Goal: Task Accomplishment & Management: Complete application form

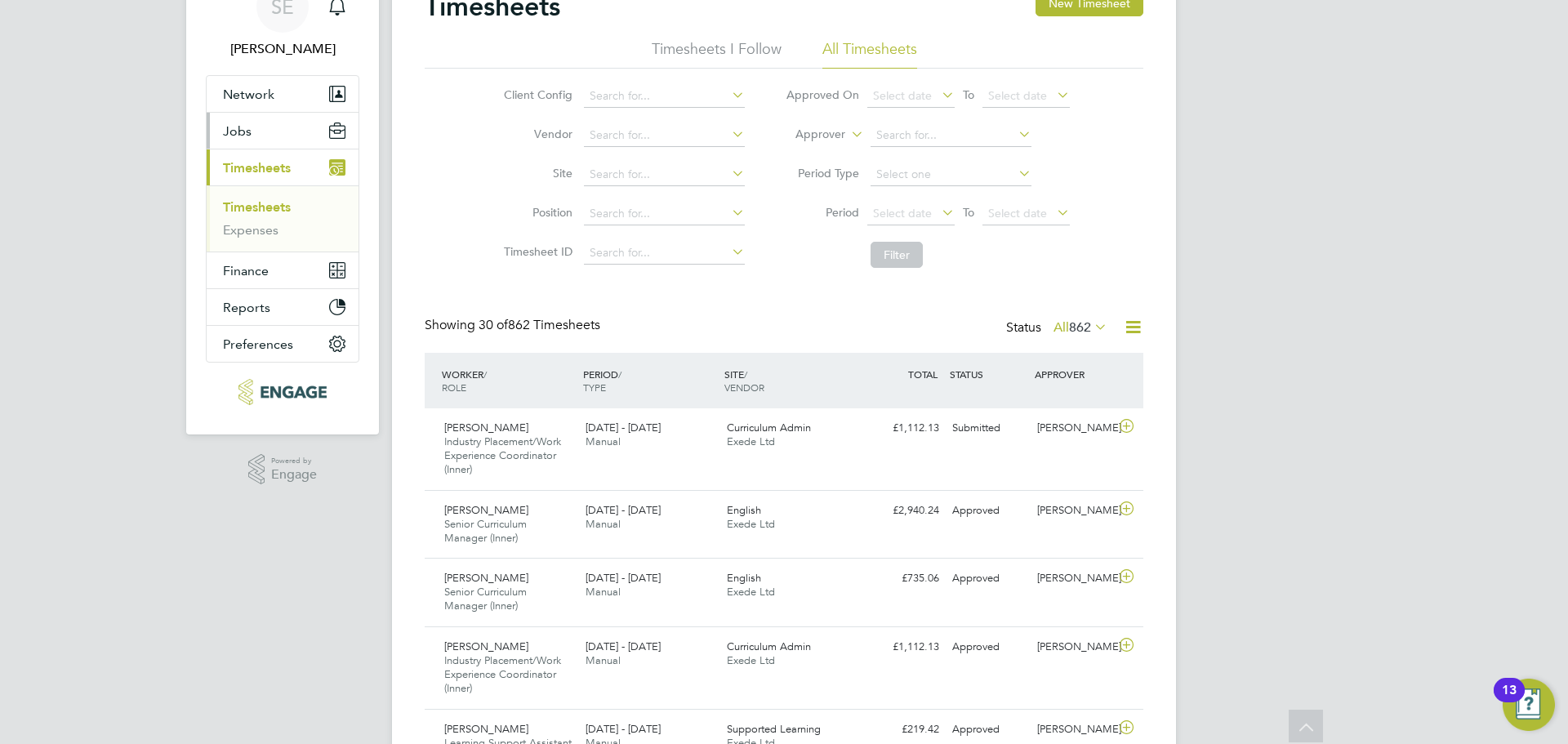
click at [268, 127] on button "Jobs" at bounding box center [283, 130] width 152 height 36
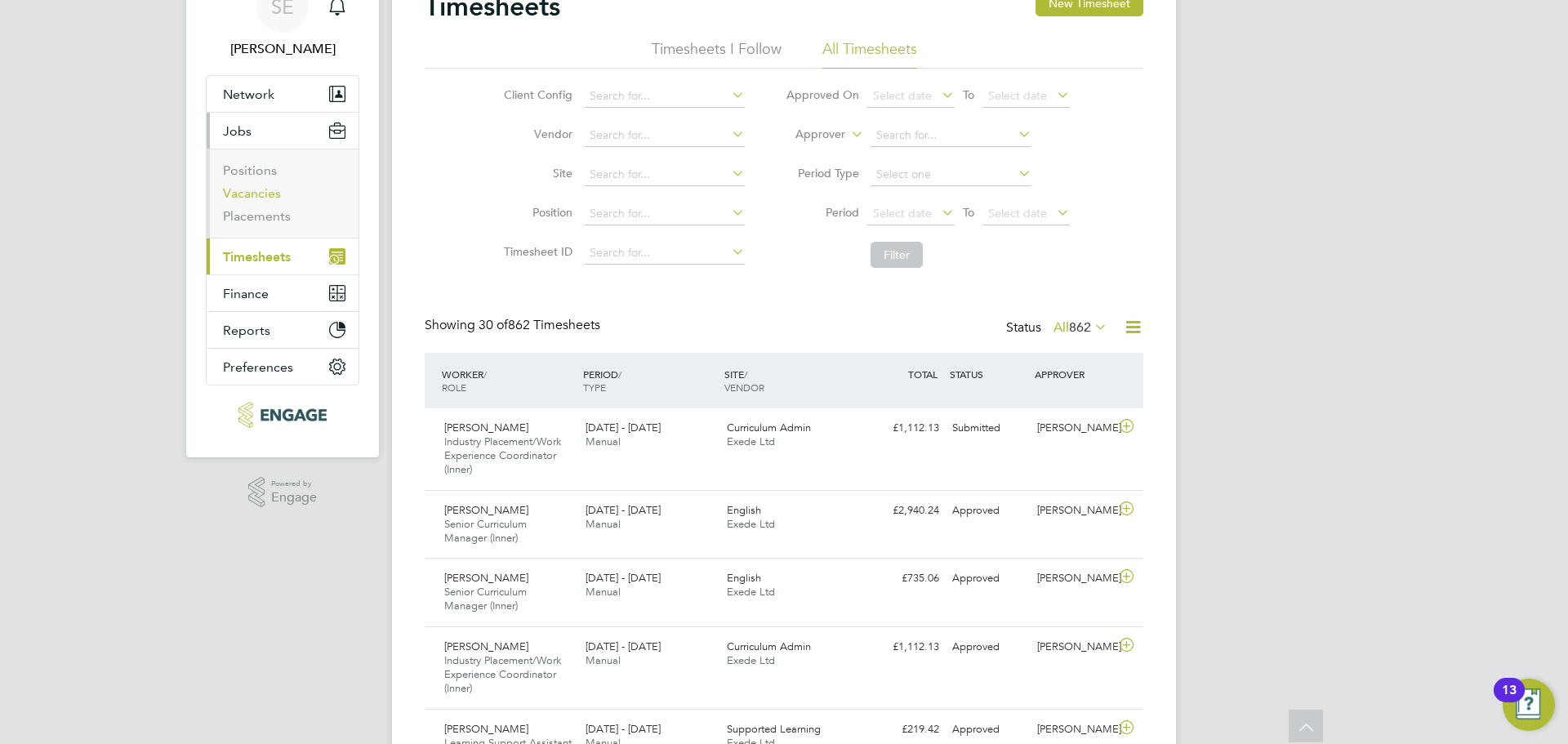
click at [249, 190] on link "Vacancies" at bounding box center [252, 193] width 58 height 16
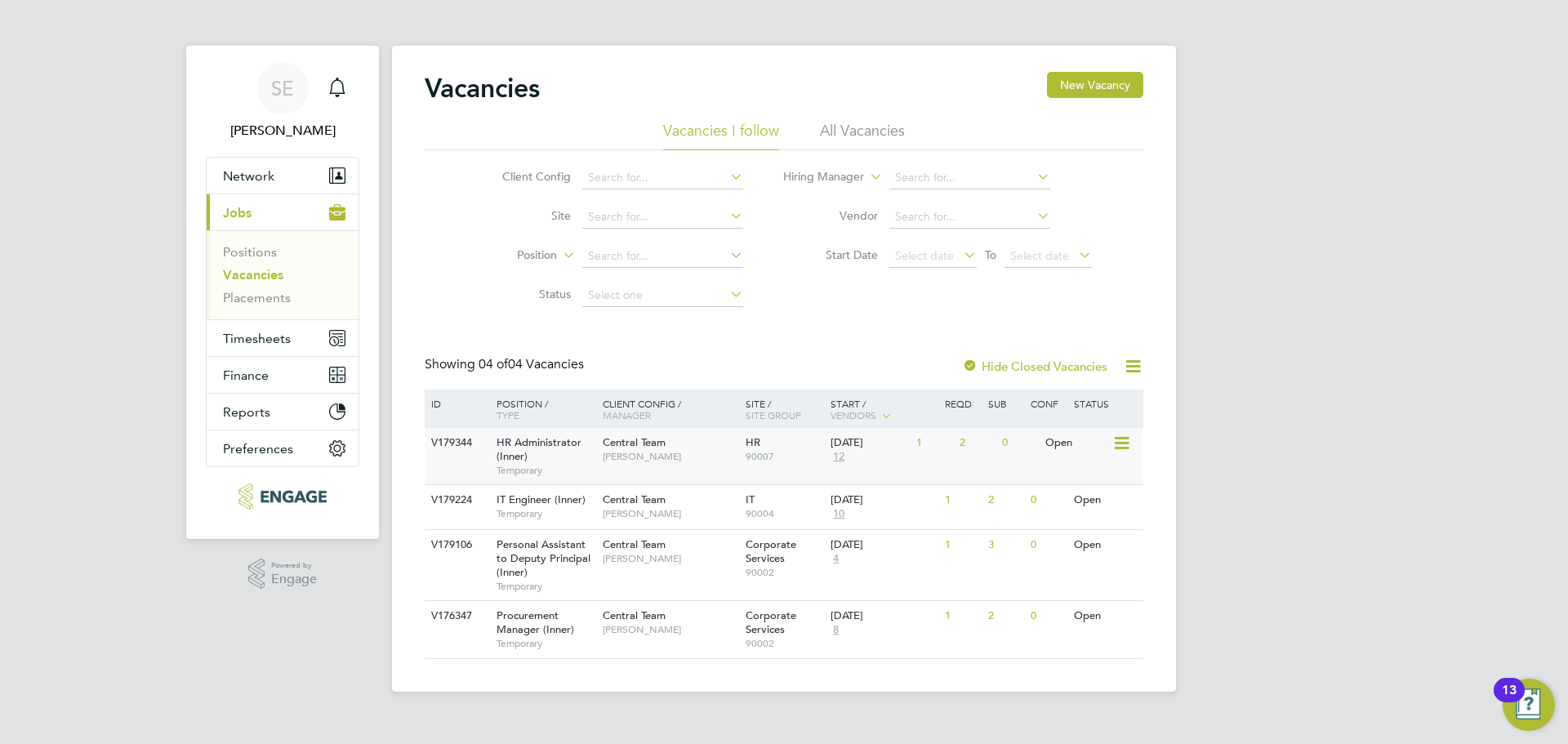
click at [572, 451] on div "HR Administrator (Inner) Temporary" at bounding box center [541, 456] width 114 height 56
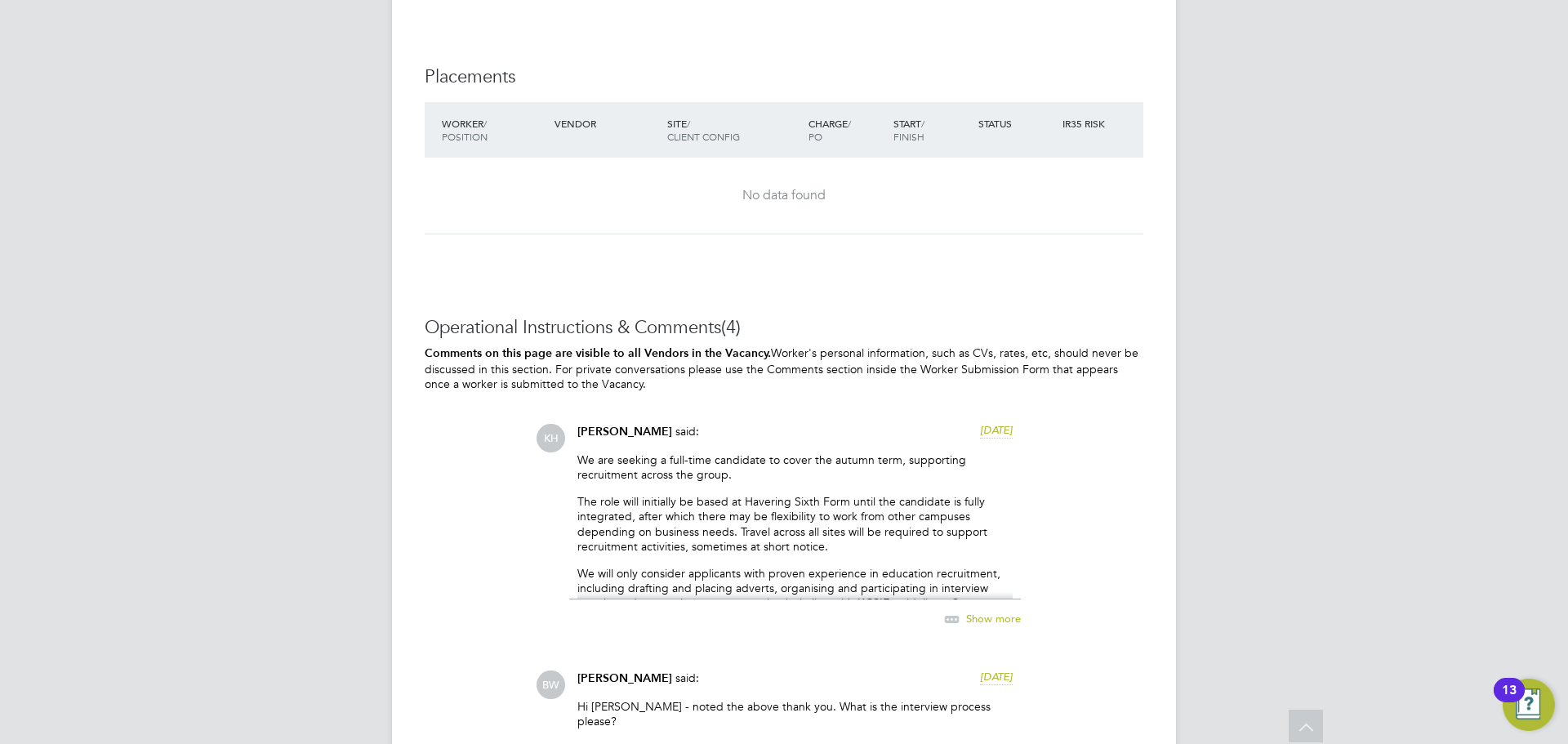
scroll to position [2532, 0]
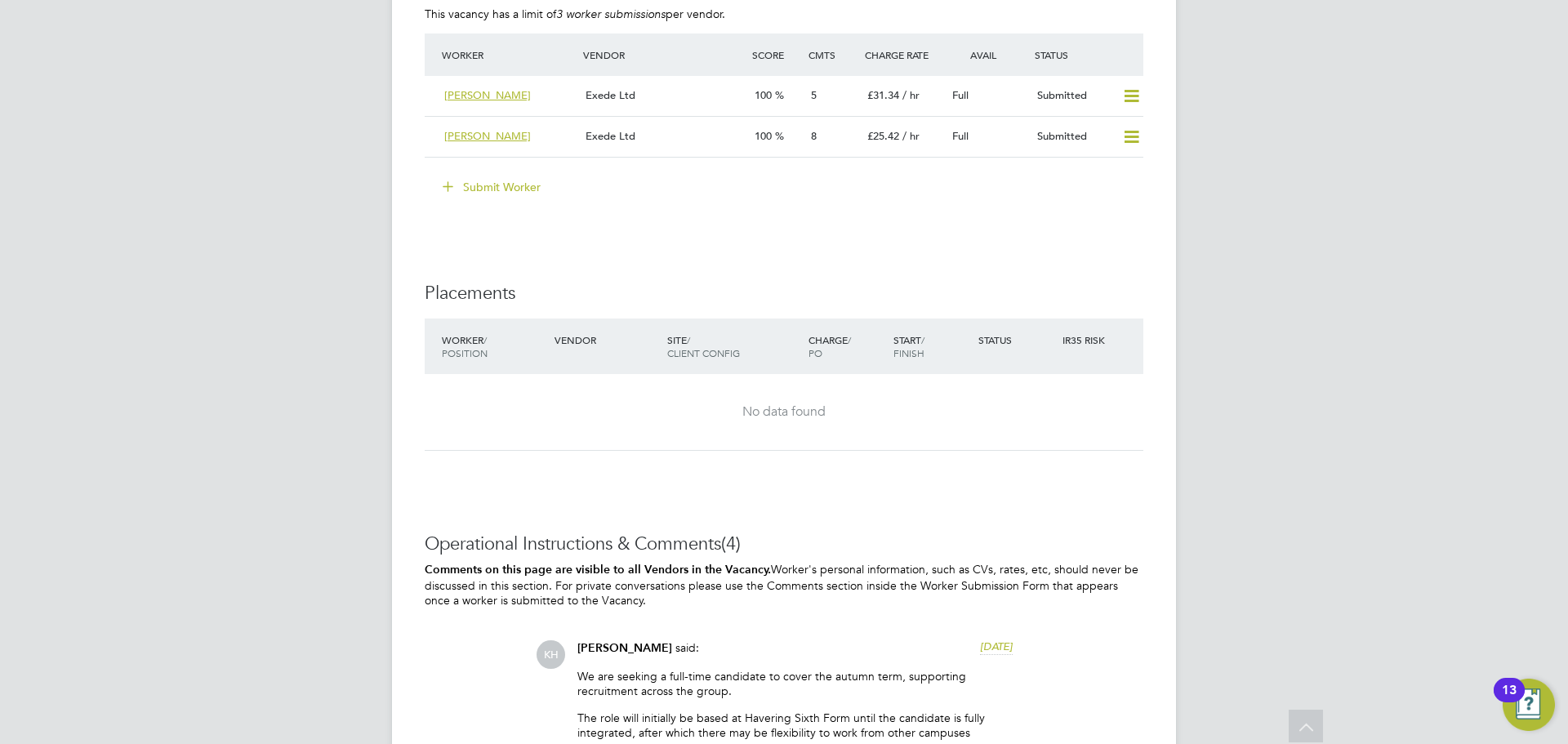
click at [454, 190] on icon at bounding box center [448, 185] width 12 height 12
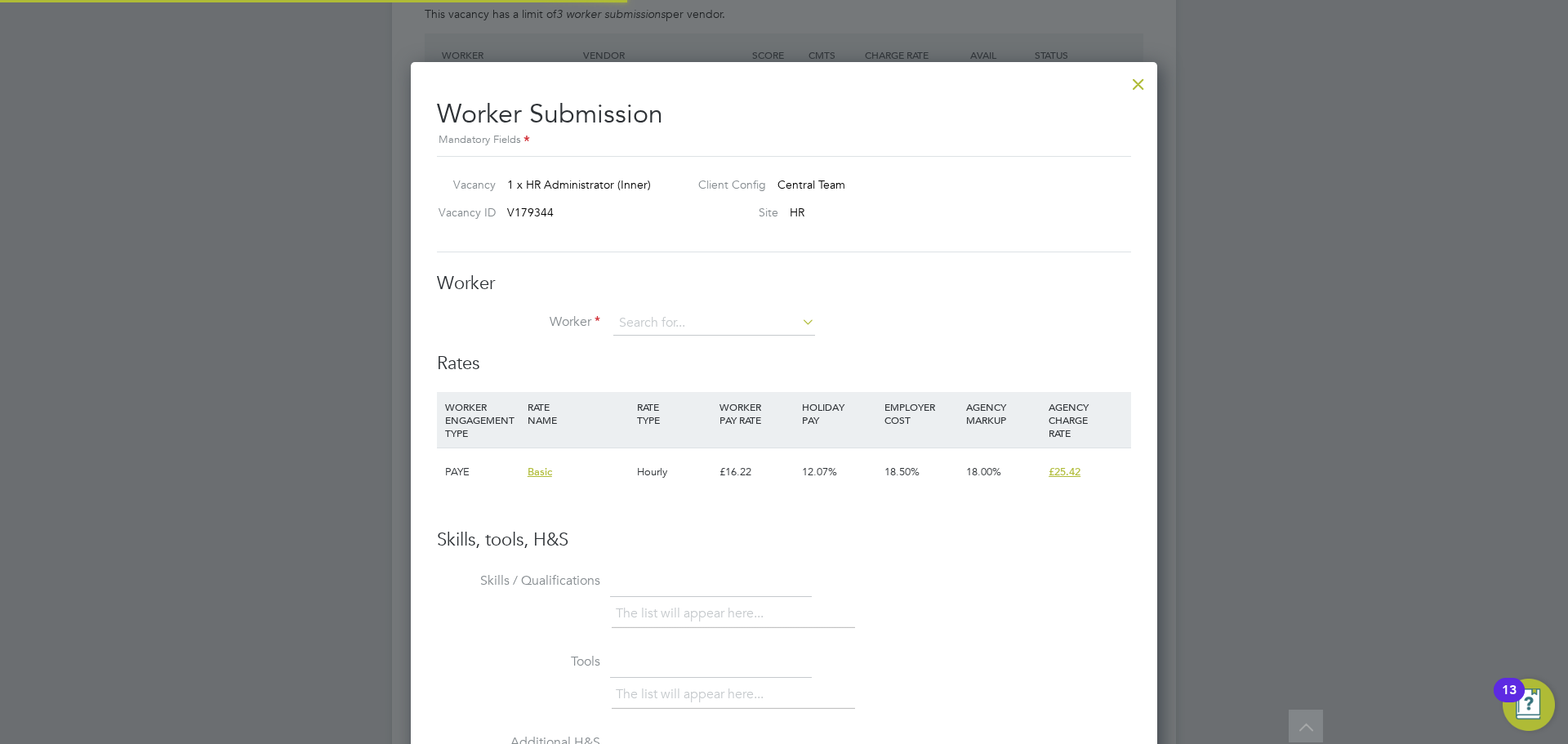
scroll to position [25, 424]
drag, startPoint x: 666, startPoint y: 360, endPoint x: 664, endPoint y: 370, distance: 10.2
click at [664, 370] on li "+ Add new" at bounding box center [714, 367] width 204 height 22
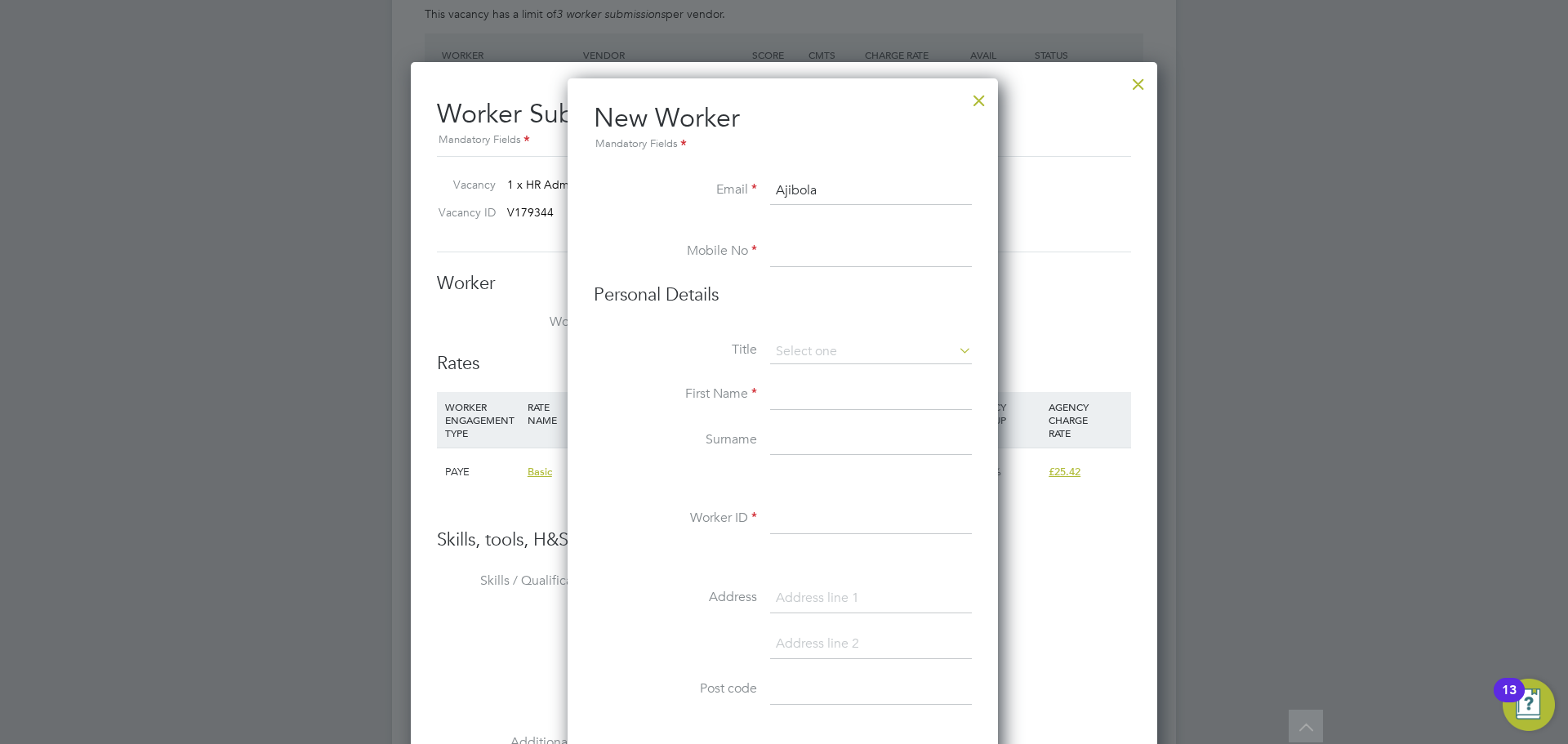
type input "Ajibola"
click at [865, 238] on input at bounding box center [871, 252] width 202 height 30
drag, startPoint x: 861, startPoint y: 185, endPoint x: 779, endPoint y: 192, distance: 82.3
click at [779, 192] on input "Ajibola" at bounding box center [871, 191] width 202 height 30
click at [816, 435] on input at bounding box center [871, 441] width 202 height 30
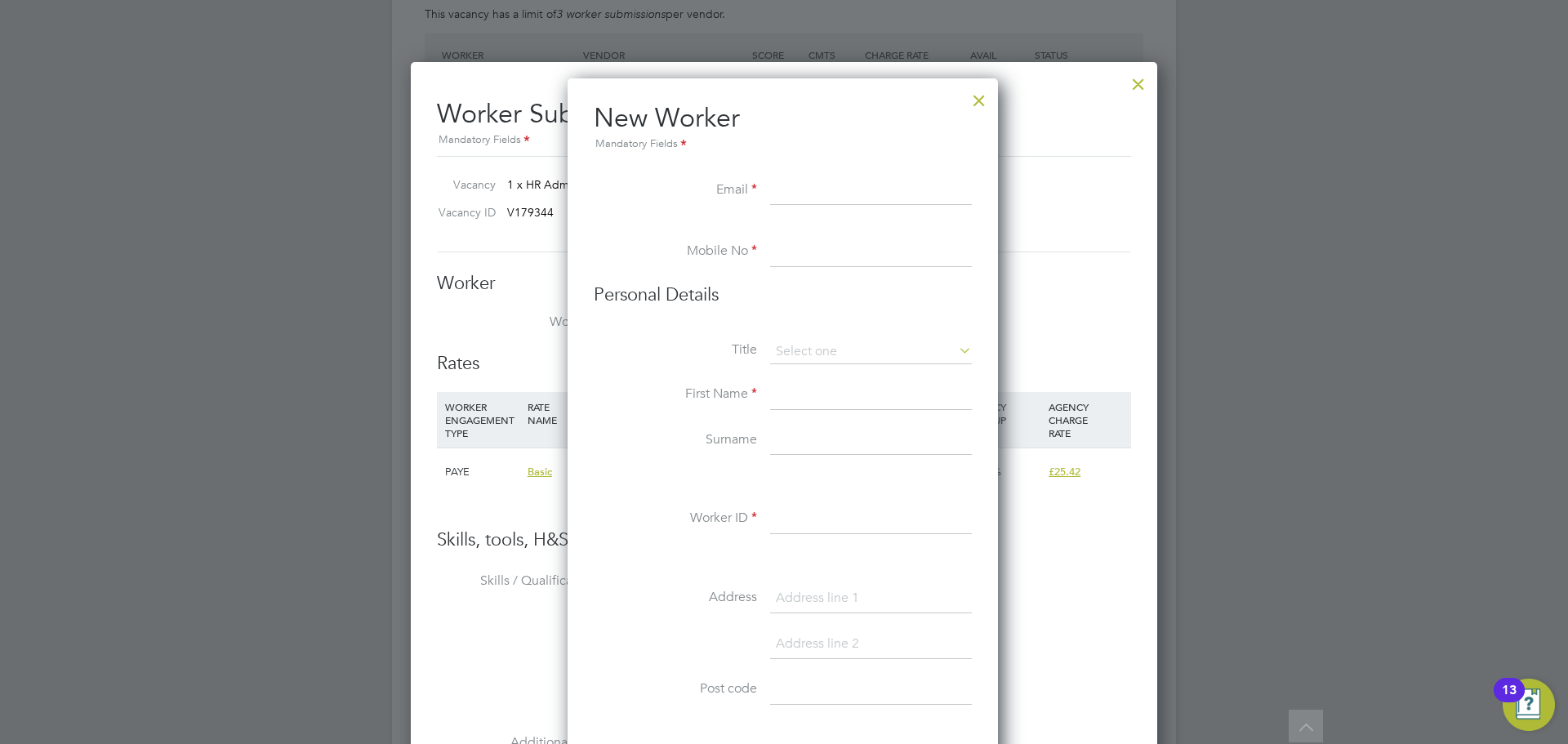
paste input "Sunmola"
type input "Sunmola"
click at [809, 400] on input at bounding box center [871, 396] width 202 height 30
click at [815, 190] on input at bounding box center [871, 191] width 202 height 30
paste input "ajibolasunmola@outlook.com"
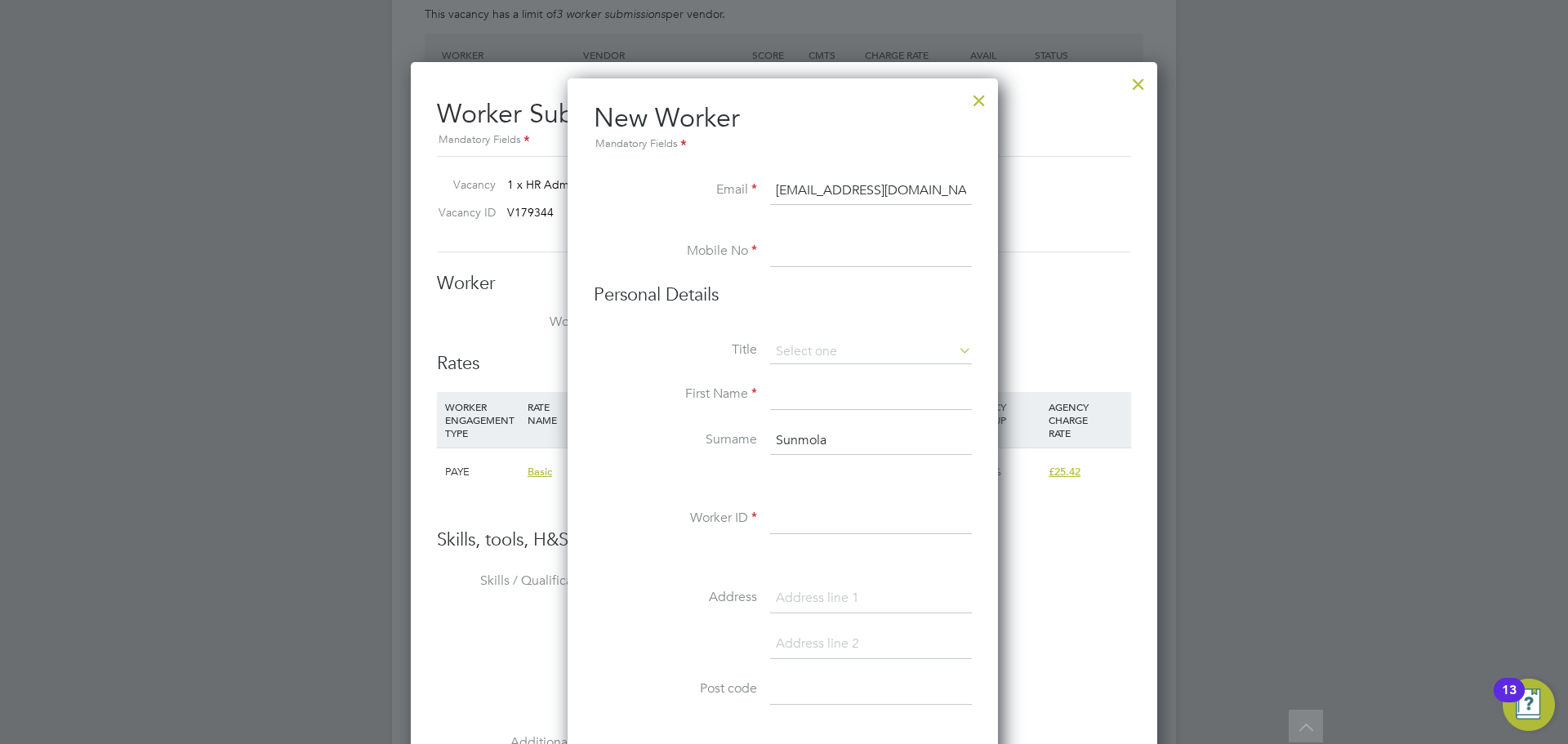
type input "ajibolasunmola@outlook.com"
drag, startPoint x: 816, startPoint y: 252, endPoint x: 742, endPoint y: 204, distance: 88.2
click at [813, 247] on input at bounding box center [871, 252] width 202 height 30
paste input "+44 7748 668878"
type input "+44 7748 668878"
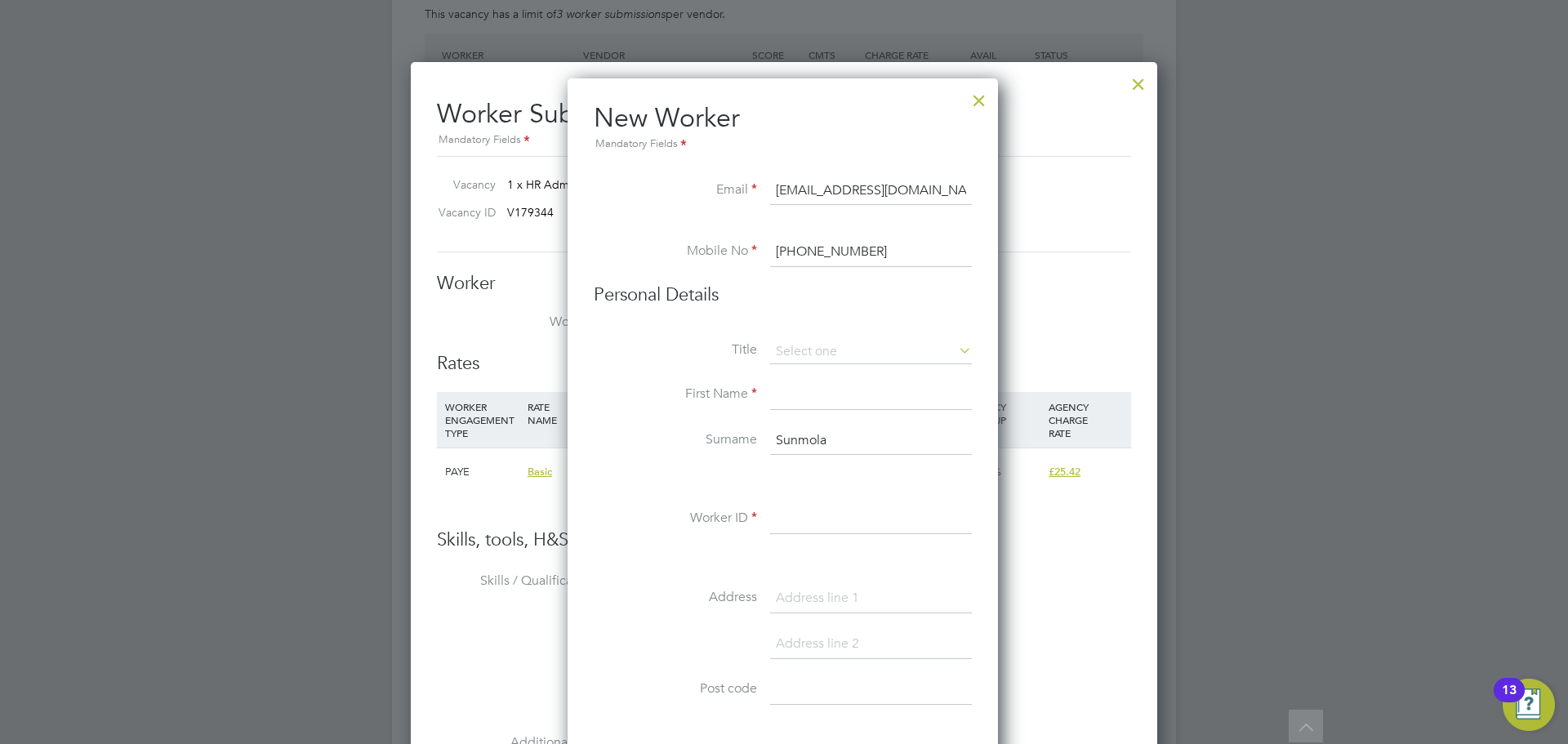
click at [857, 375] on li "Title" at bounding box center [783, 360] width 378 height 41
click at [846, 333] on li "Personal Details" at bounding box center [783, 312] width 378 height 56
drag, startPoint x: 836, startPoint y: 352, endPoint x: 816, endPoint y: 381, distance: 35.2
click at [835, 352] on input at bounding box center [871, 353] width 202 height 25
drag, startPoint x: 811, startPoint y: 412, endPoint x: 808, endPoint y: 390, distance: 22.2
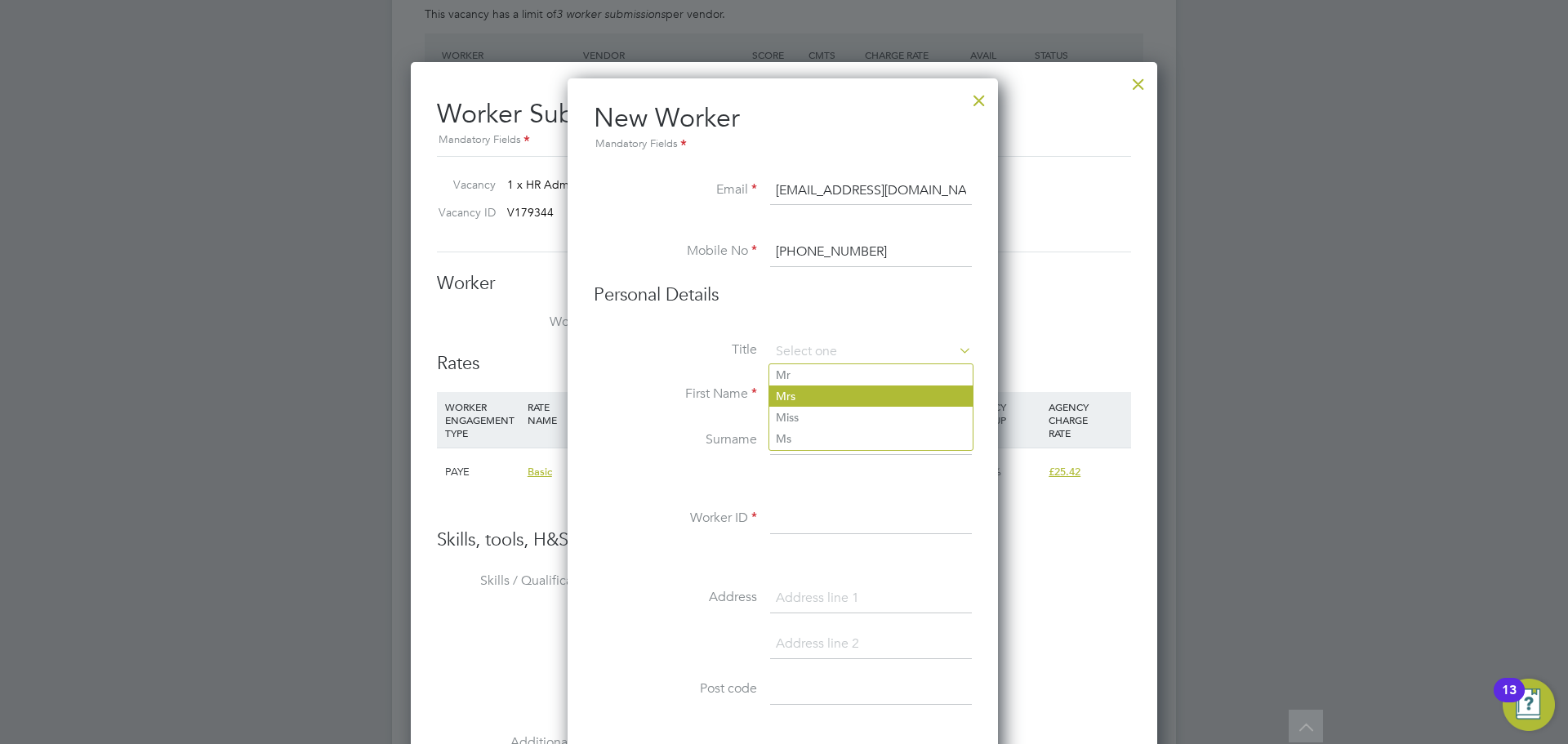
click at [810, 410] on li "Miss" at bounding box center [871, 418] width 204 height 22
type input "Miss"
drag, startPoint x: 808, startPoint y: 389, endPoint x: 784, endPoint y: 382, distance: 25.0
click at [805, 386] on input at bounding box center [871, 396] width 202 height 30
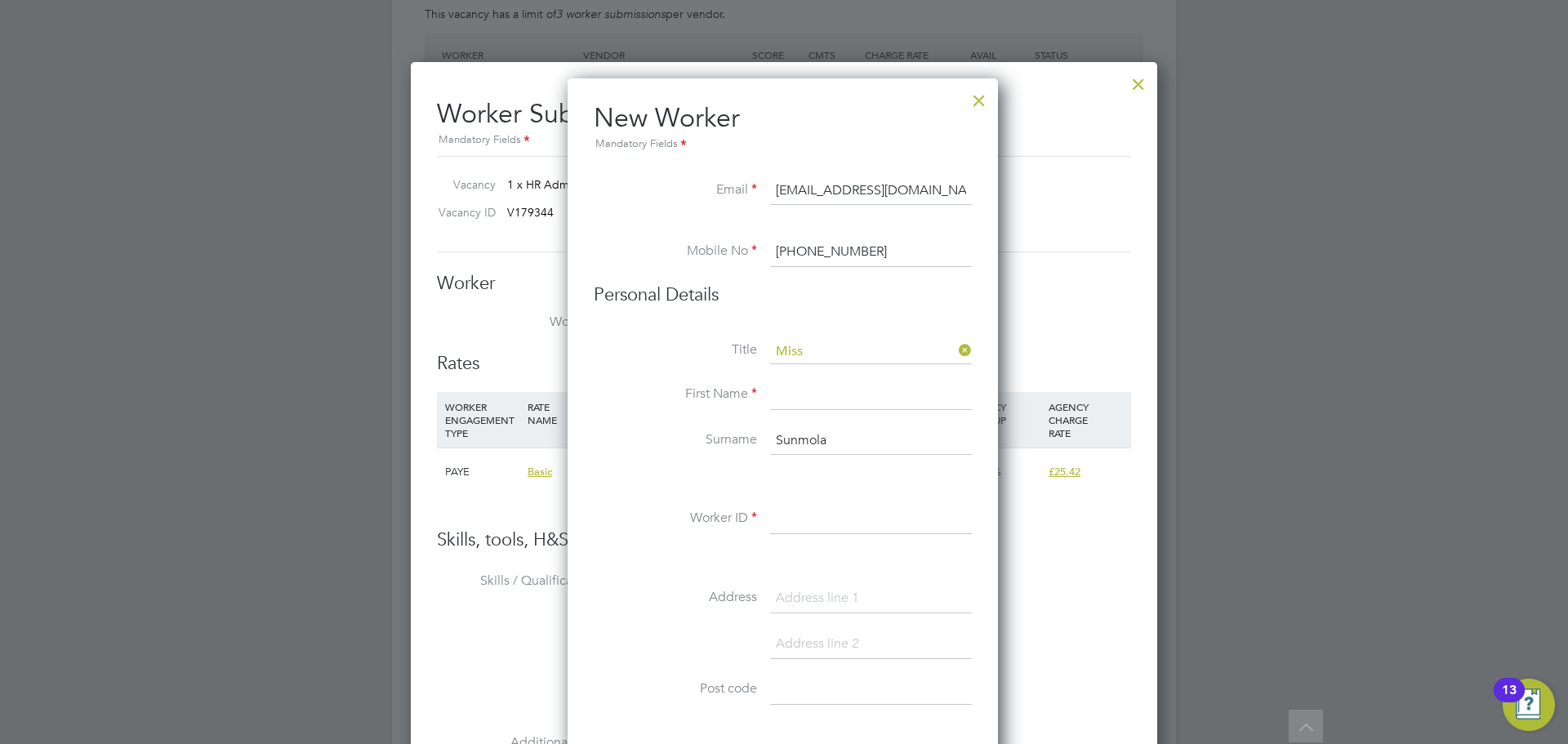
paste input "Ajibola"
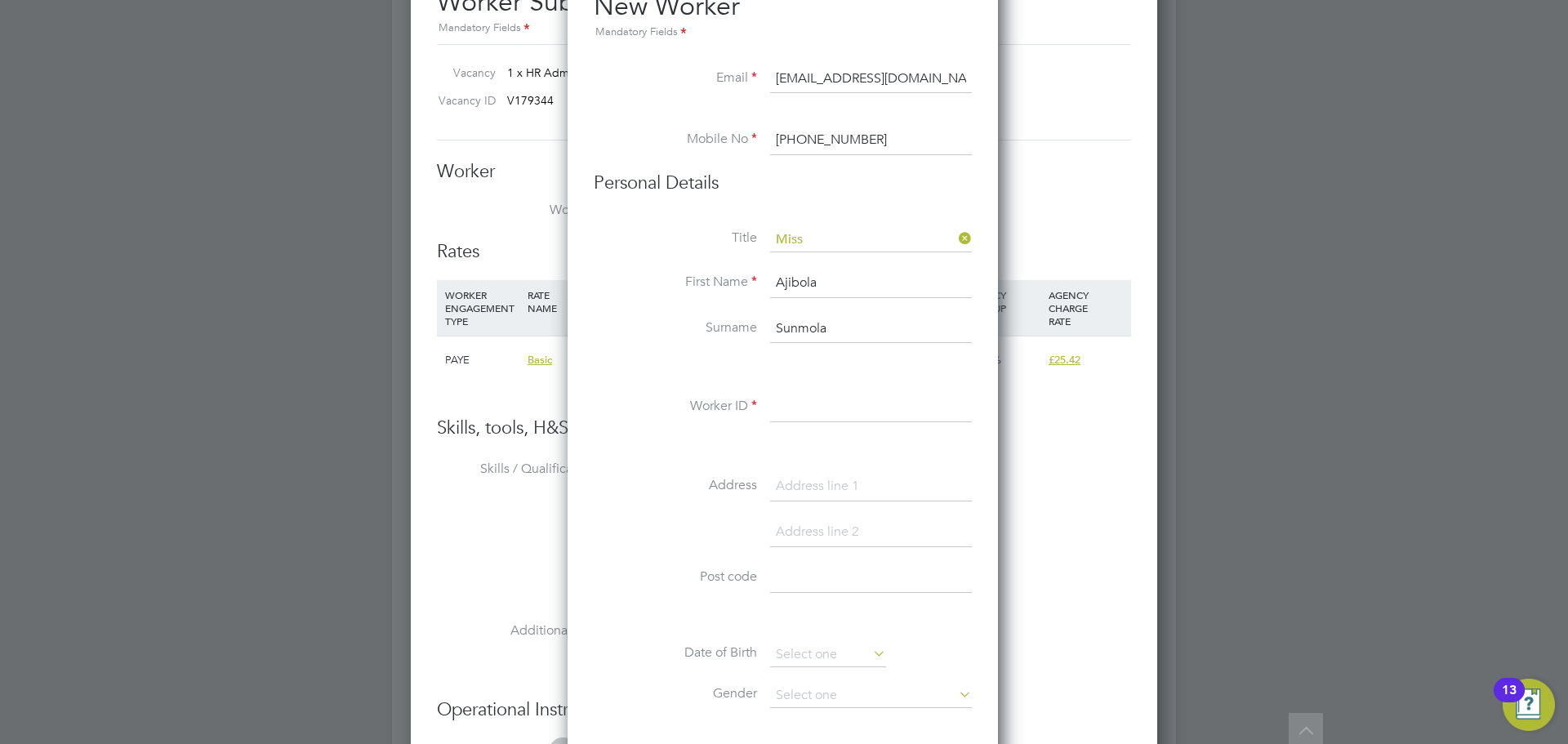
scroll to position [2777, 0]
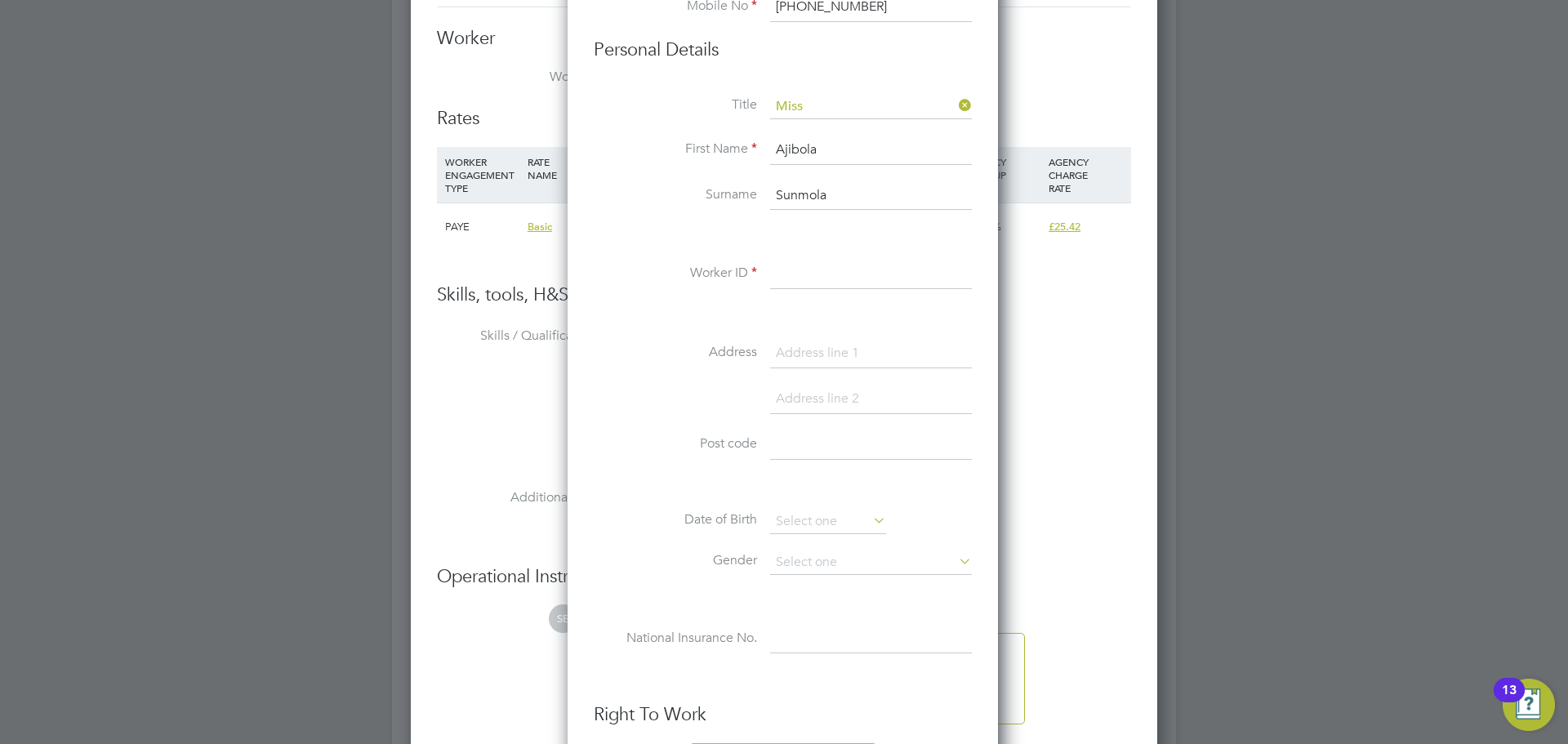
type input "Ajibola"
click at [818, 234] on li at bounding box center [783, 234] width 378 height 17
drag, startPoint x: 822, startPoint y: 276, endPoint x: 736, endPoint y: 180, distance: 128.9
click at [815, 268] on input at bounding box center [871, 275] width 202 height 30
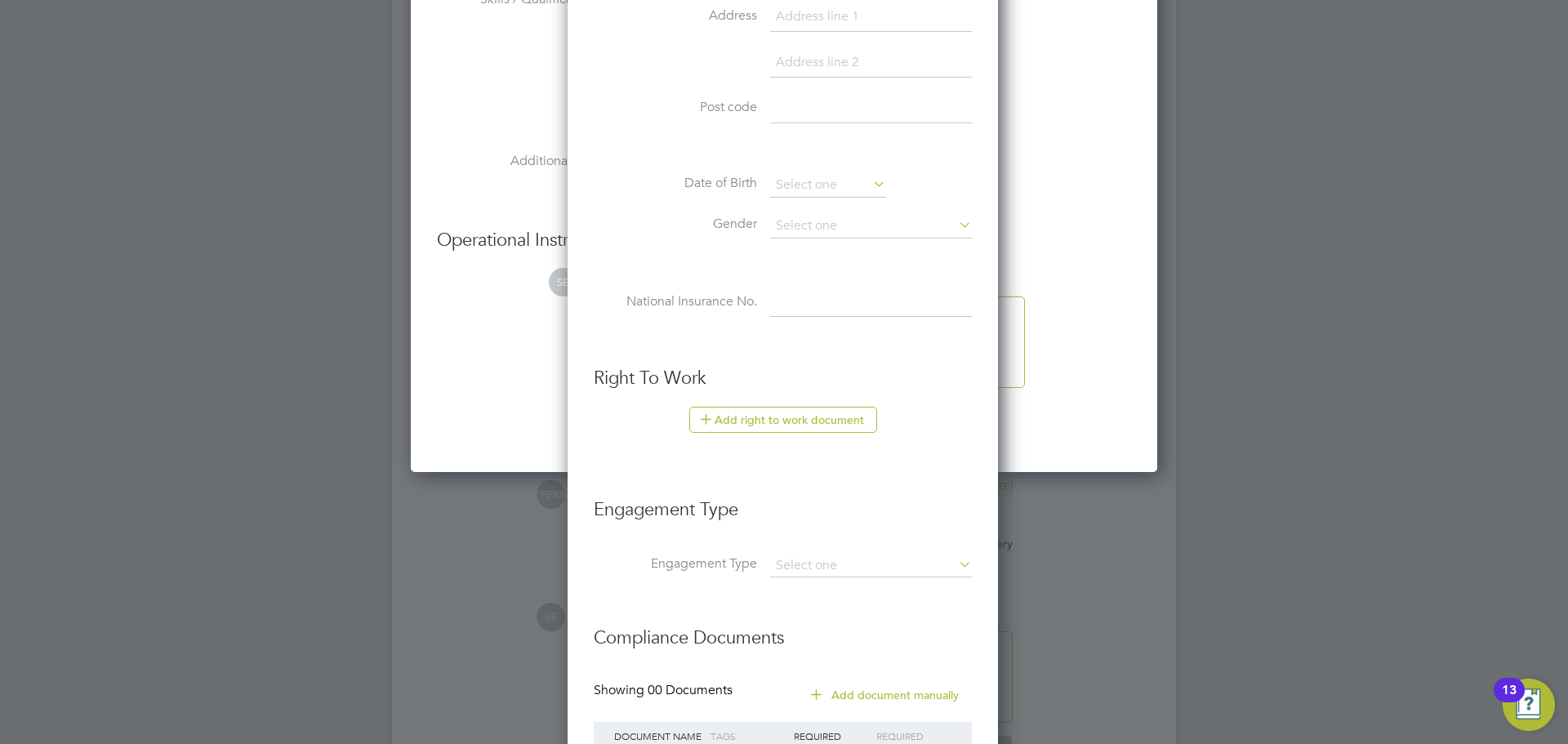
scroll to position [3256, 0]
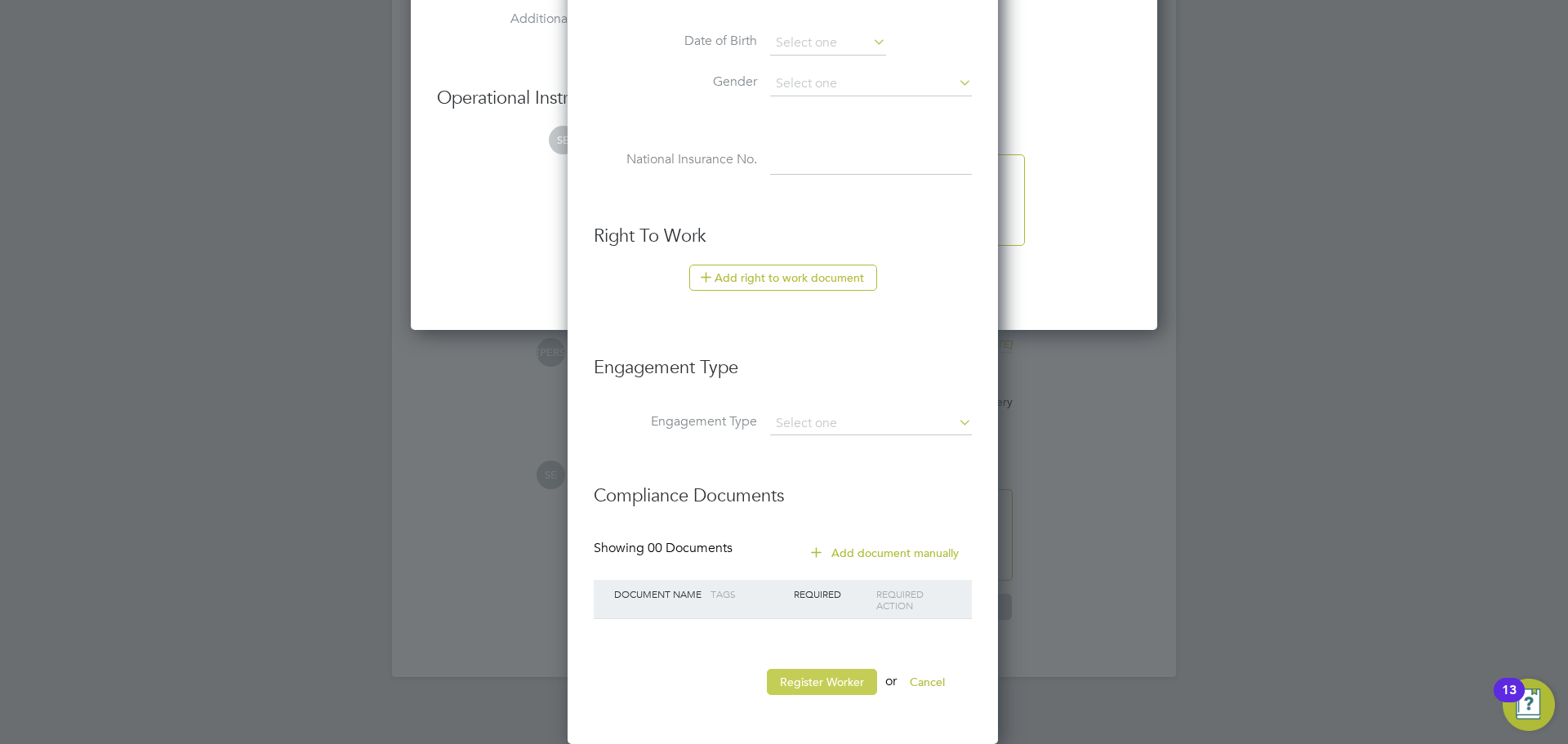
type input "210411"
click at [837, 694] on button "Register Worker" at bounding box center [822, 682] width 110 height 26
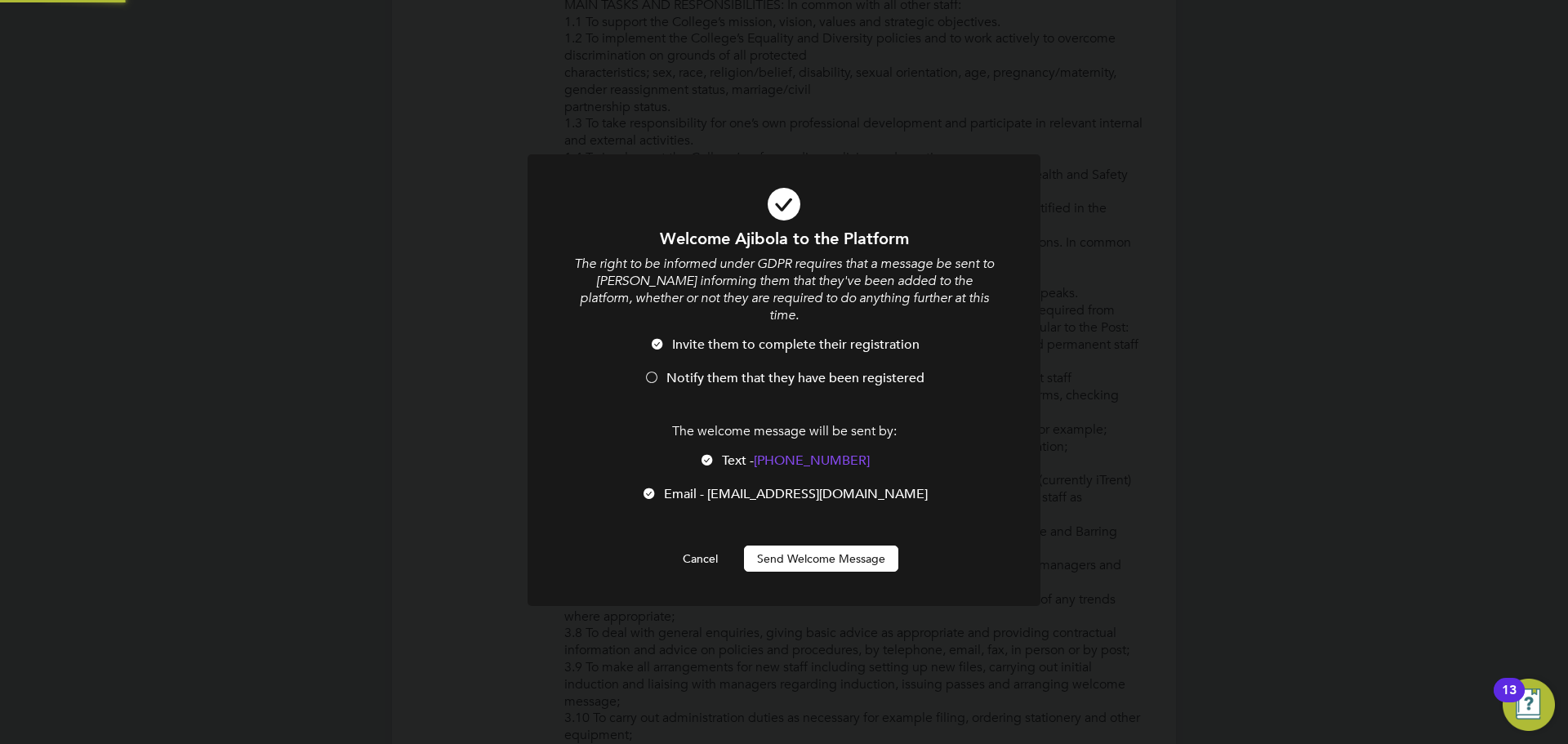
scroll to position [0, 0]
click at [681, 381] on li "Notify them that they have been registered" at bounding box center [784, 386] width 424 height 33
click at [674, 370] on span "Notify them that they have been registered" at bounding box center [795, 378] width 258 height 17
click at [722, 453] on li "Text - +44 7748 668878 Text - +44 7748 668878" at bounding box center [784, 469] width 424 height 33
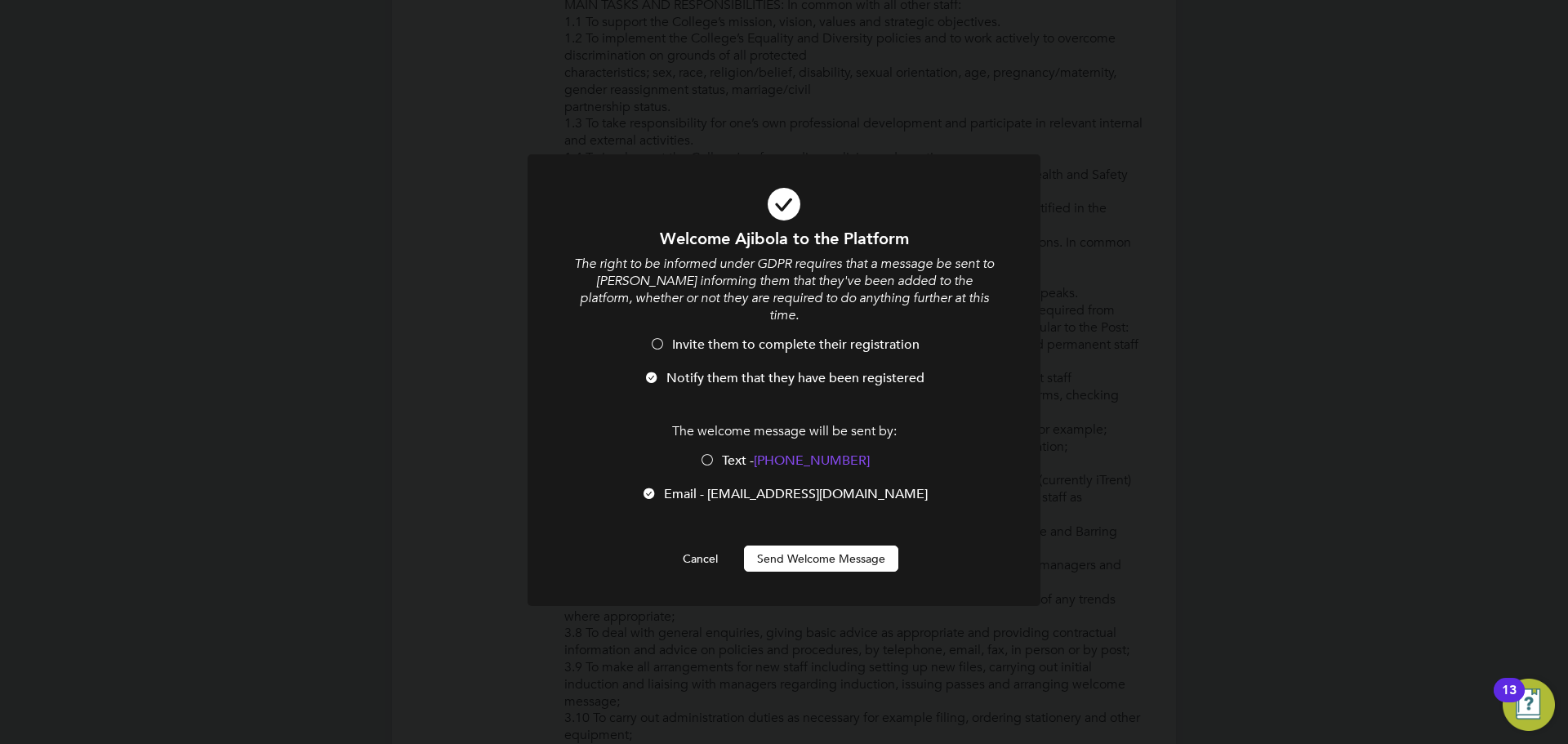
click at [753, 521] on div "Welcome Ajibola to the Platform The right to be informed under GDPR requires th…" at bounding box center [784, 400] width 424 height 344
click at [765, 545] on button "Send Welcome Message" at bounding box center [821, 559] width 155 height 26
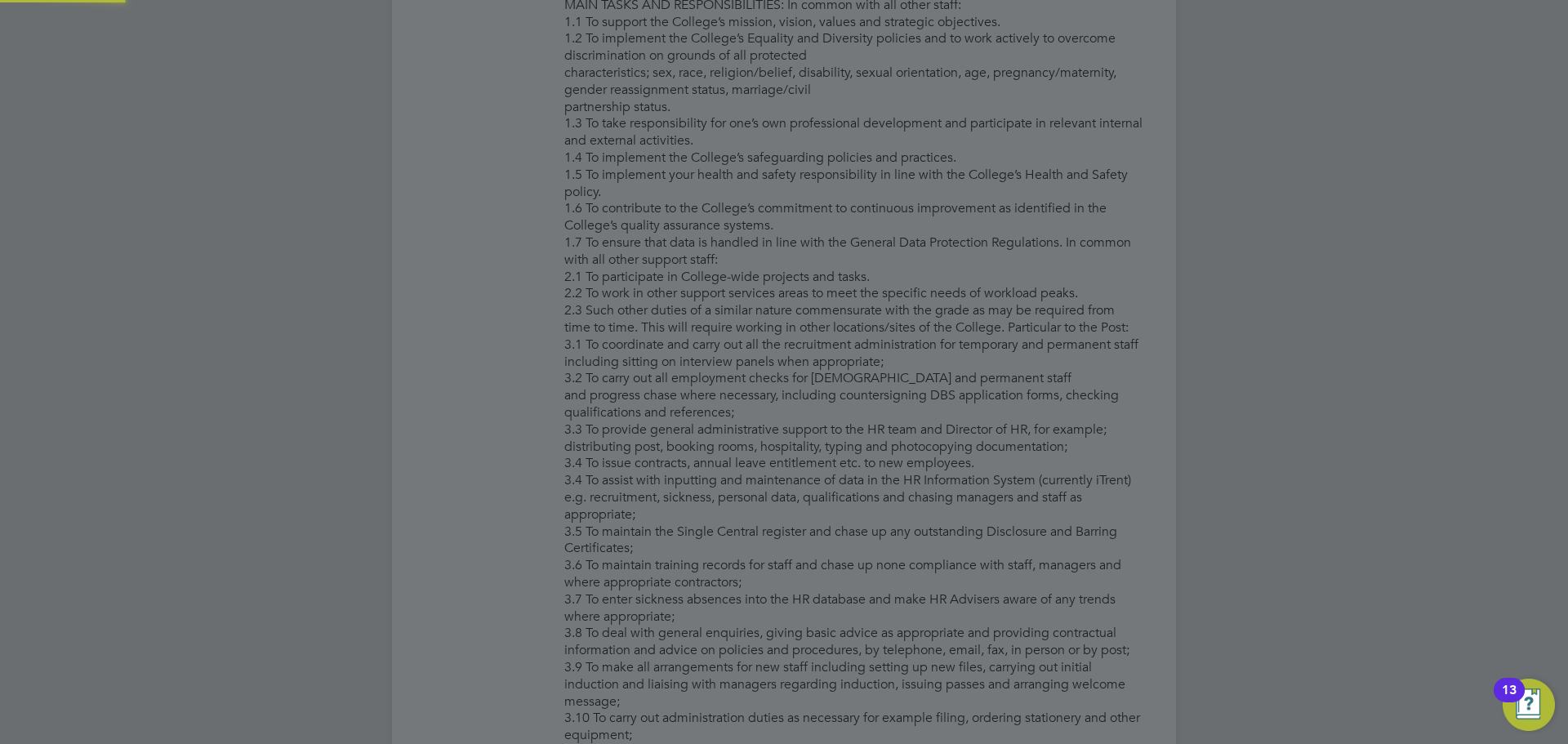
type input "Ajibola Sunmola (210411)"
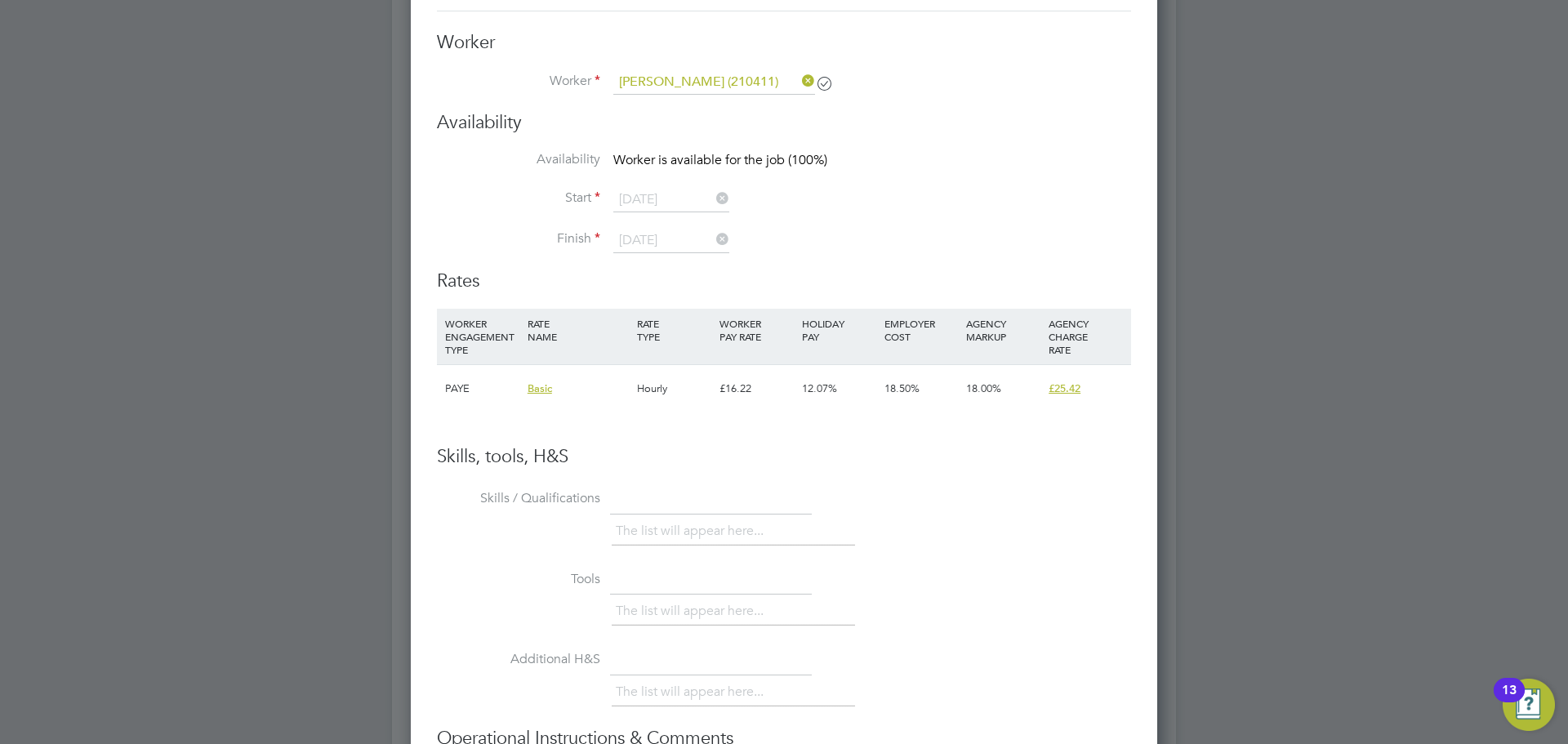
scroll to position [2546, 0]
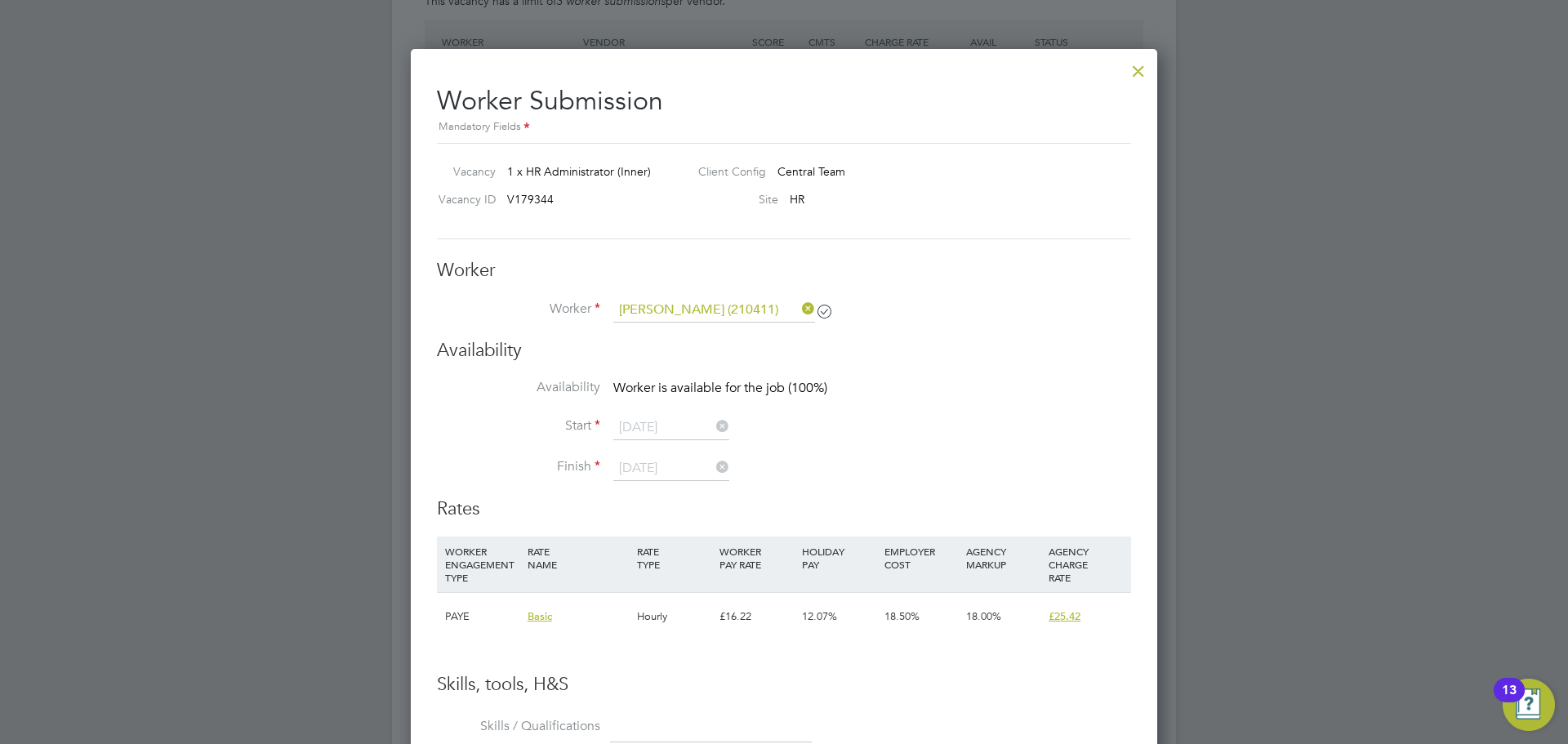
click at [1126, 79] on div at bounding box center [1139, 67] width 30 height 30
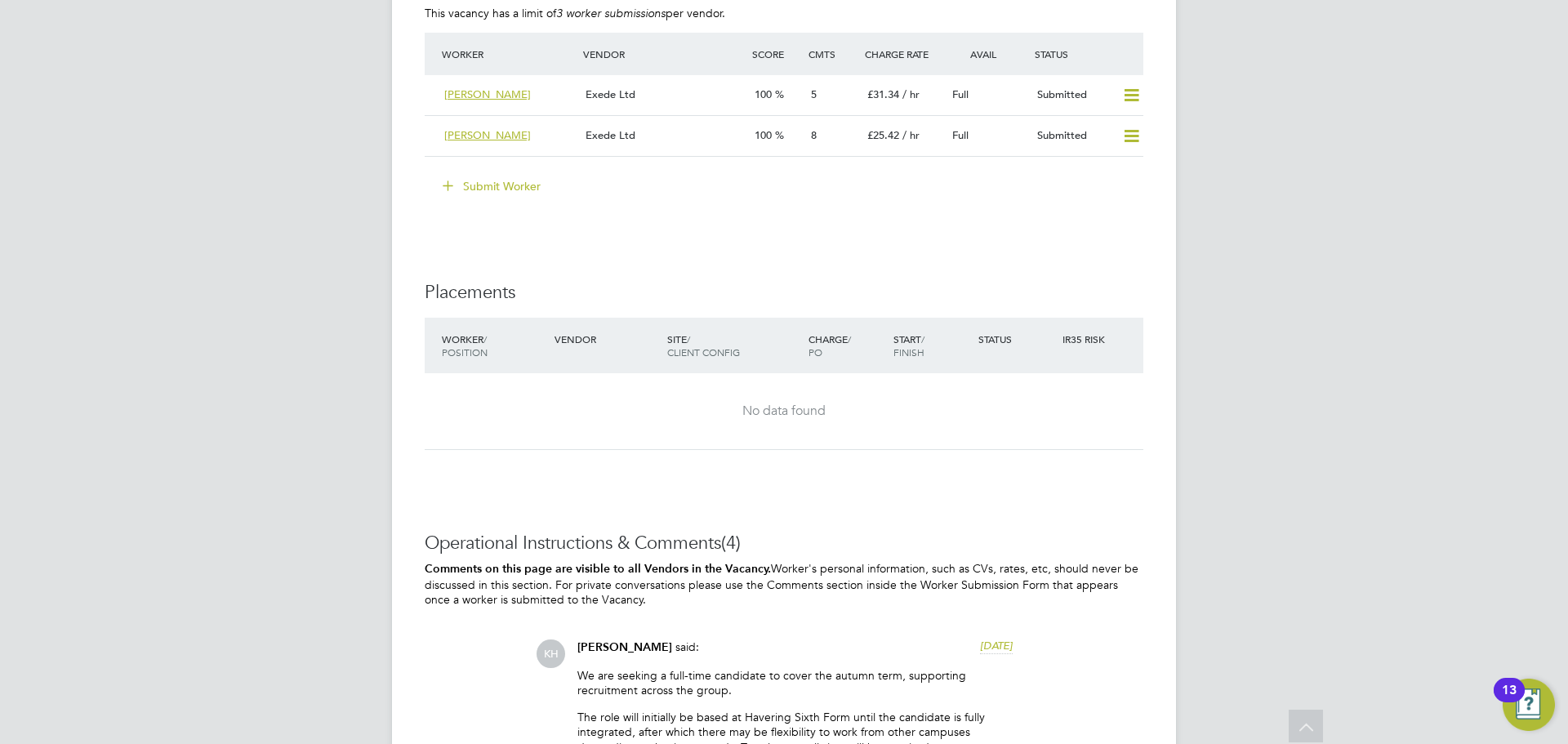
scroll to position [2532, 0]
click at [519, 188] on button "Submit Worker" at bounding box center [492, 187] width 122 height 26
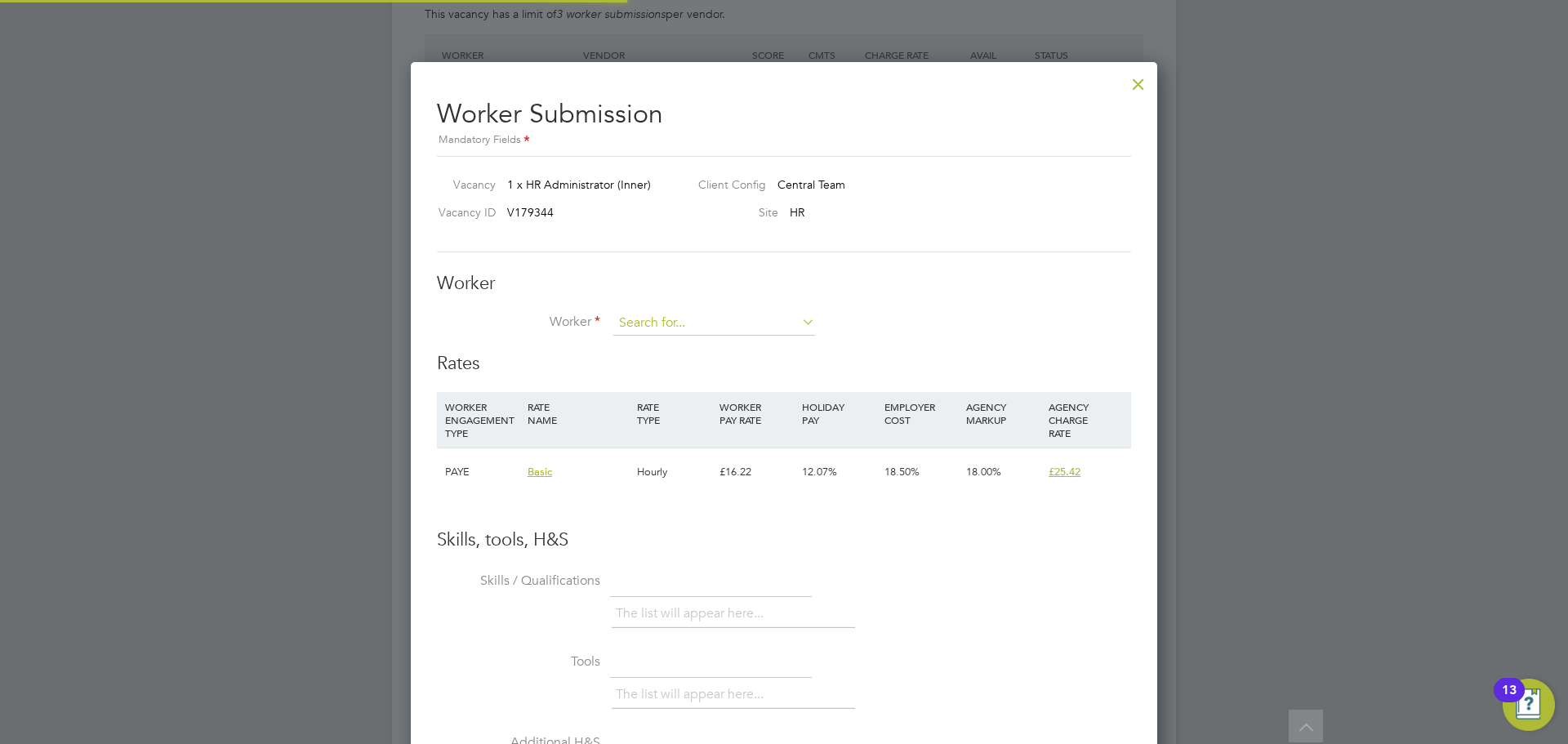
scroll to position [991, 747]
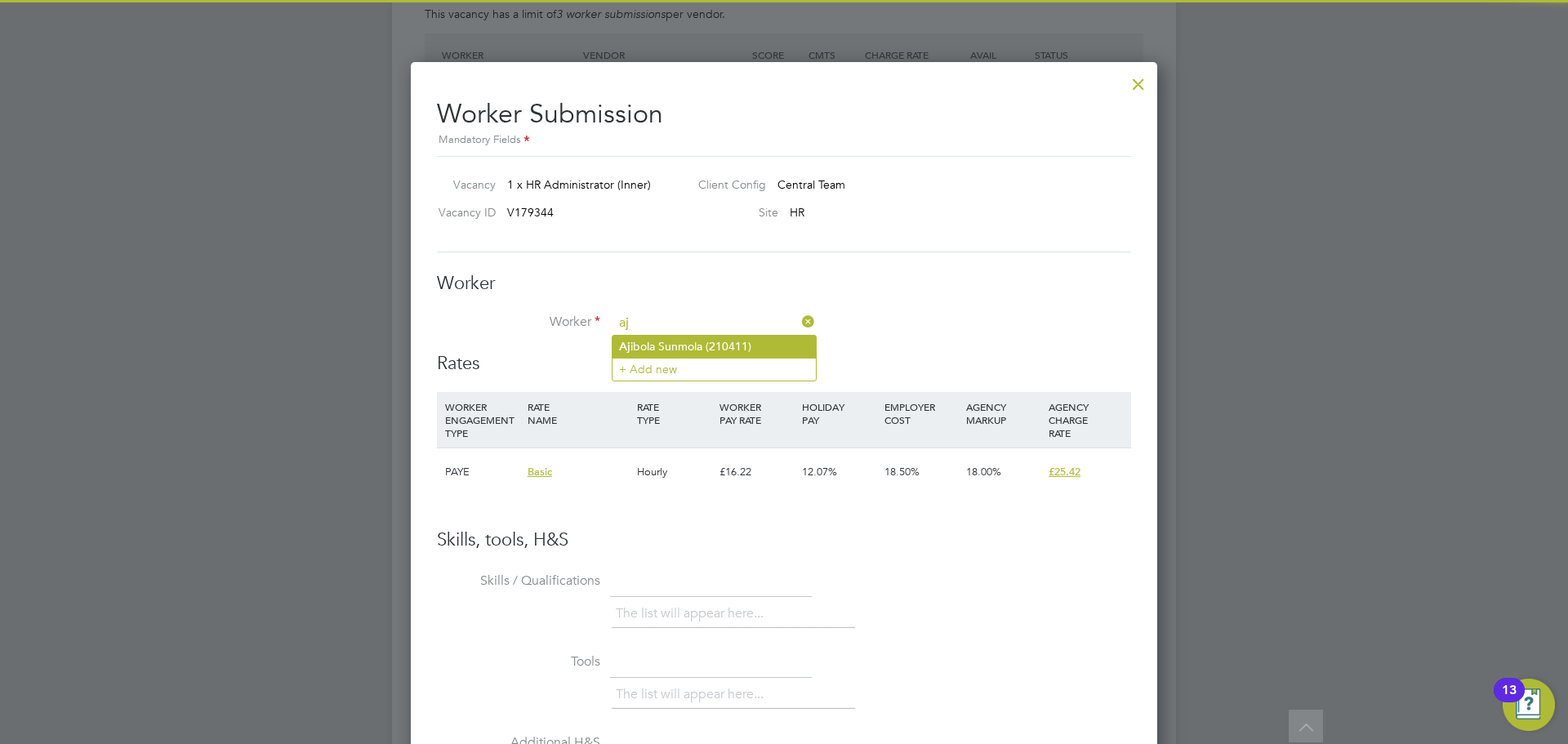
click at [679, 339] on li "Aj ibola Sunmola (210411)" at bounding box center [714, 347] width 204 height 22
type input "Ajibola Sunmola (210411)"
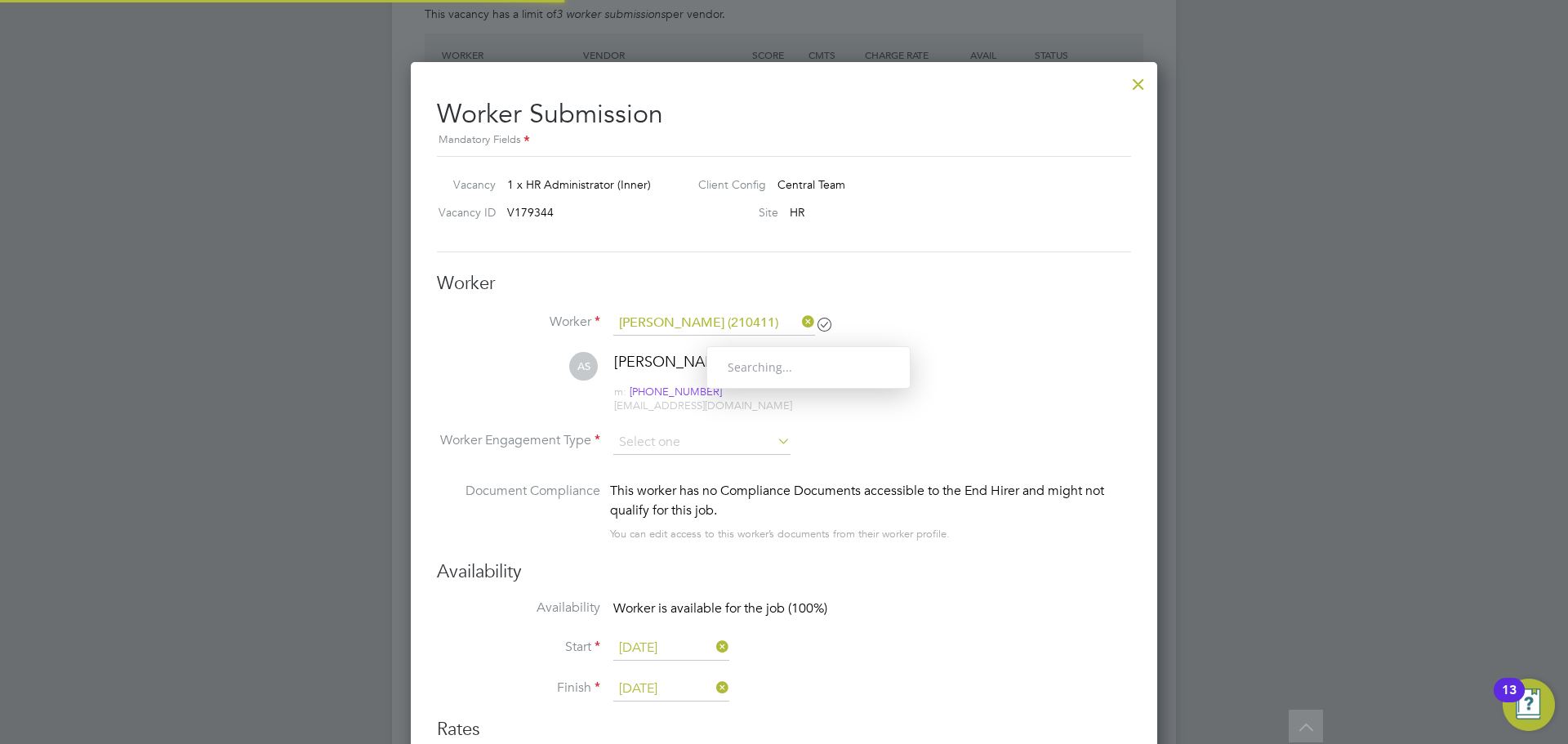
scroll to position [1358, 747]
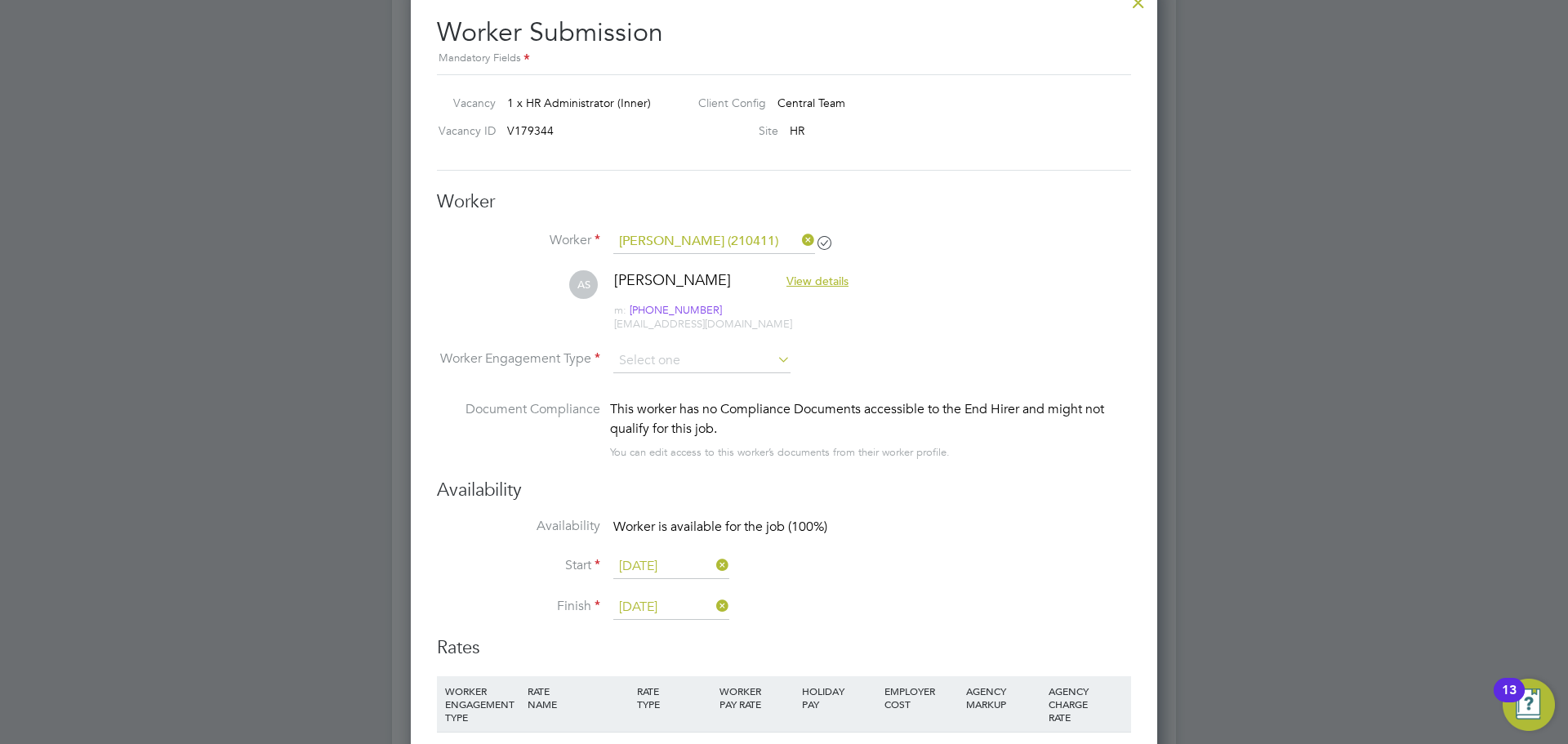
click at [678, 331] on div "m: +44 7748 668878 m: +44 7748 668878 ajibolasunmola@outlook.com" at bounding box center [731, 310] width 234 height 41
click at [679, 359] on input at bounding box center [702, 361] width 177 height 25
click at [662, 391] on li "Contract" at bounding box center [702, 383] width 179 height 22
type input "Contract"
click at [668, 367] on input at bounding box center [702, 361] width 177 height 25
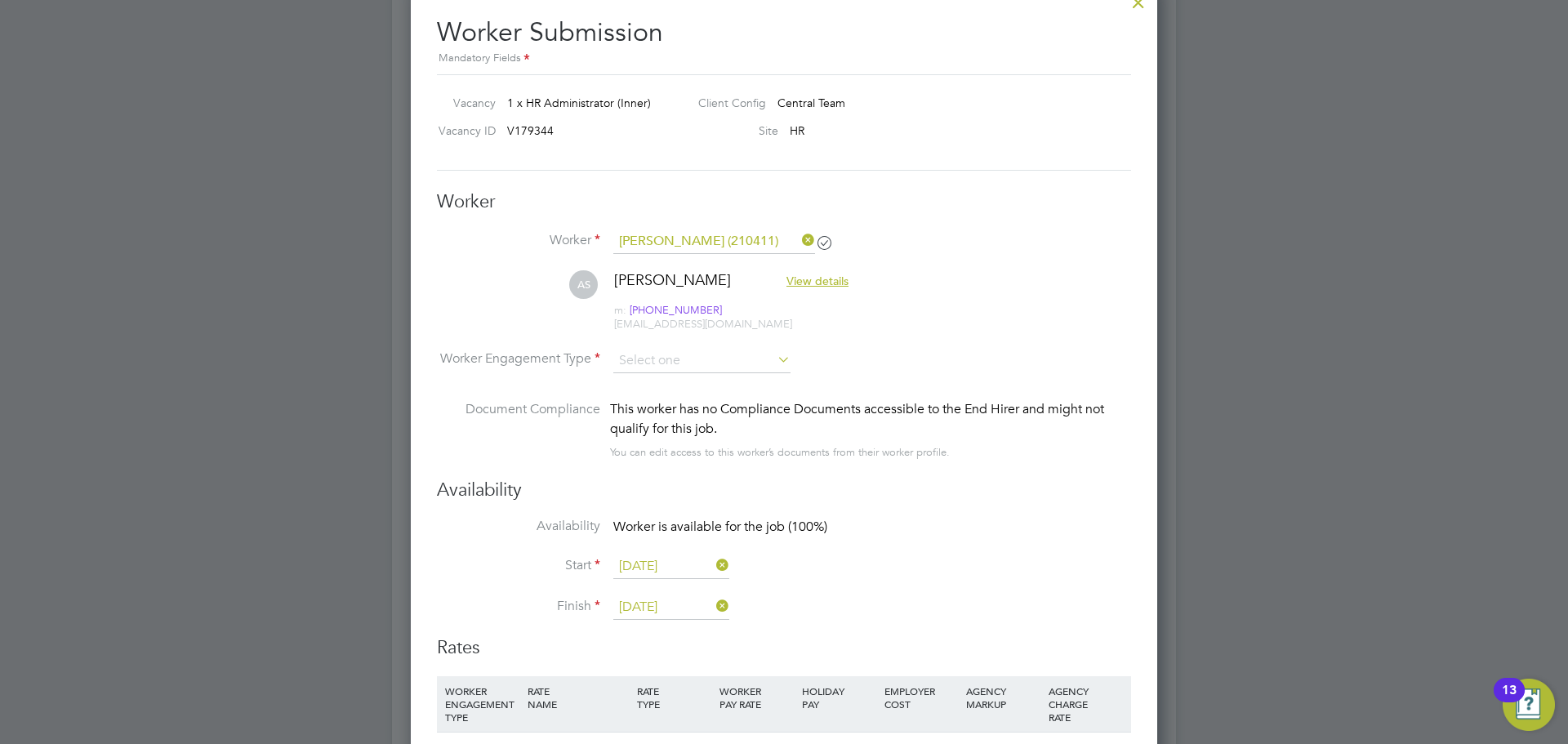
click at [666, 406] on li "PAYE" at bounding box center [702, 405] width 179 height 22
type input "PAYE"
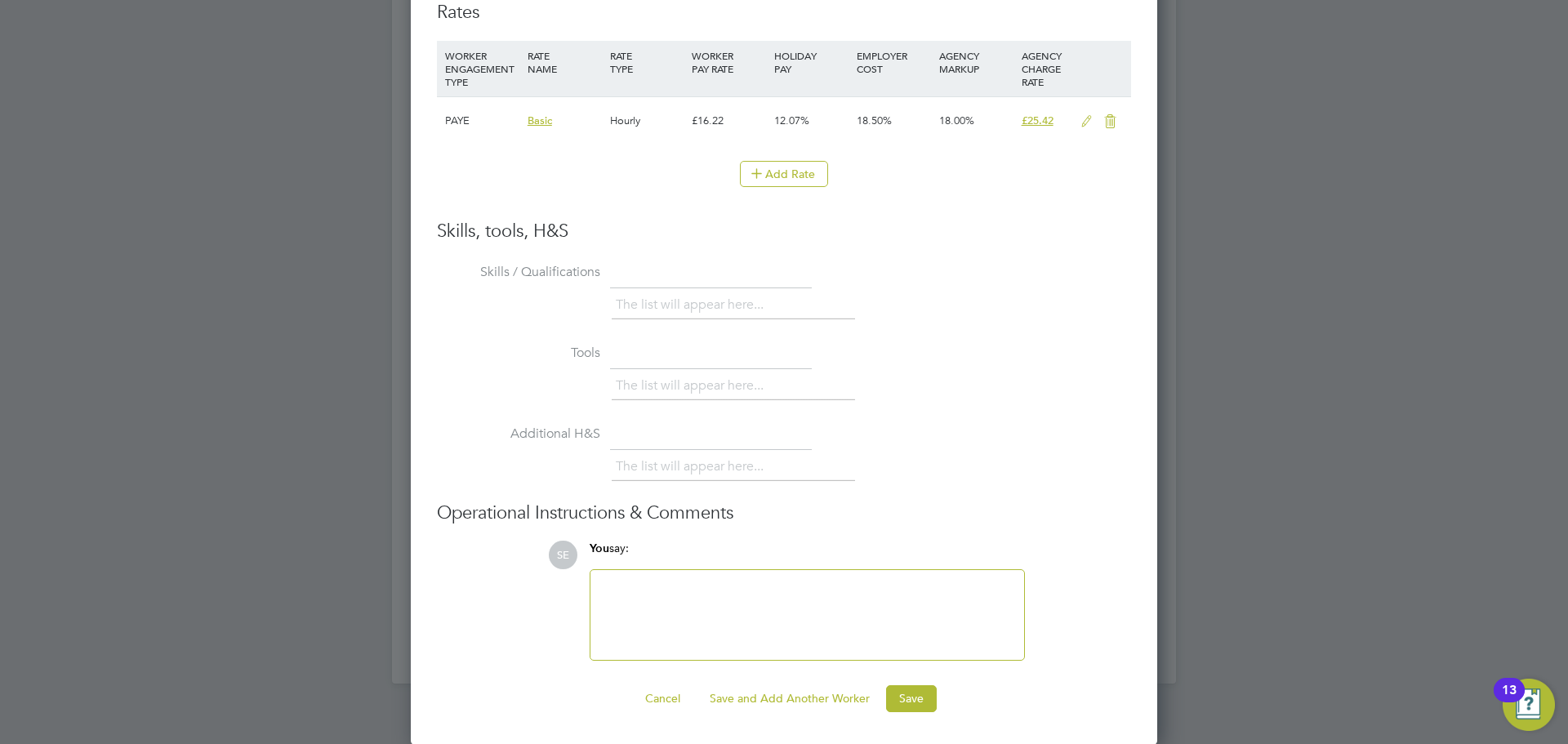
click at [902, 682] on ng-form "Worker Worker Ajibola Sunmola (210411) AS Ajibola Sunmola View details m: +44 7…" at bounding box center [784, 133] width 694 height 1158
click at [902, 686] on button "Save" at bounding box center [911, 698] width 50 height 26
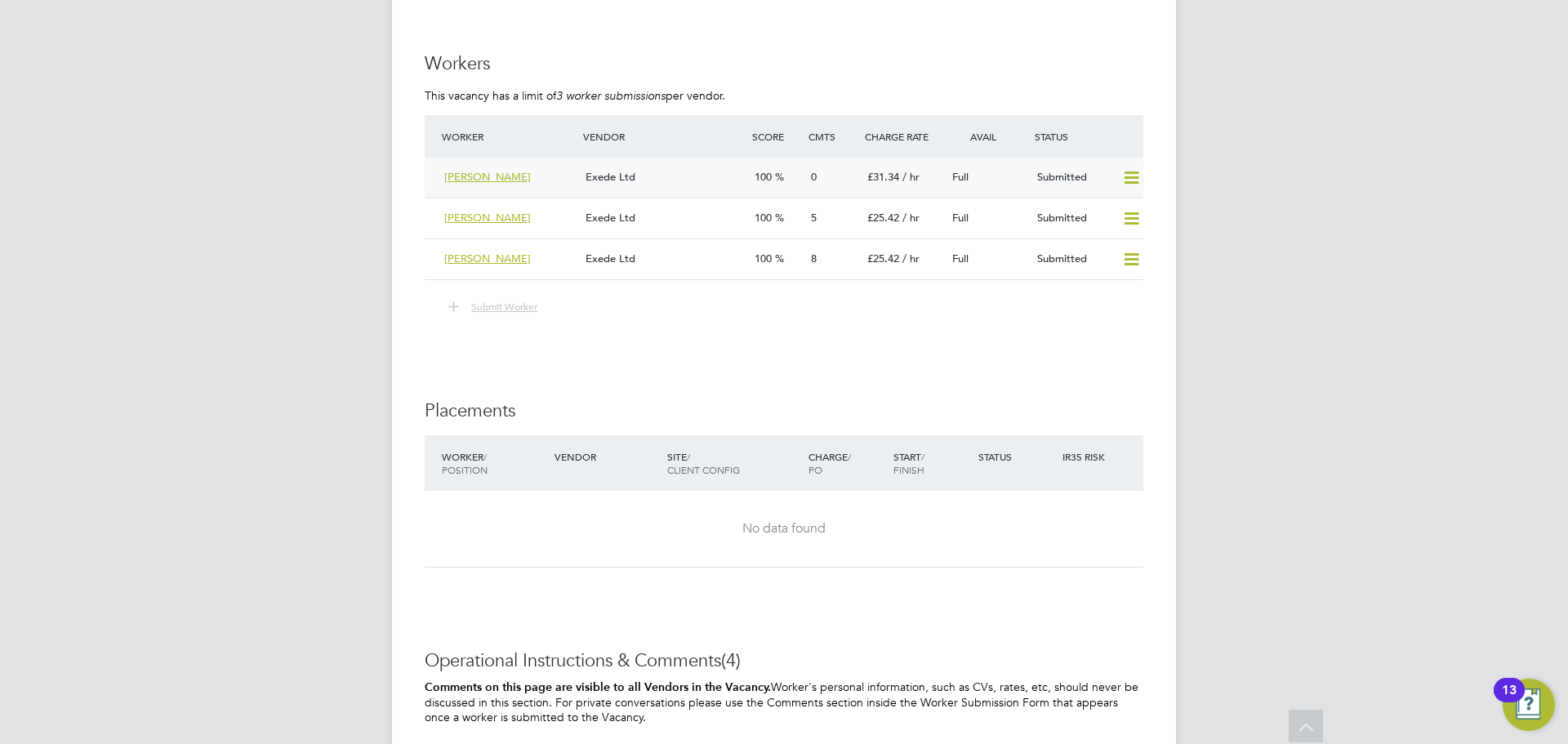
click at [671, 179] on div "Exede Ltd" at bounding box center [664, 177] width 169 height 27
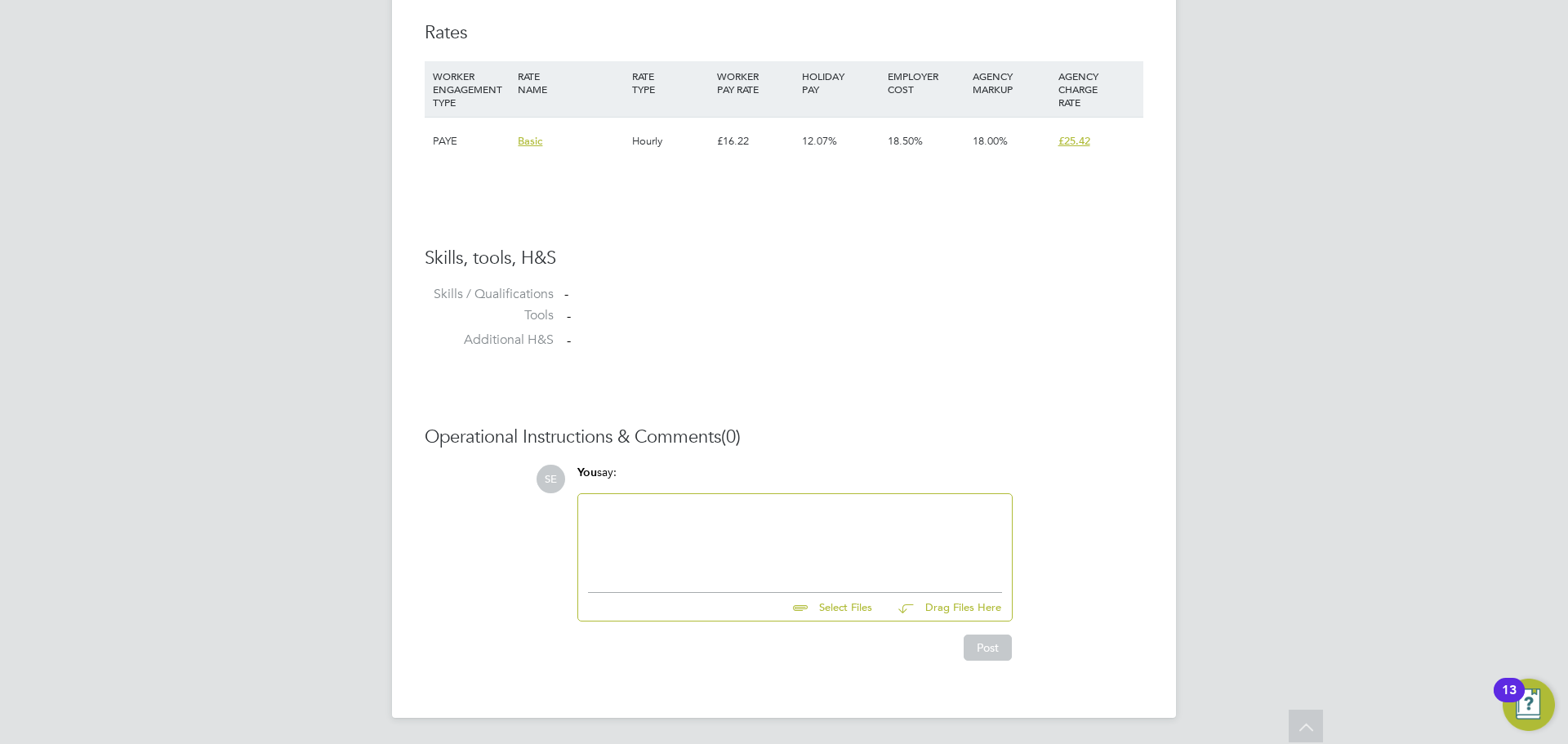
drag, startPoint x: 726, startPoint y: 550, endPoint x: 659, endPoint y: 466, distance: 107.4
click at [726, 550] on div at bounding box center [795, 539] width 414 height 70
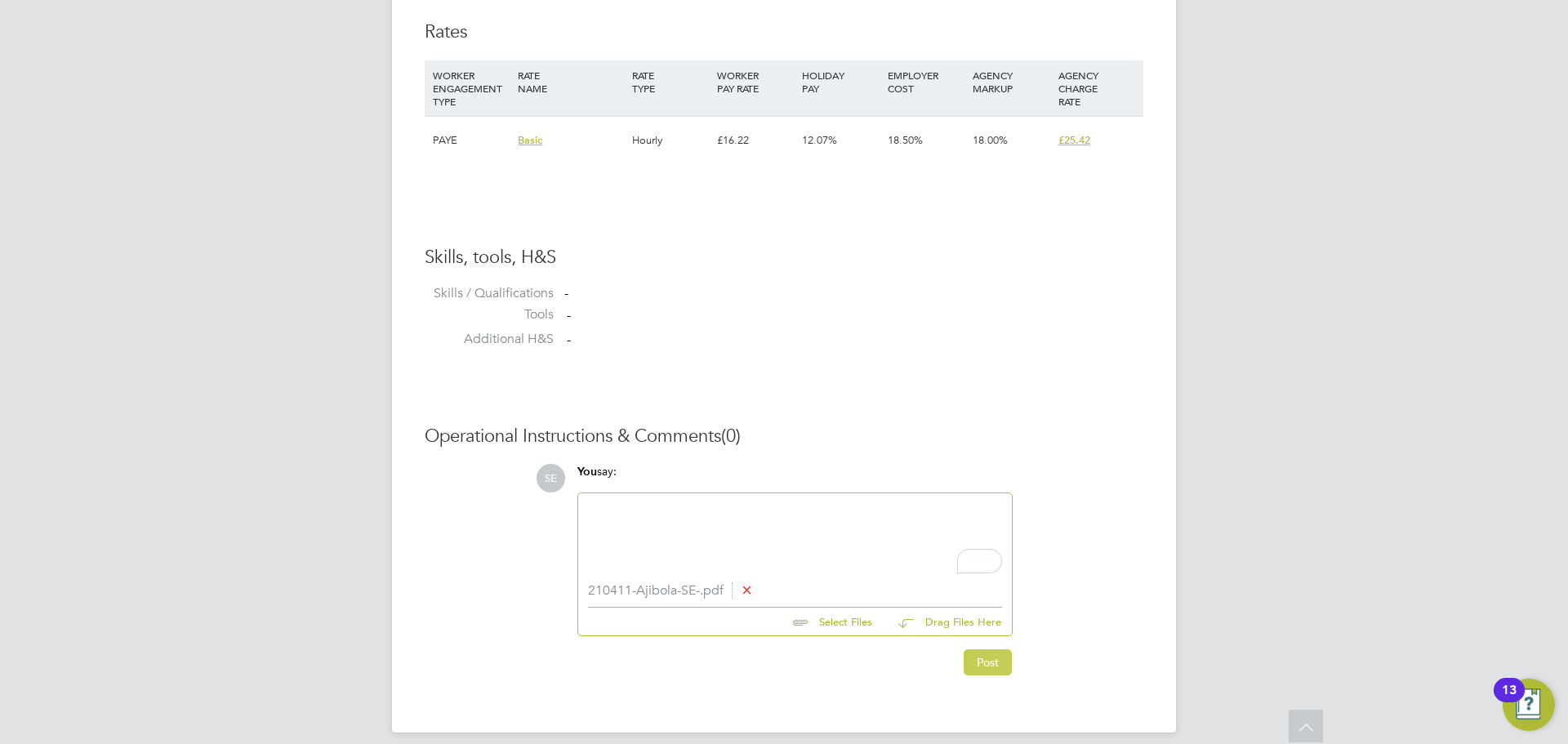
click at [982, 665] on button "Post" at bounding box center [988, 663] width 48 height 26
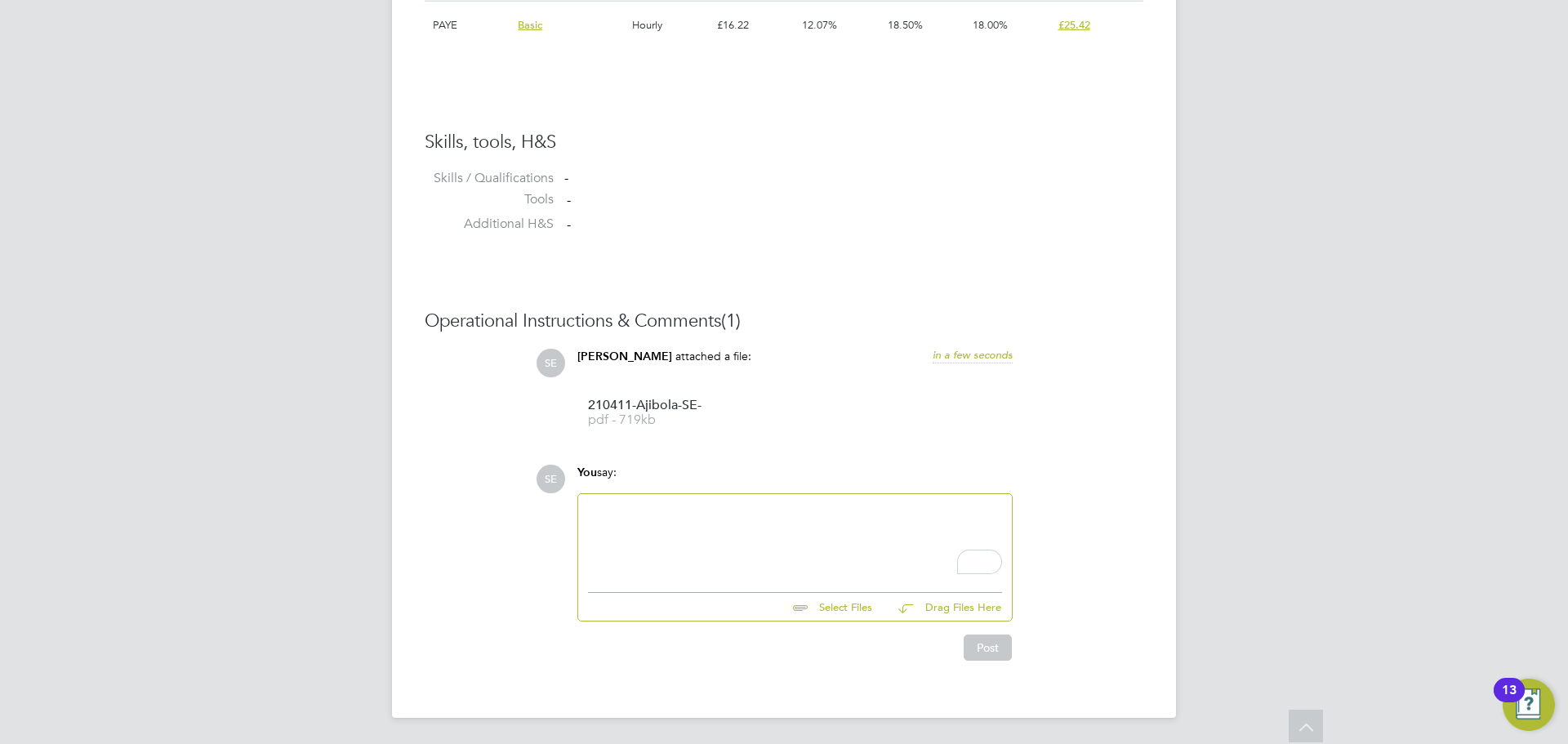
click at [664, 550] on div "To enrich screen reader interactions, please activate Accessibility in Grammarl…" at bounding box center [795, 539] width 414 height 70
click at [687, 511] on div "To enrich screen reader interactions, please activate Accessibility in Grammarl…" at bounding box center [795, 539] width 414 height 70
paste div "To enrich screen reader interactions, please activate Accessibility in Grammarl…"
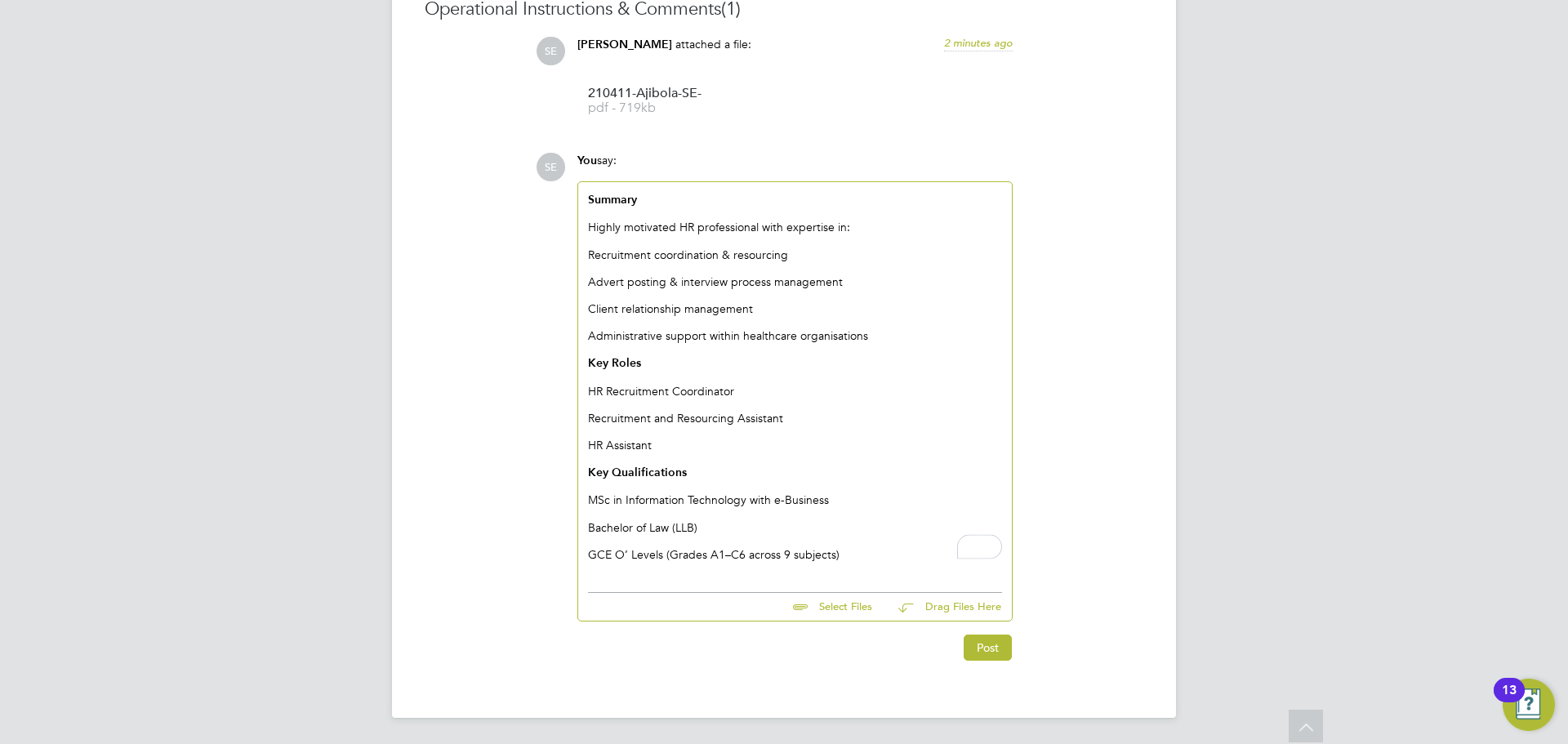
scroll to position [1542, 0]
click at [867, 564] on div "Summary Highly motivated HR professional with expertise in: Recruitment coordin…" at bounding box center [795, 385] width 434 height 402
click at [857, 559] on p "GCE O’ Levels (Grades A1–C6 across 9 subjects)" at bounding box center [795, 556] width 414 height 15
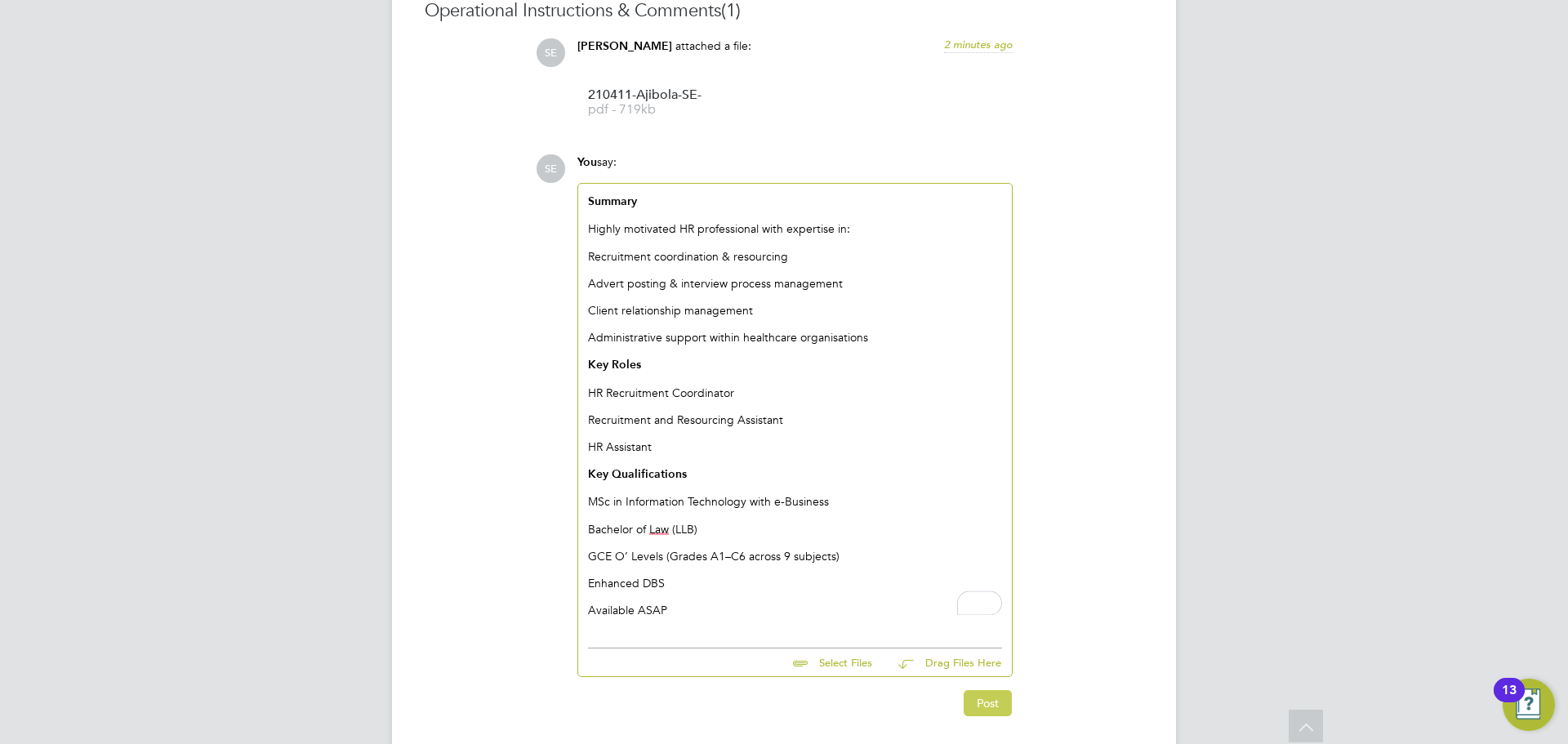
click at [996, 690] on button "Post" at bounding box center [988, 703] width 48 height 26
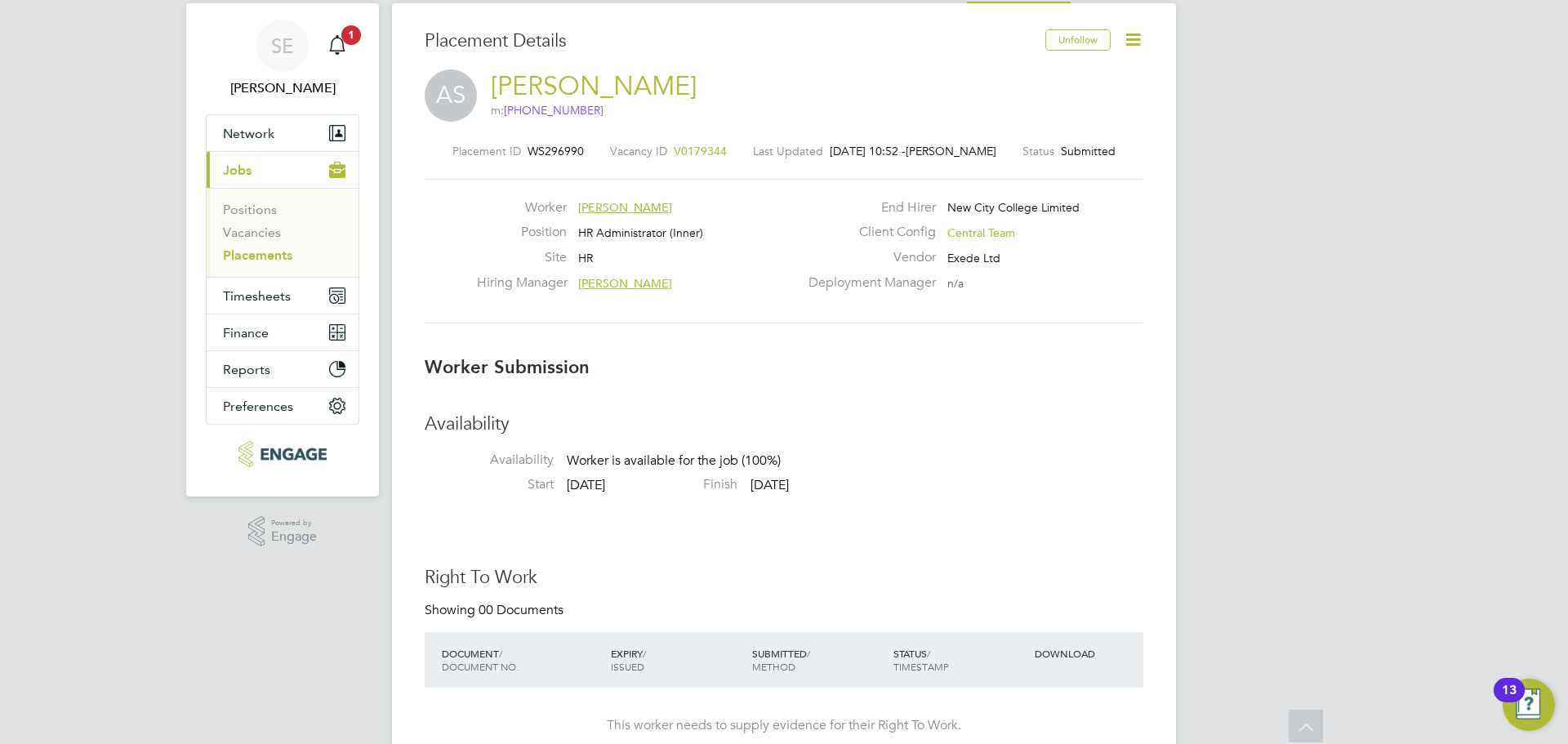
scroll to position [0, 0]
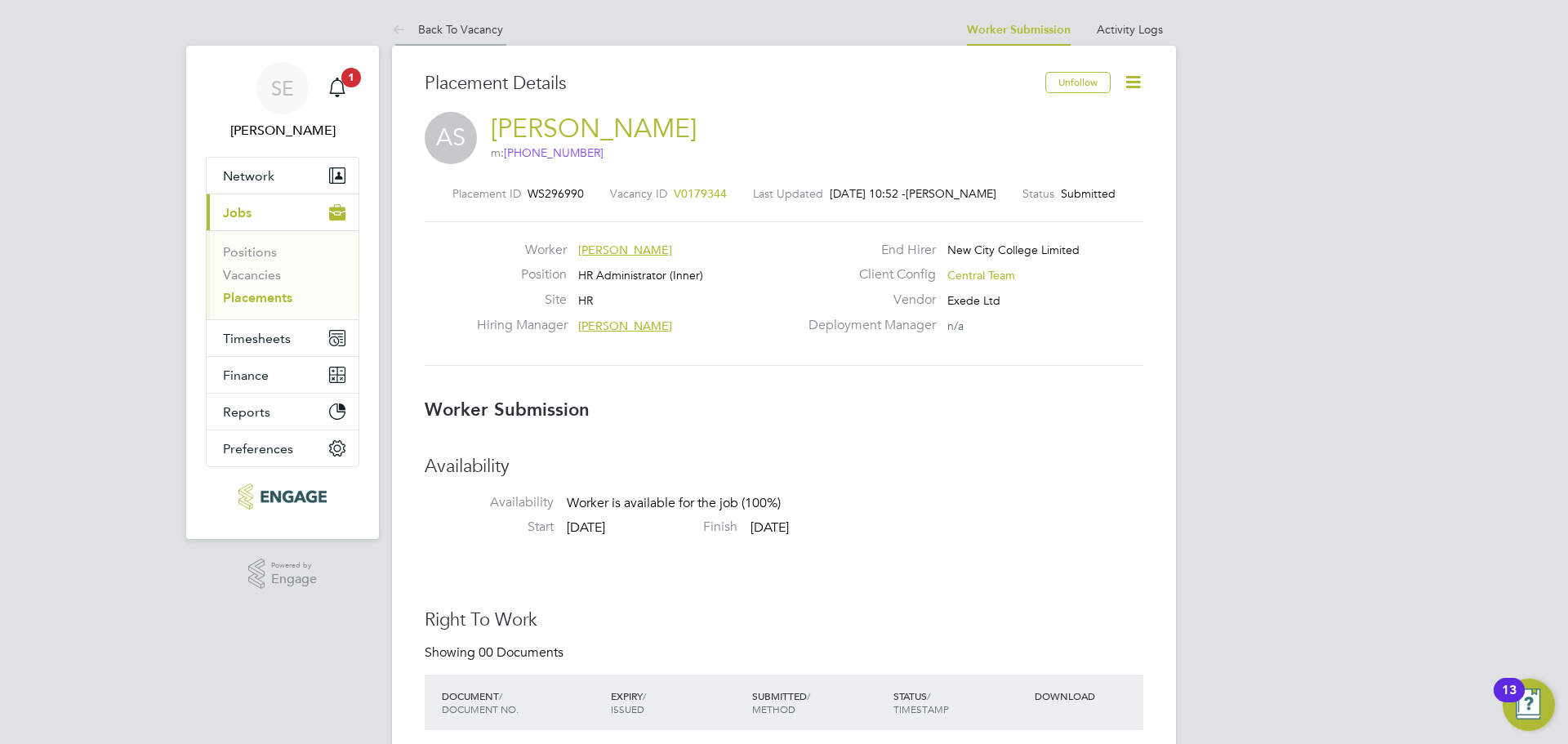
click at [445, 35] on link "Back To Vacancy" at bounding box center [448, 30] width 111 height 15
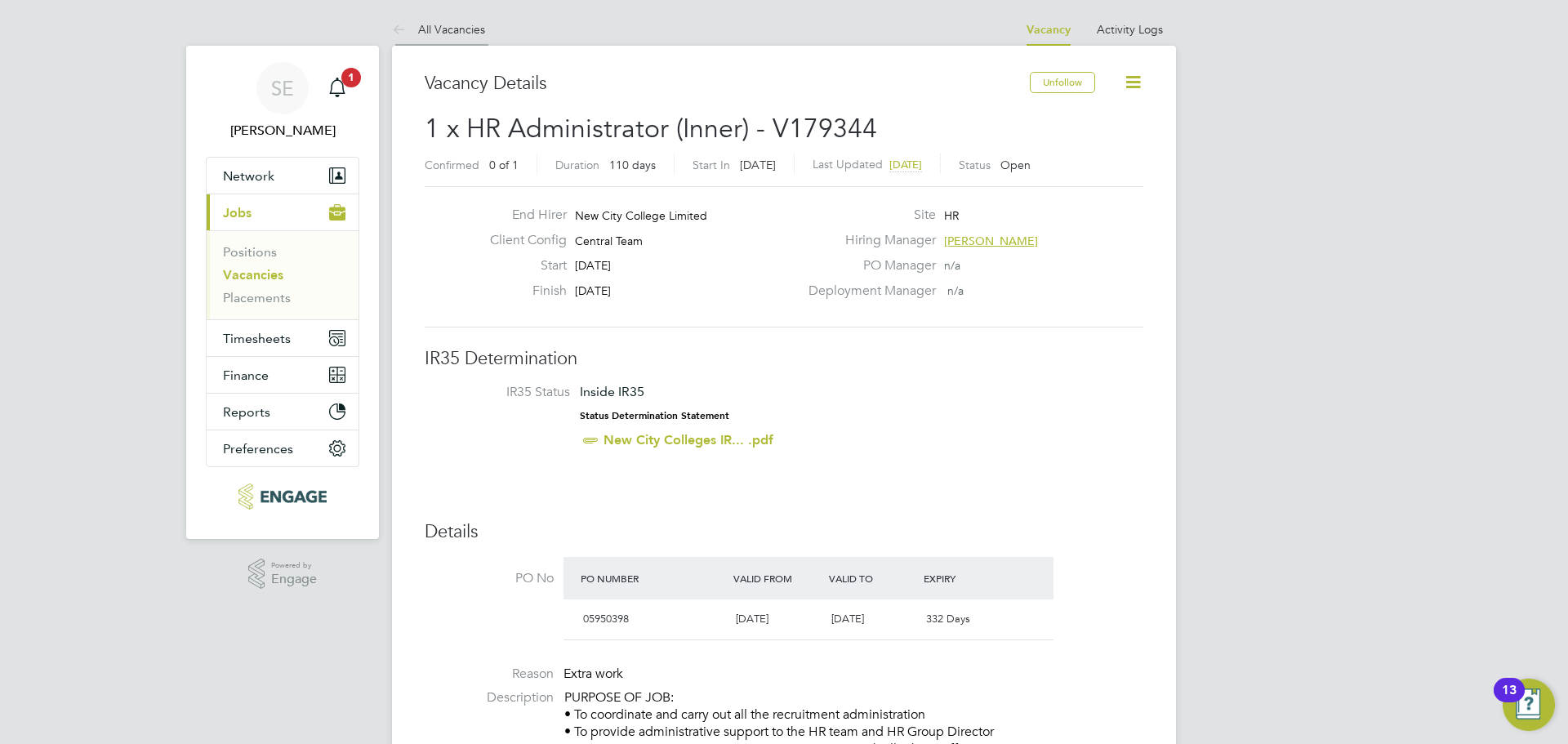
click at [451, 35] on link "All Vacancies" at bounding box center [439, 30] width 94 height 15
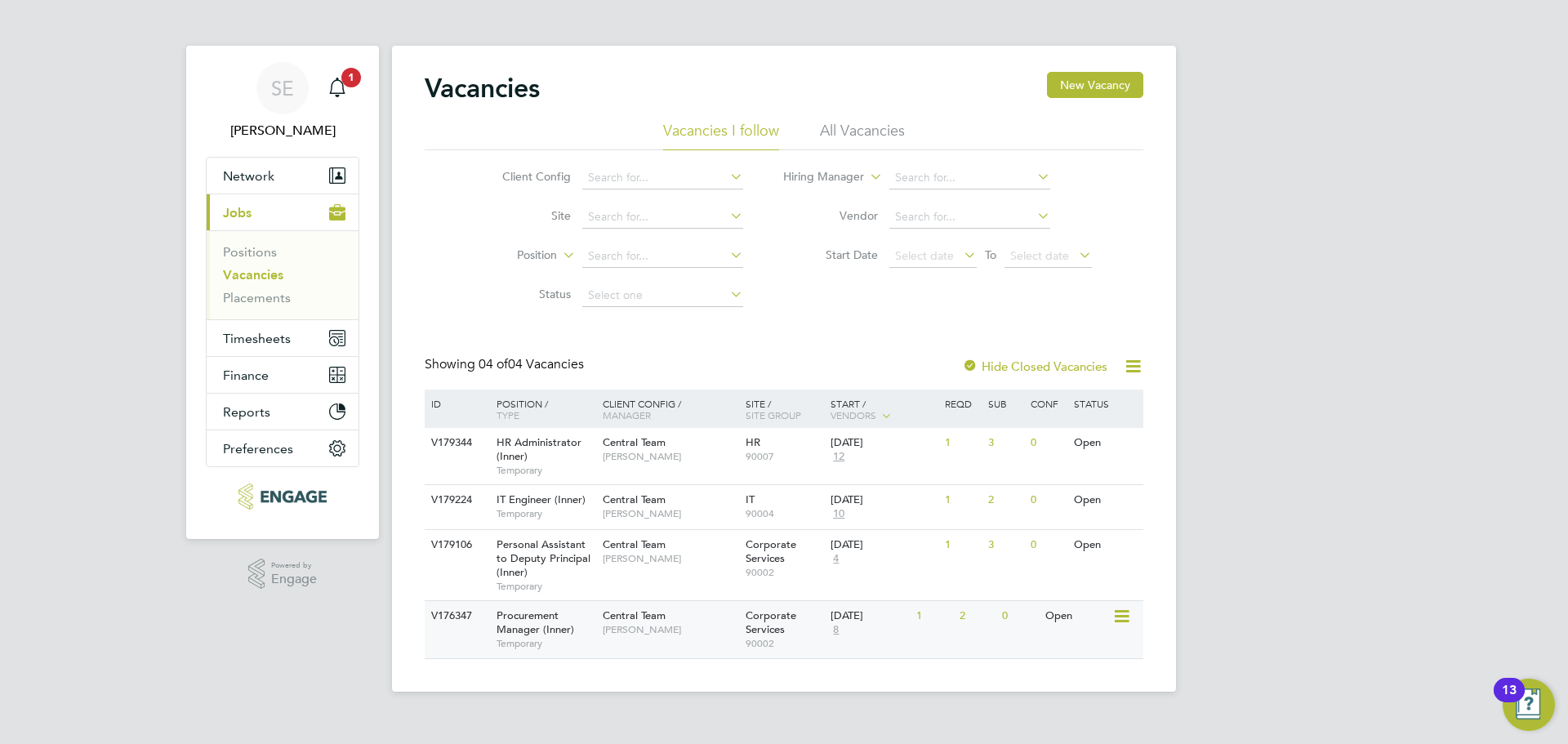
click at [592, 641] on span "Temporary" at bounding box center [545, 644] width 98 height 13
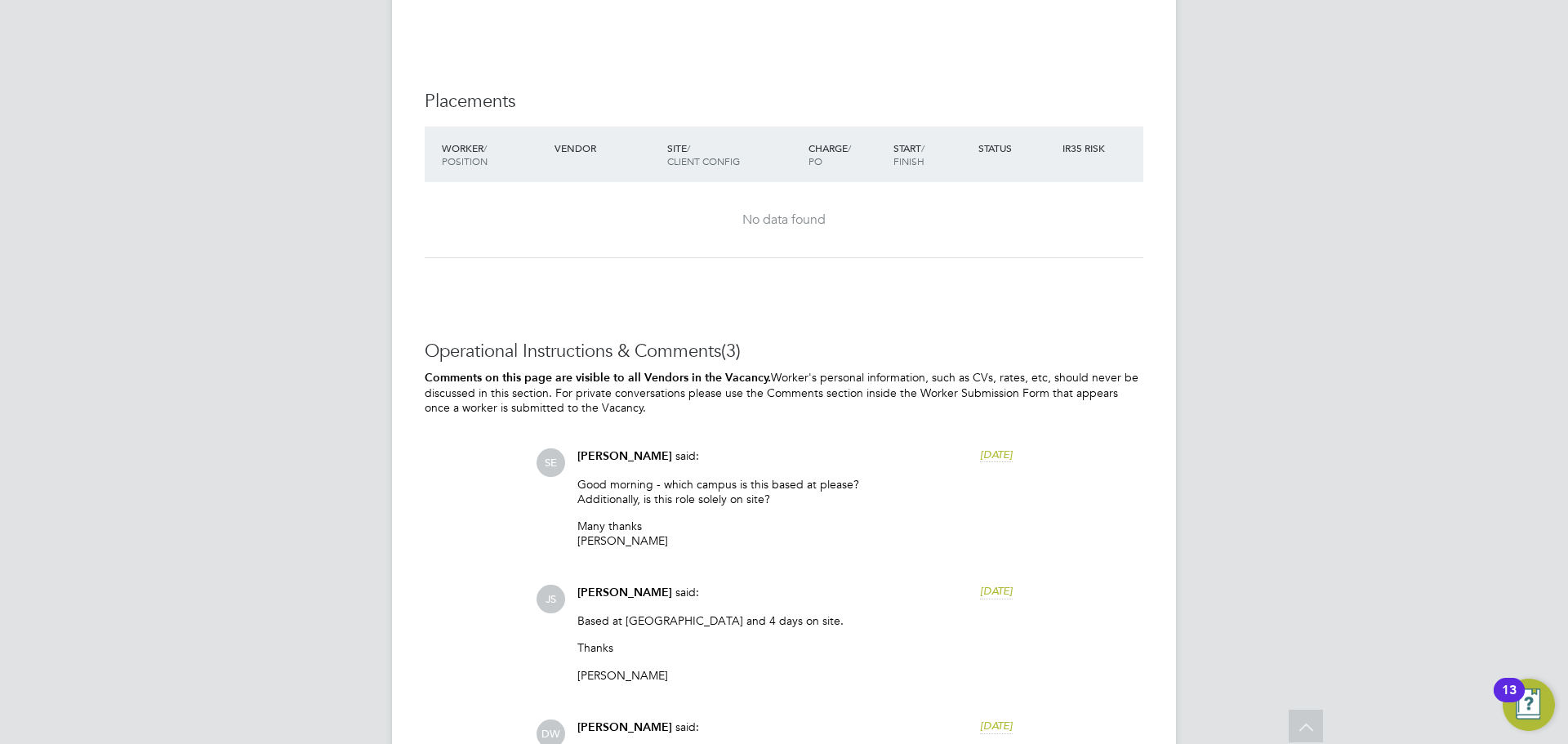
scroll to position [3431, 0]
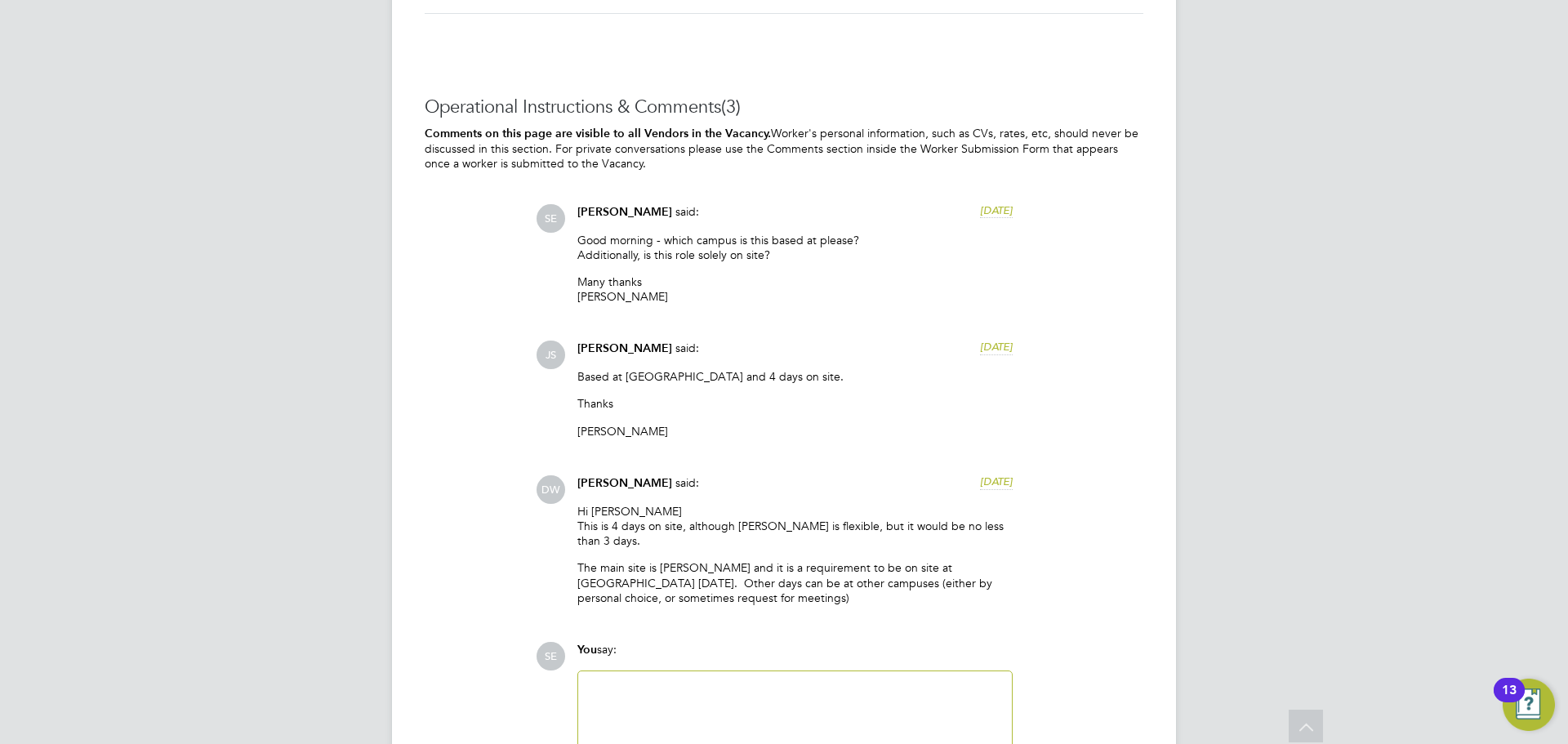
click at [694, 683] on div at bounding box center [795, 716] width 414 height 70
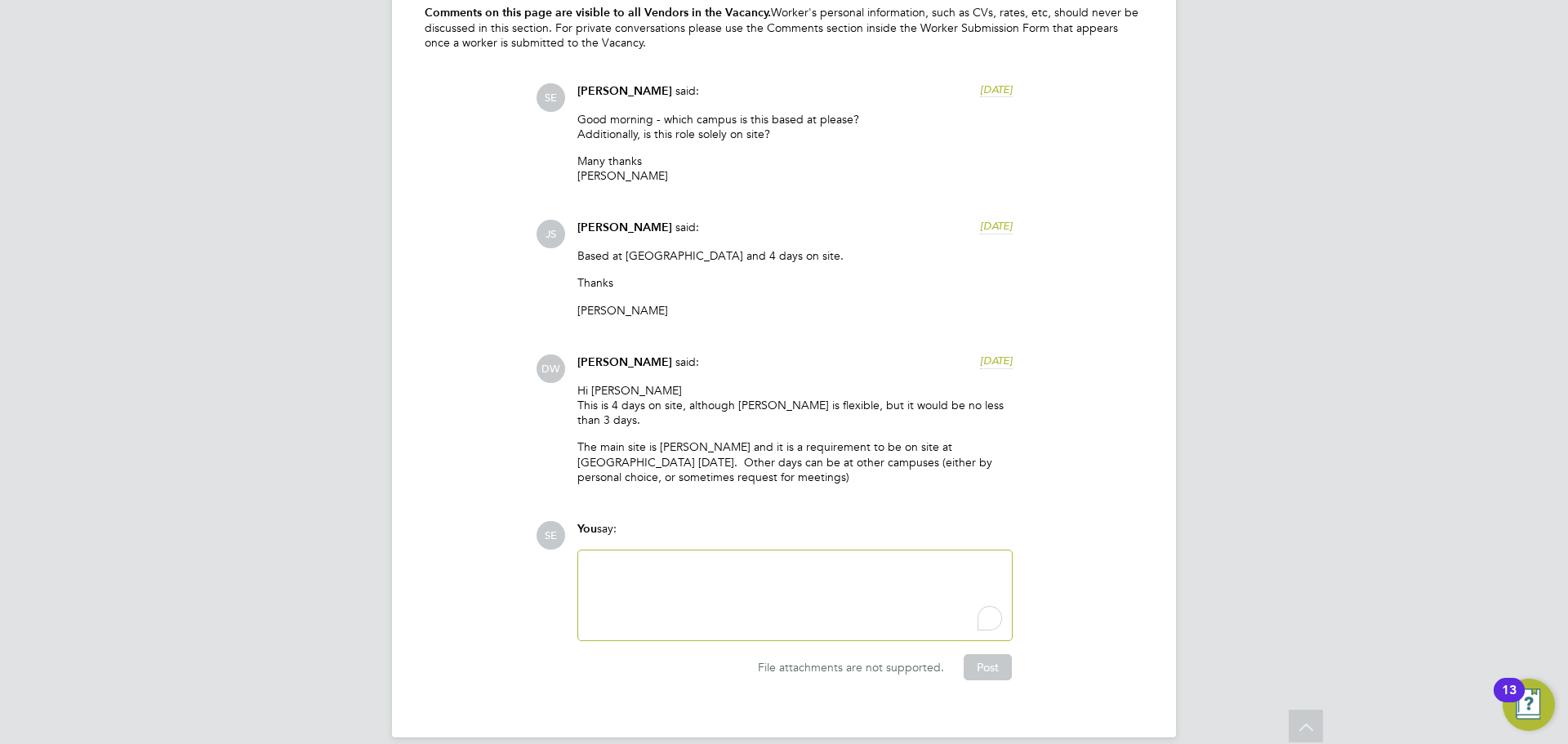
scroll to position [3555, 0]
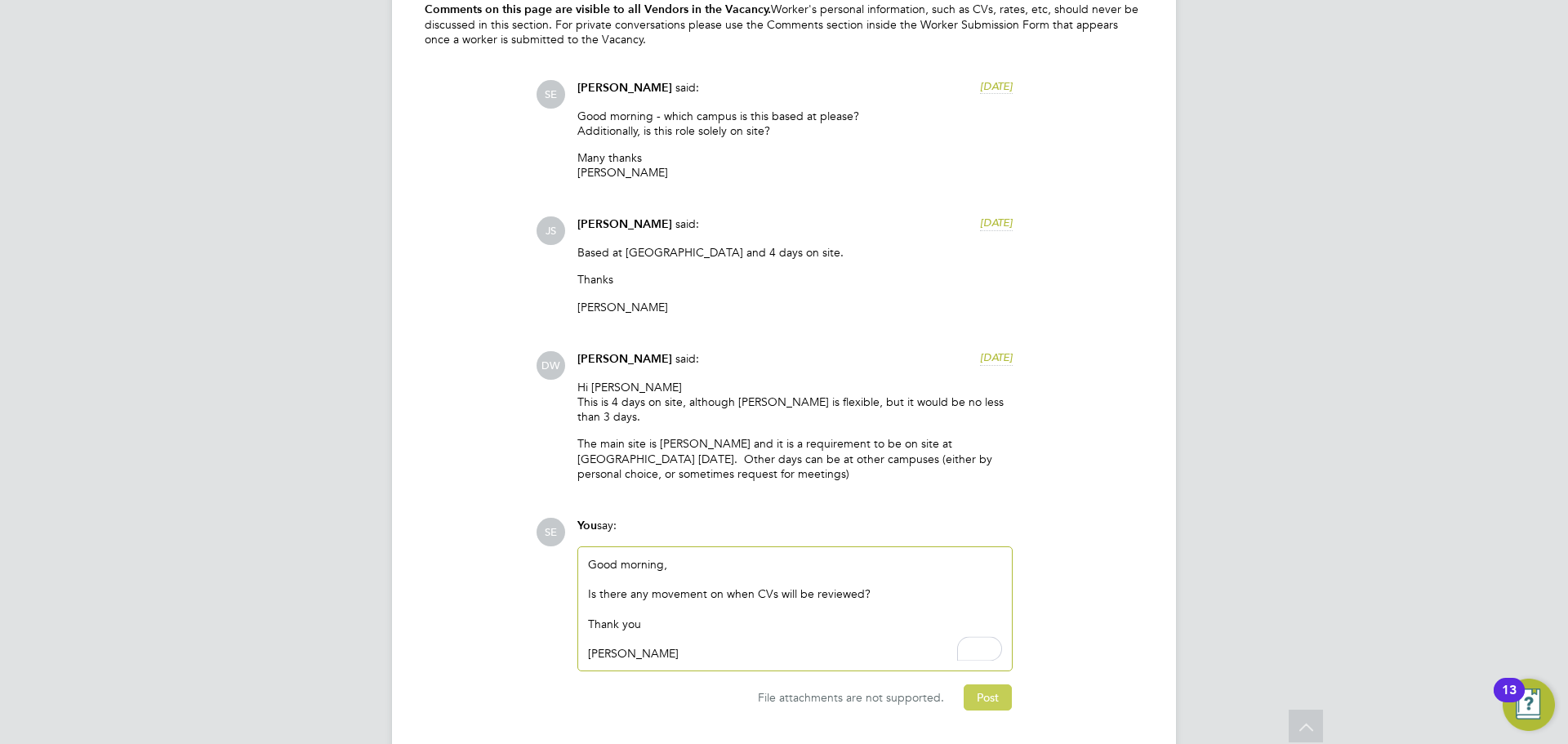
click at [967, 684] on button "Post" at bounding box center [988, 698] width 48 height 26
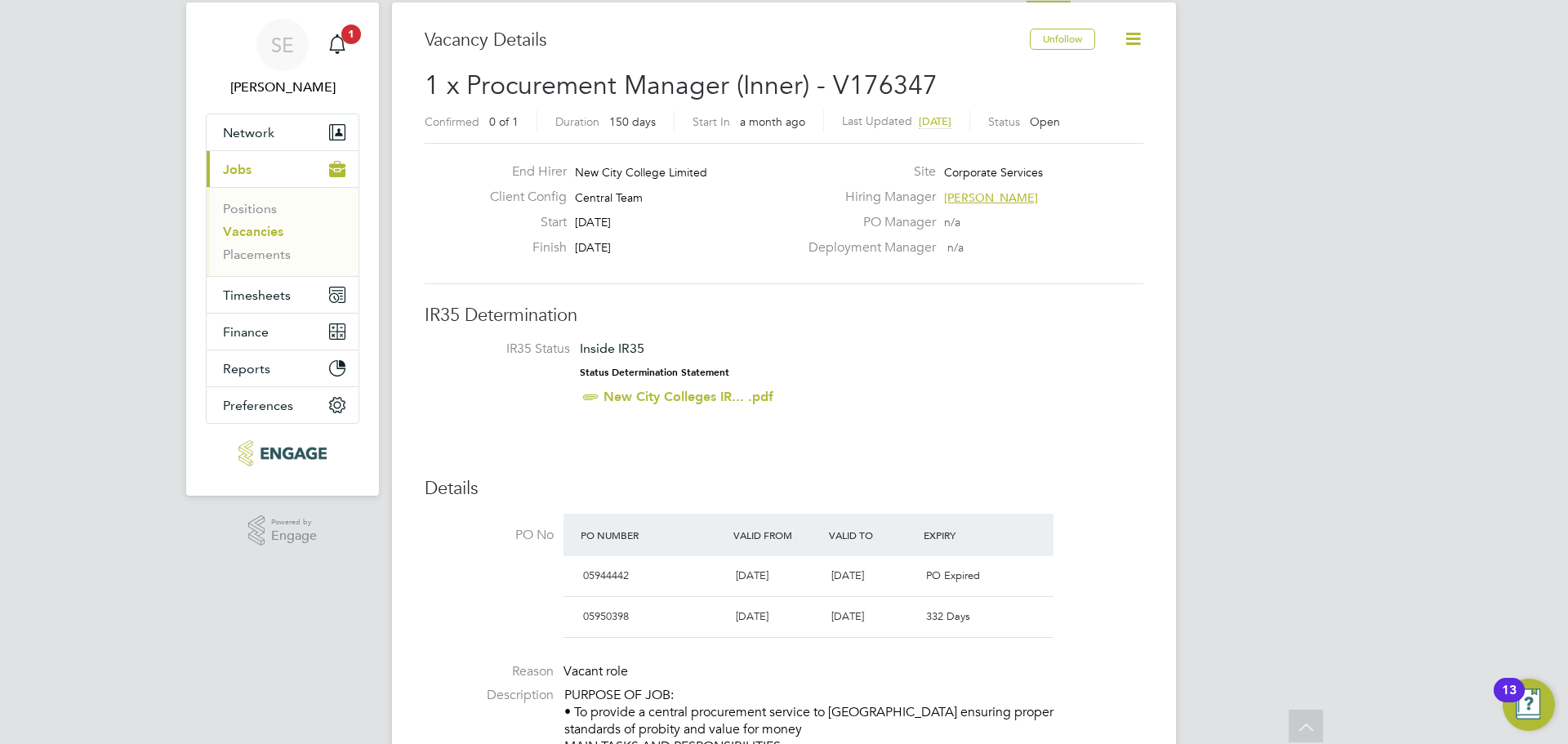
scroll to position [0, 0]
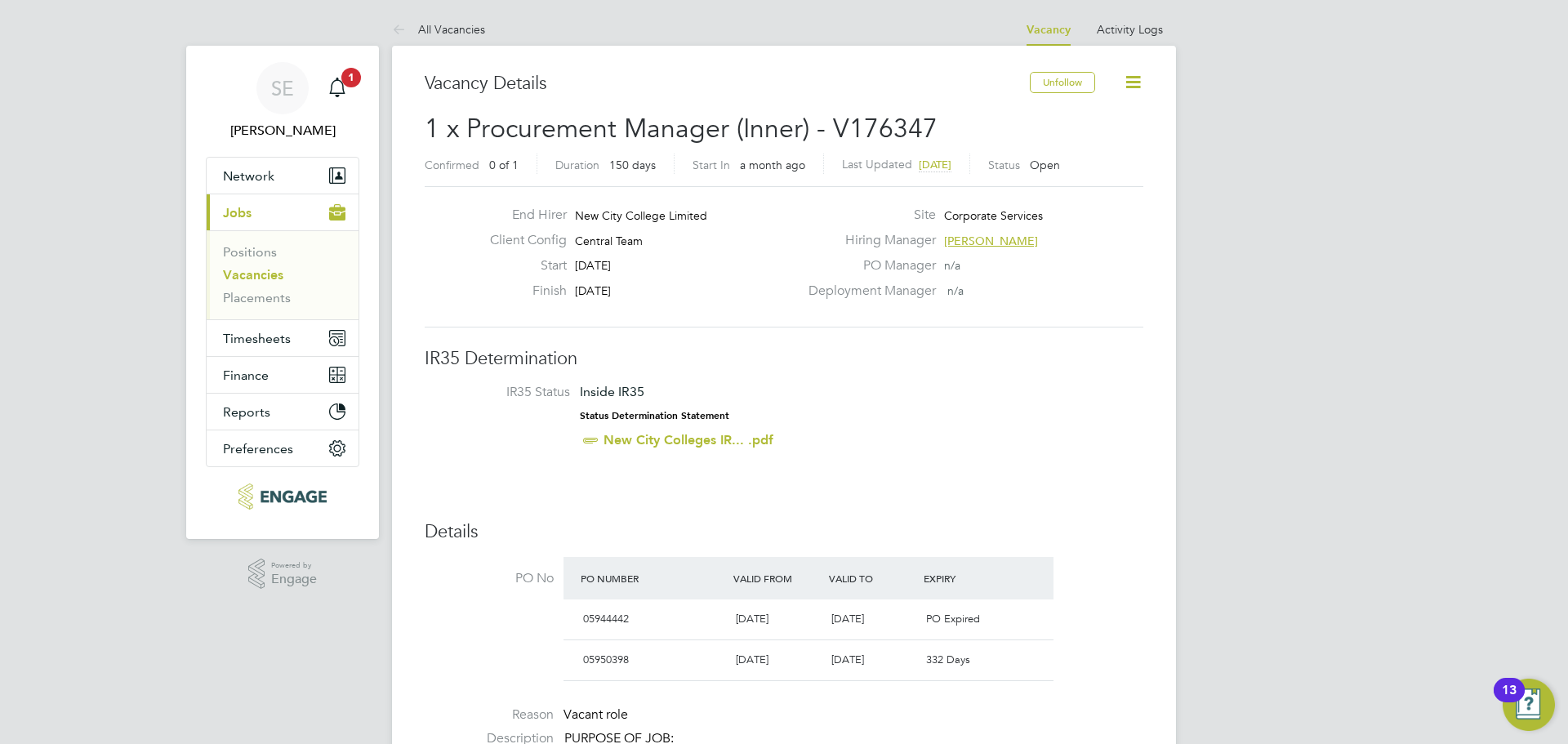
click at [439, 26] on link "All Vacancies" at bounding box center [439, 30] width 94 height 15
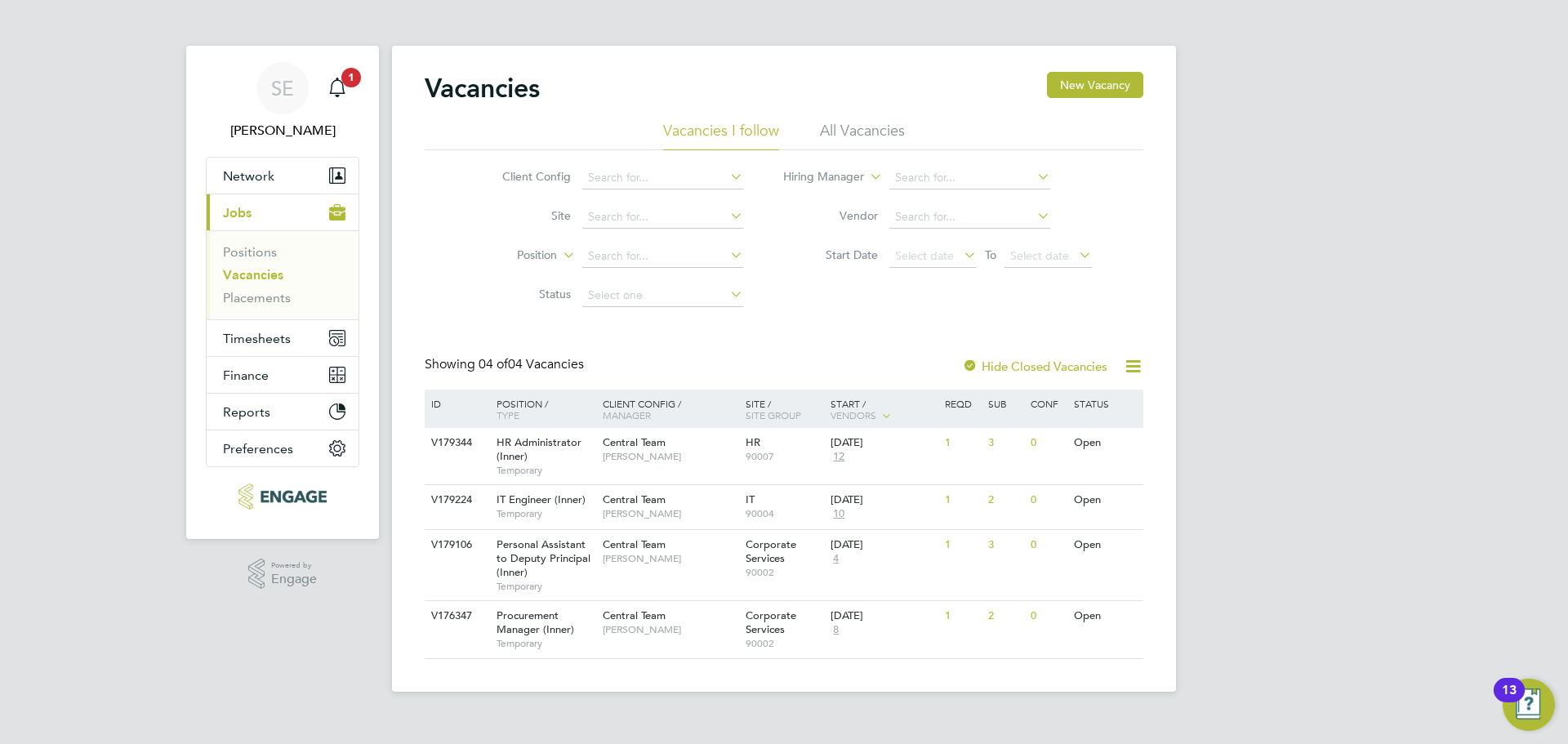
click at [840, 128] on li "All Vacancies" at bounding box center [862, 136] width 85 height 30
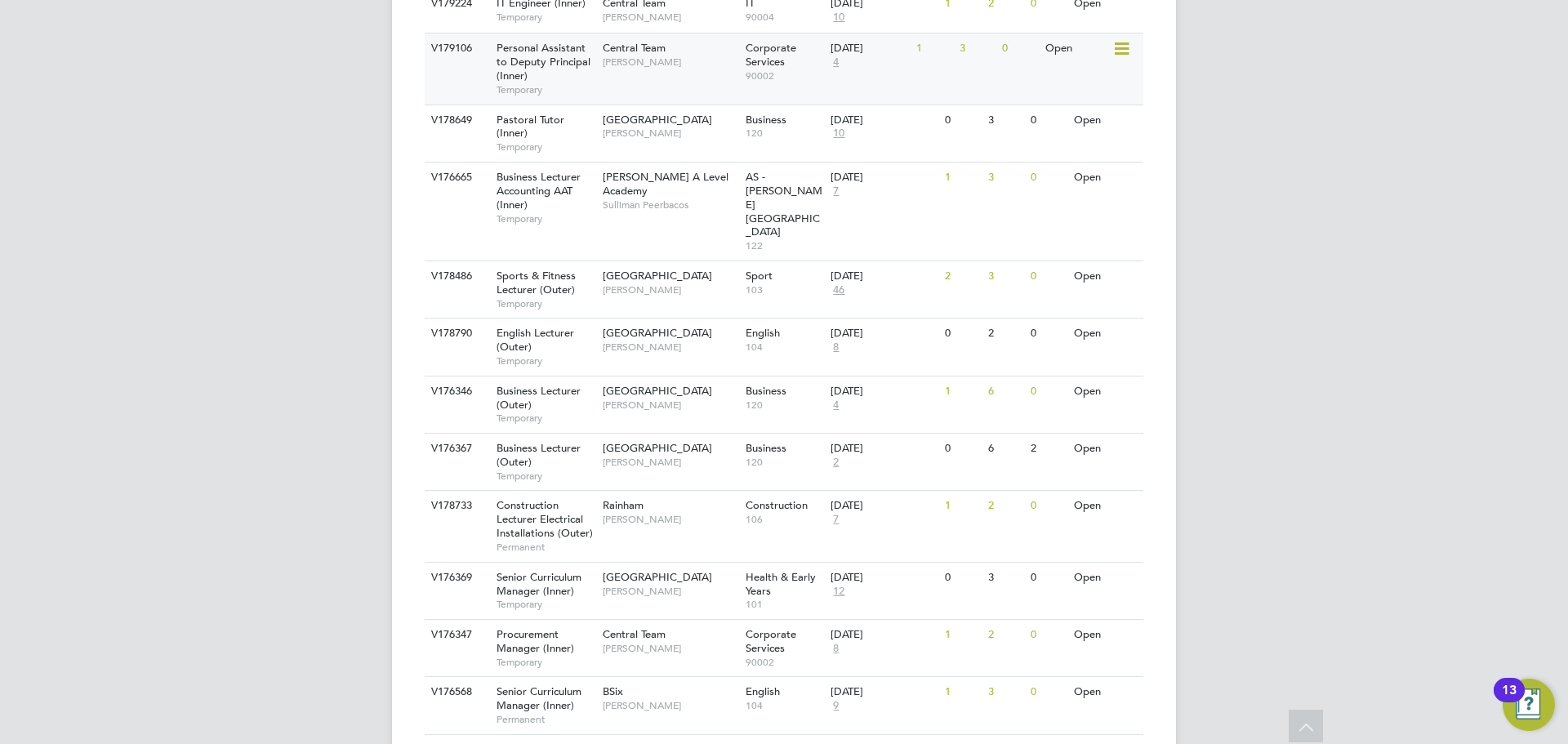
scroll to position [1724, 0]
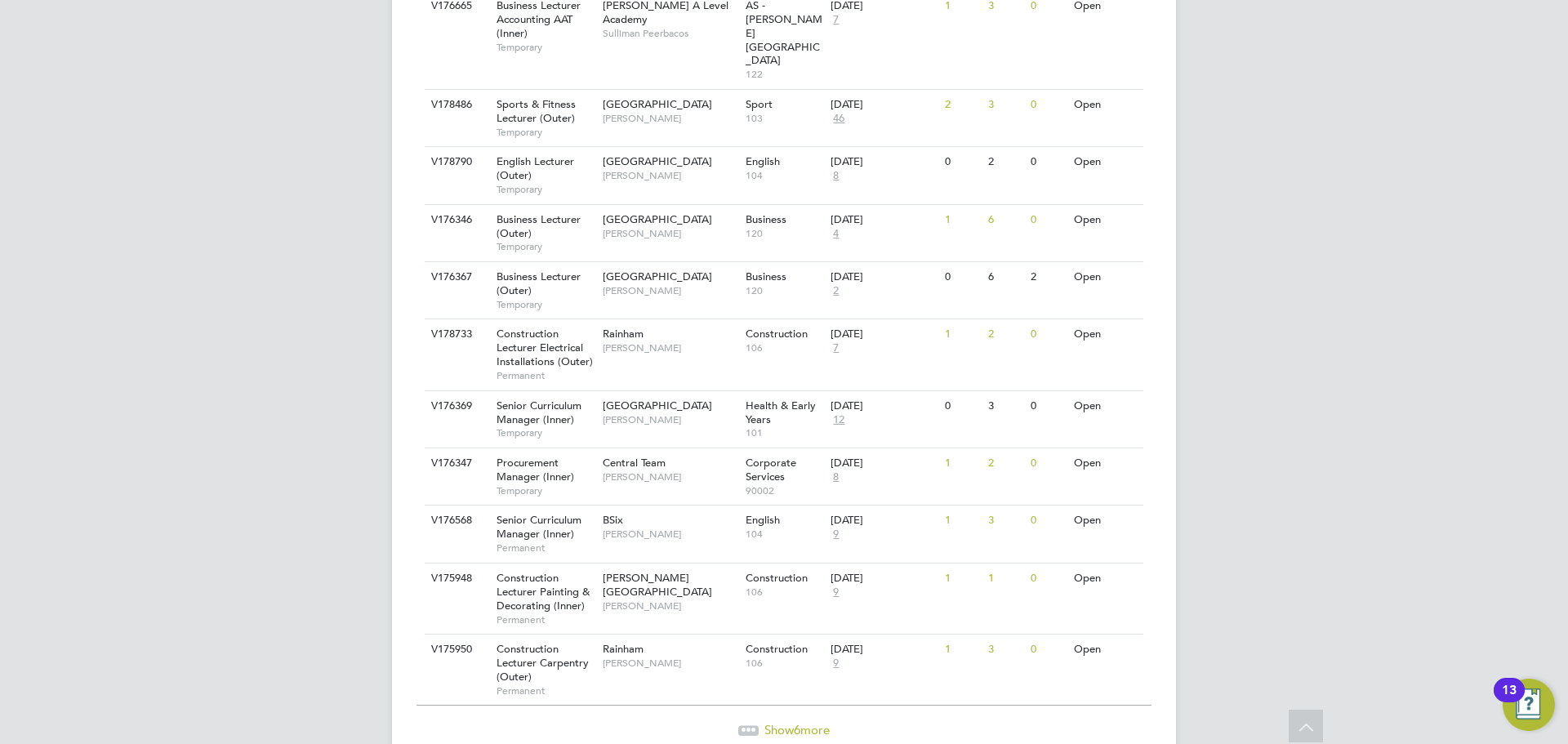
click at [781, 698] on div "Show 6 more" at bounding box center [784, 718] width 735 height 40
click at [781, 722] on span "Show 6 more" at bounding box center [797, 730] width 65 height 16
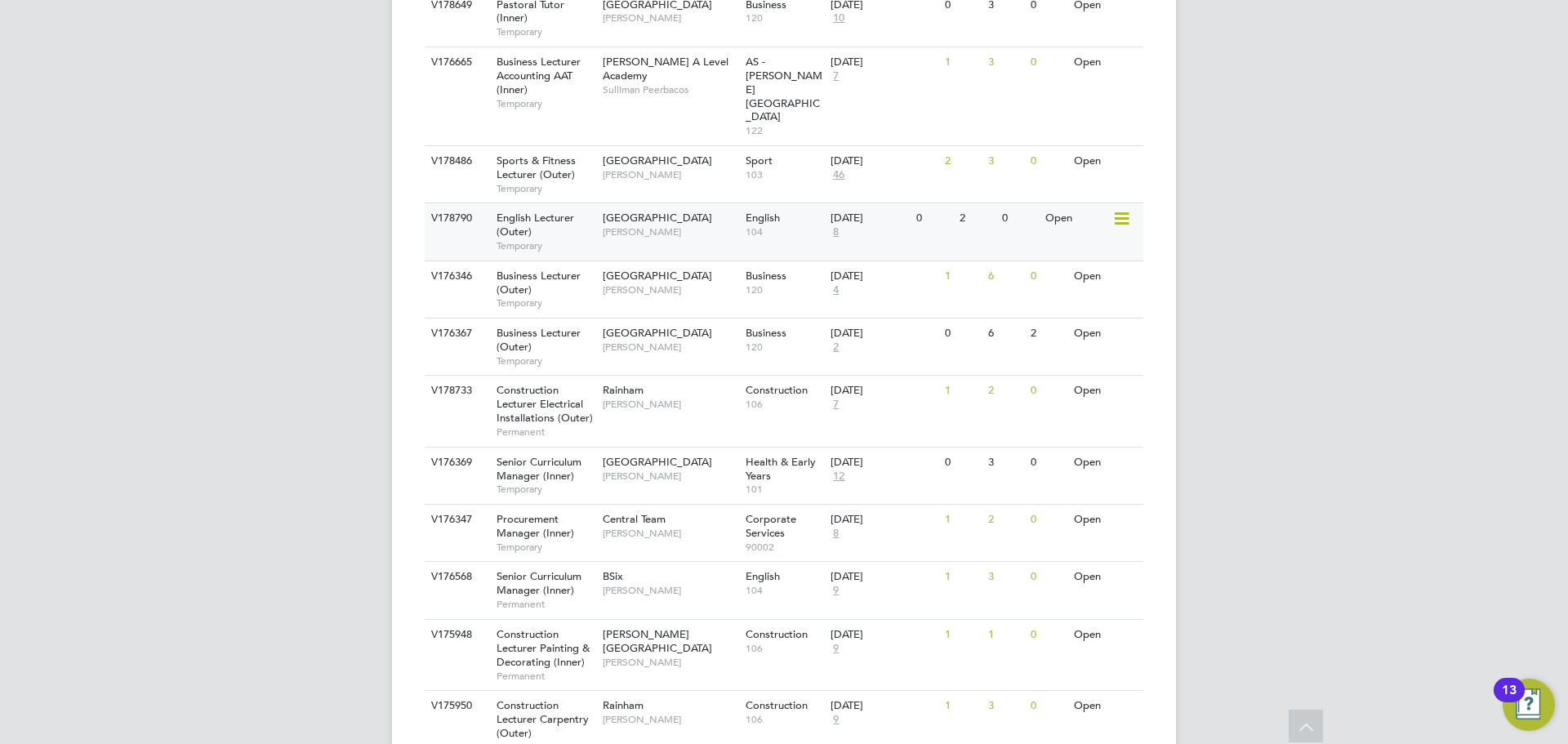
scroll to position [1913, 0]
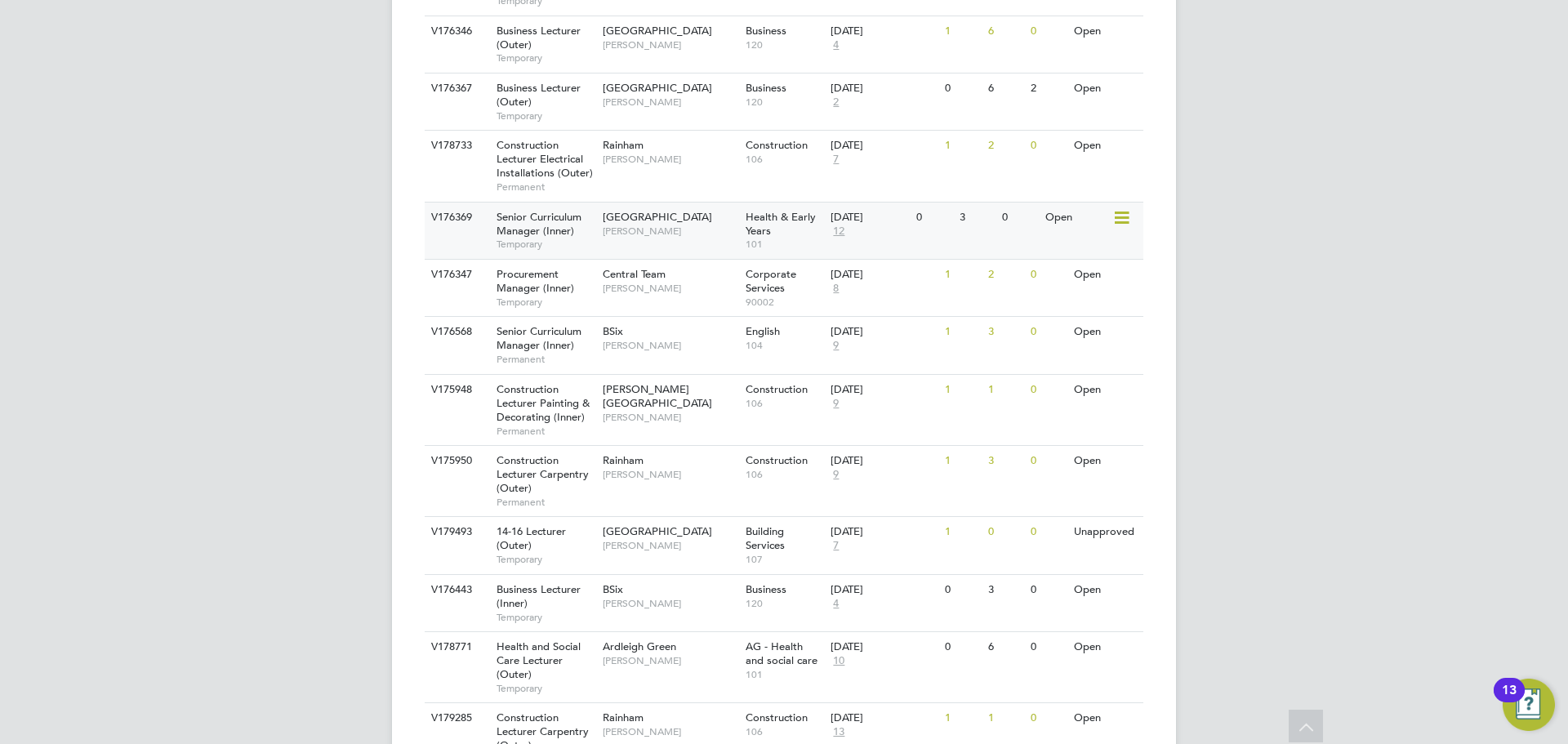
click at [681, 202] on div "V176369 Senior Curriculum Manager (Inner) Temporary Tower Hamlets Campus Roslyn…" at bounding box center [784, 230] width 719 height 57
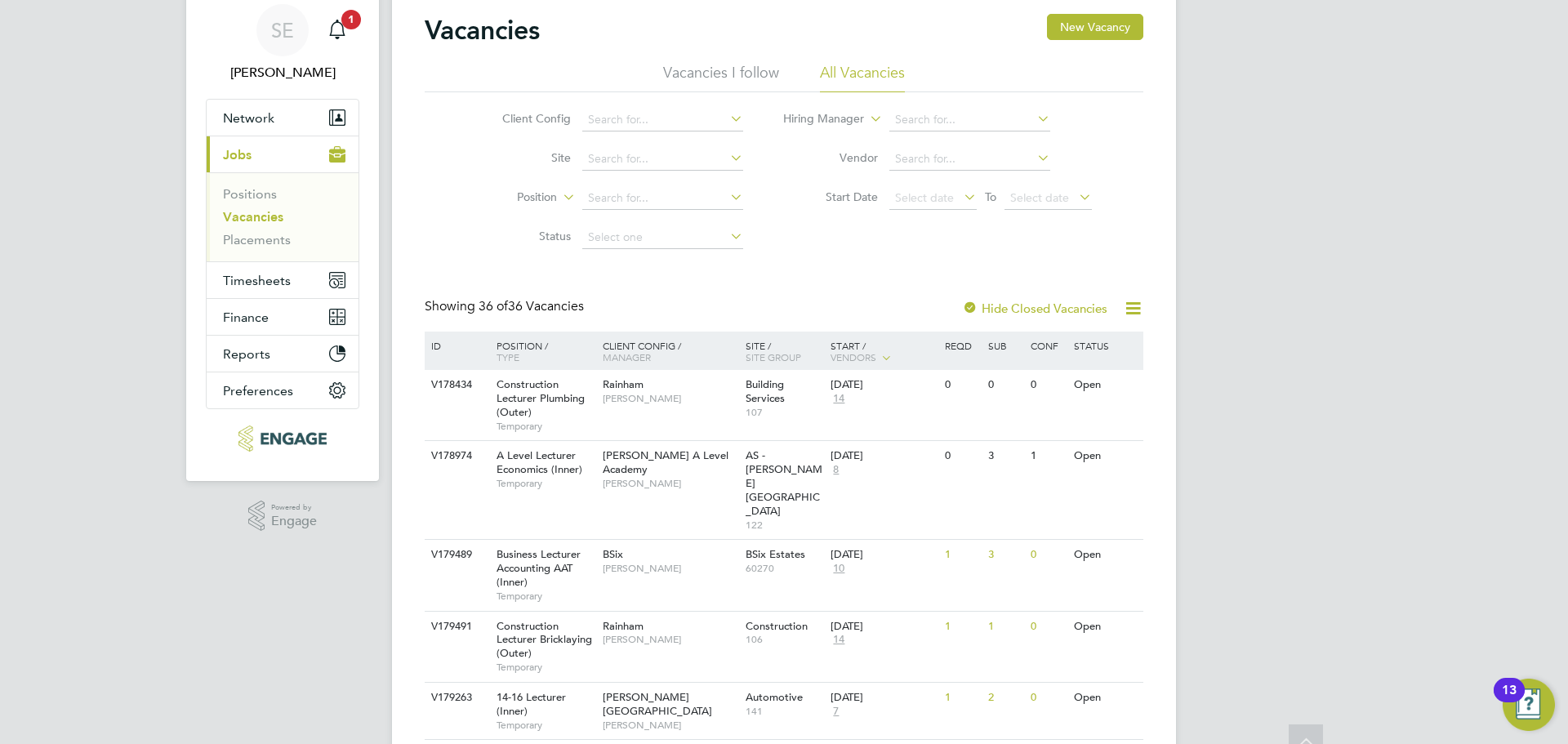
scroll to position [0, 0]
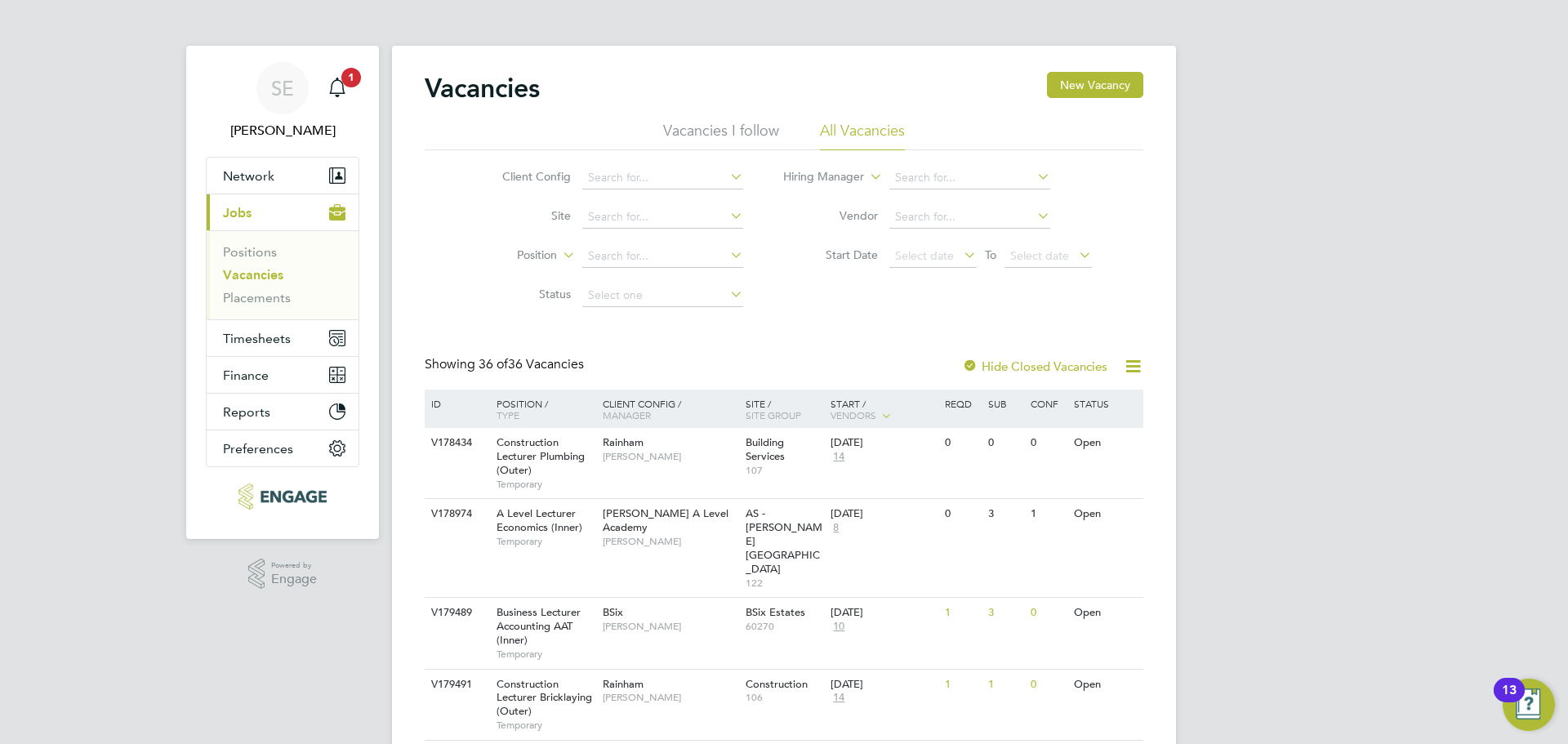
click at [730, 122] on li "Vacancies I follow" at bounding box center [722, 136] width 116 height 30
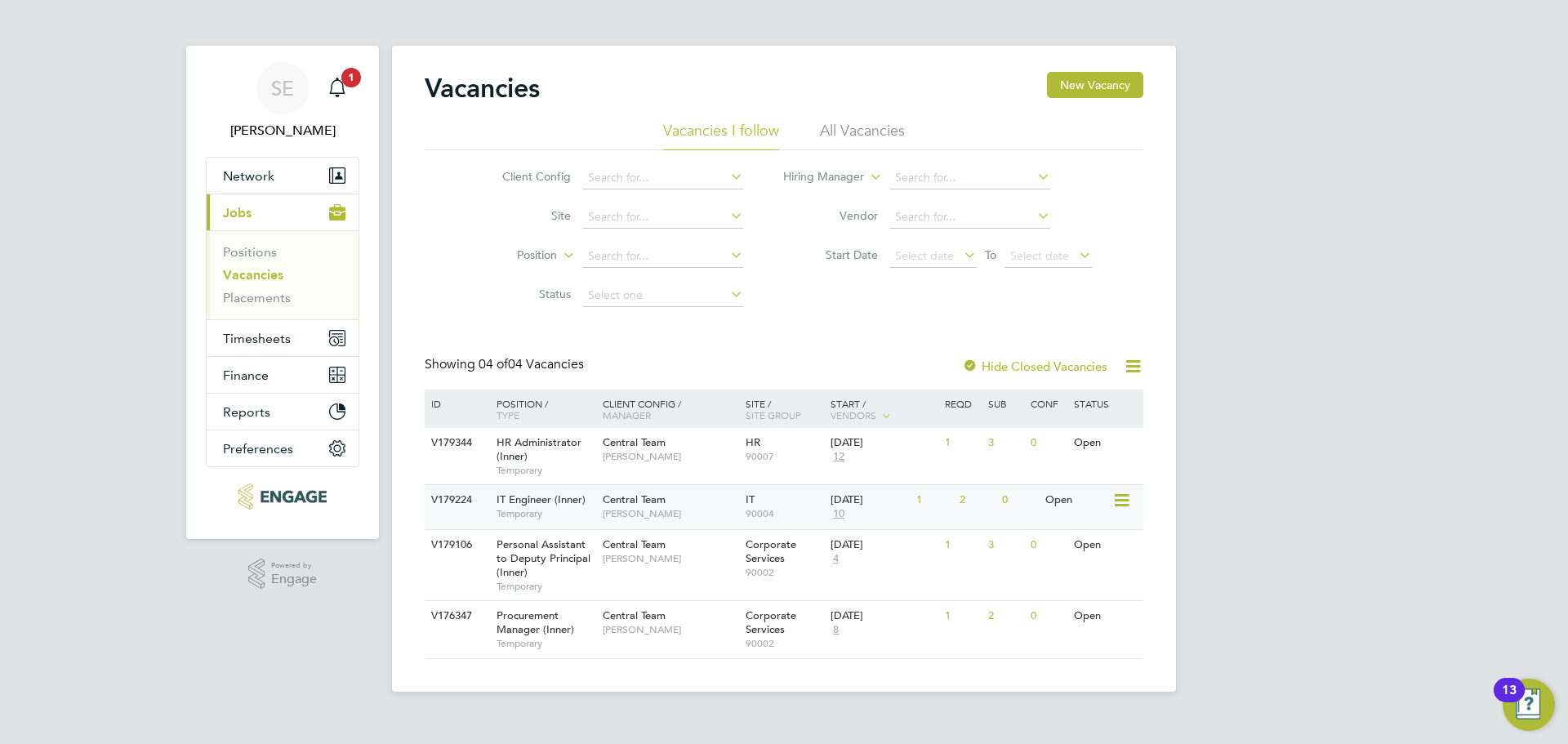
click at [557, 494] on span "IT Engineer (Inner)" at bounding box center [541, 499] width 89 height 14
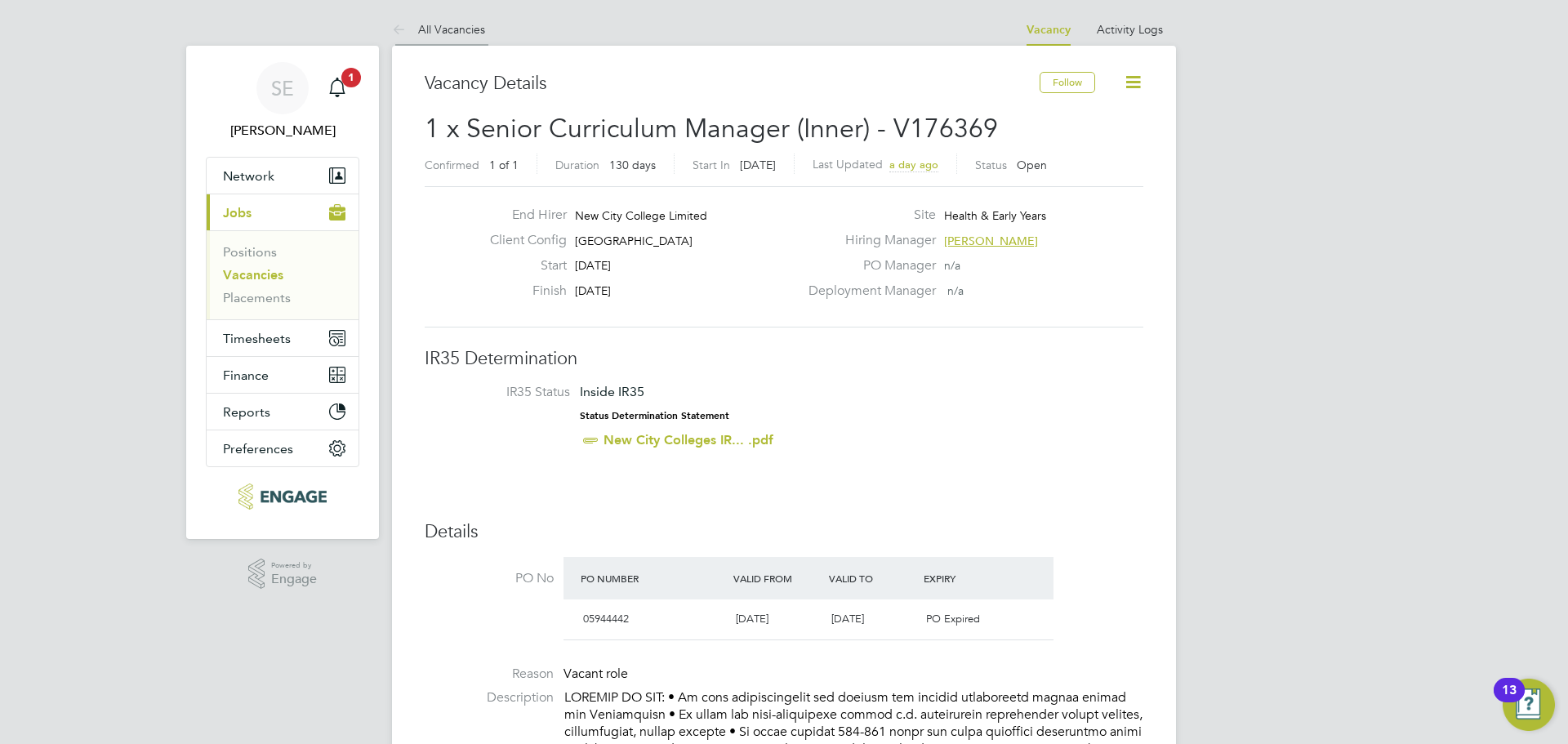
click at [439, 26] on link "All Vacancies" at bounding box center [439, 30] width 94 height 15
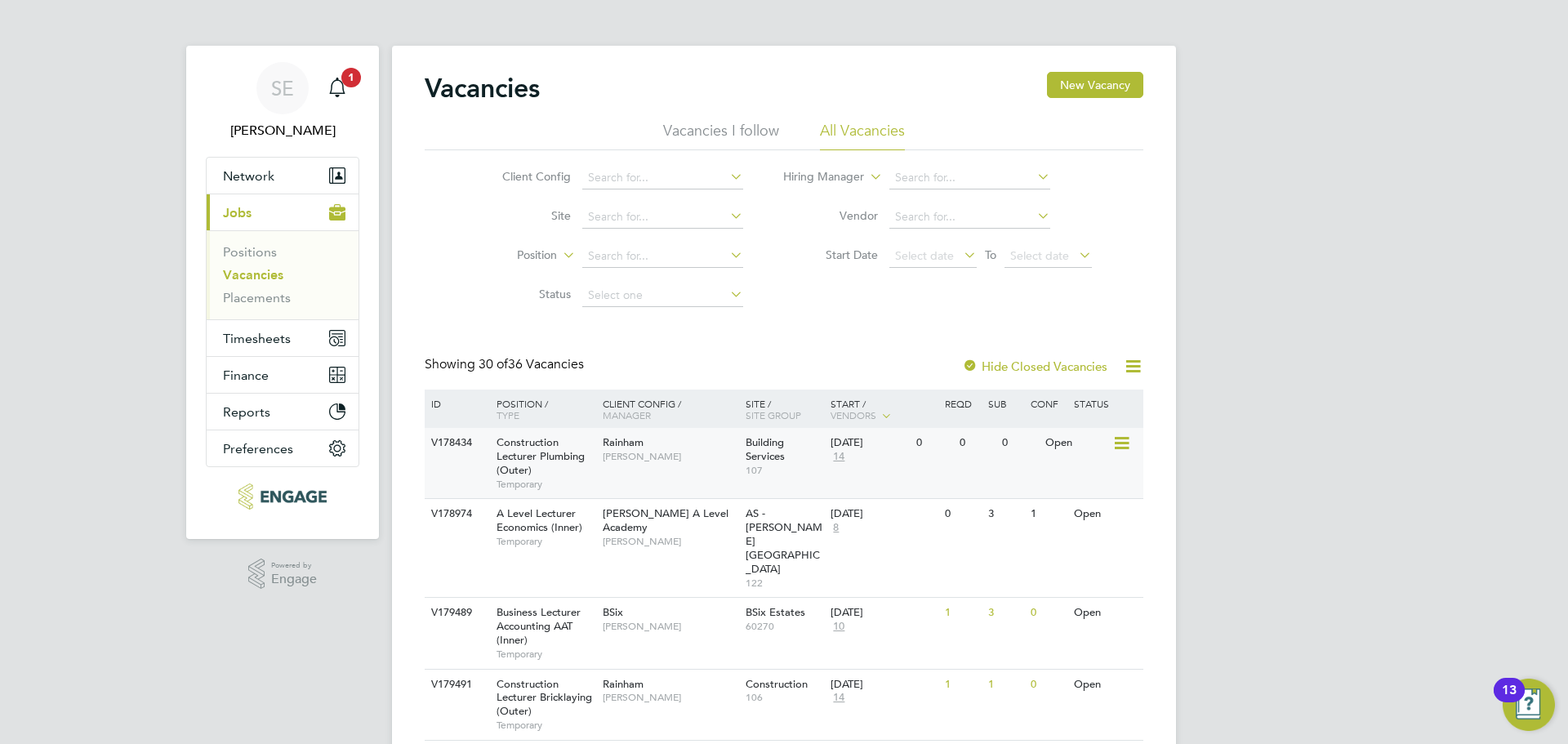
click at [658, 474] on div "V178434 Construction Lecturer Plumbing (Outer) Temporary Rainham Ian Rist Build…" at bounding box center [784, 463] width 719 height 70
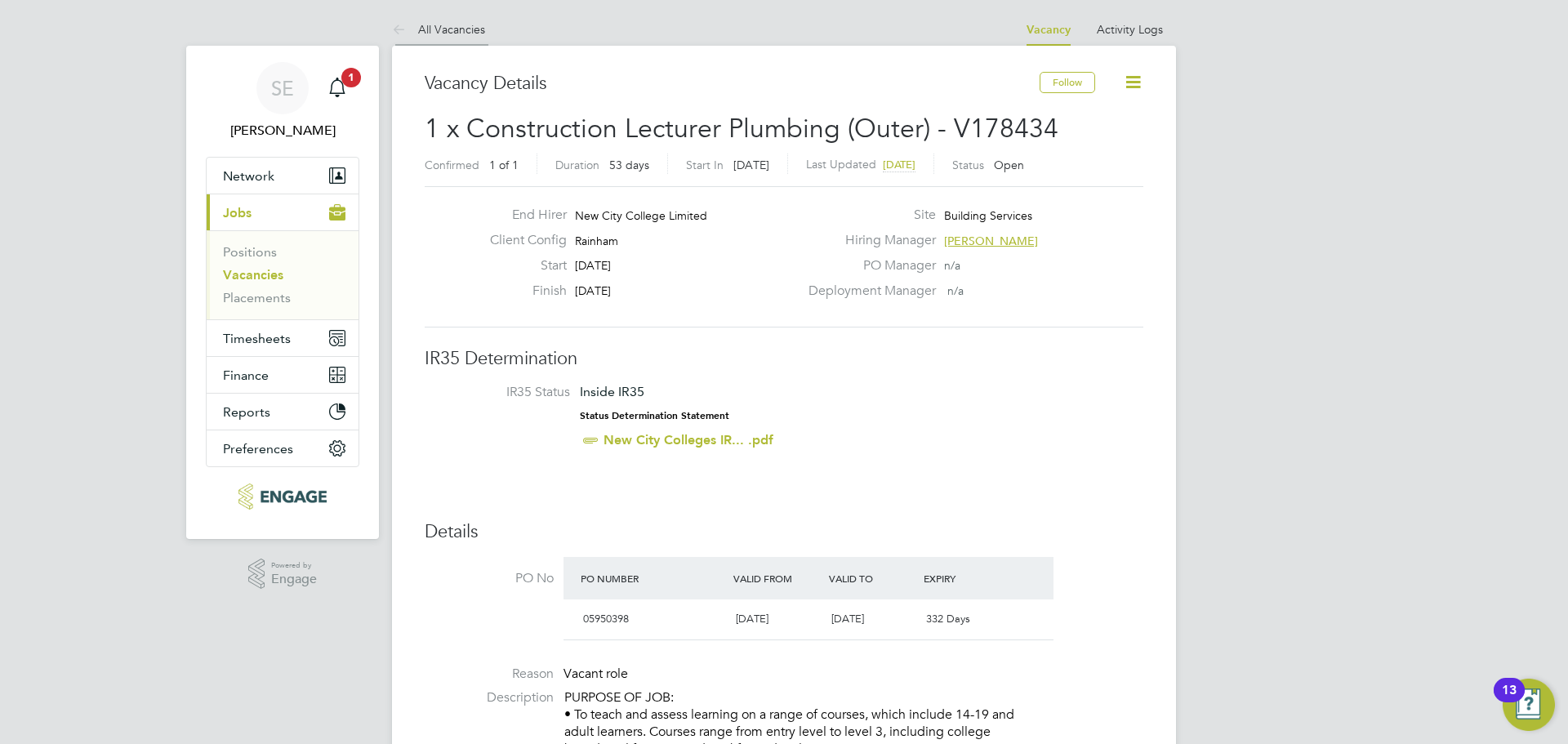
click at [438, 27] on link "All Vacancies" at bounding box center [439, 30] width 94 height 15
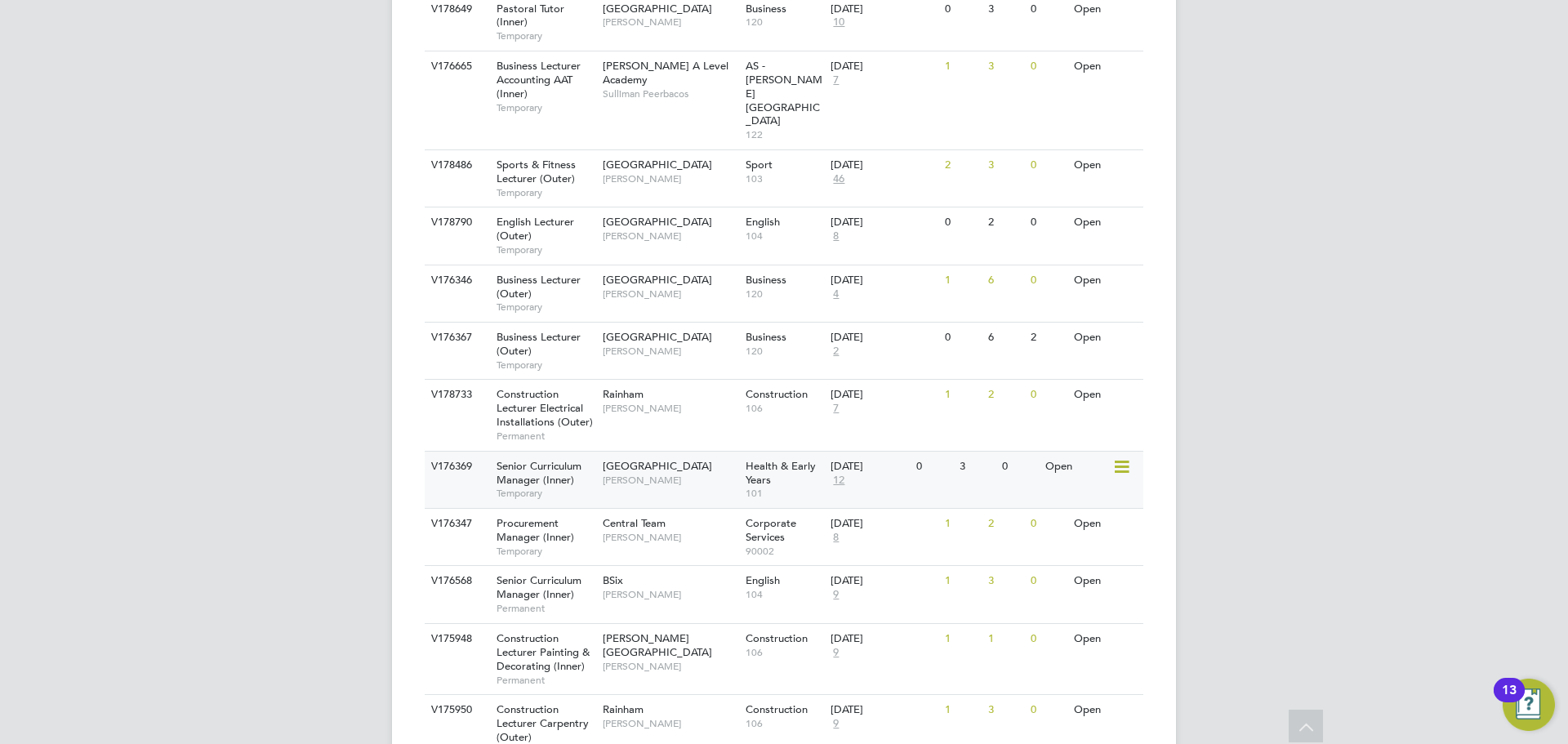
scroll to position [1716, 0]
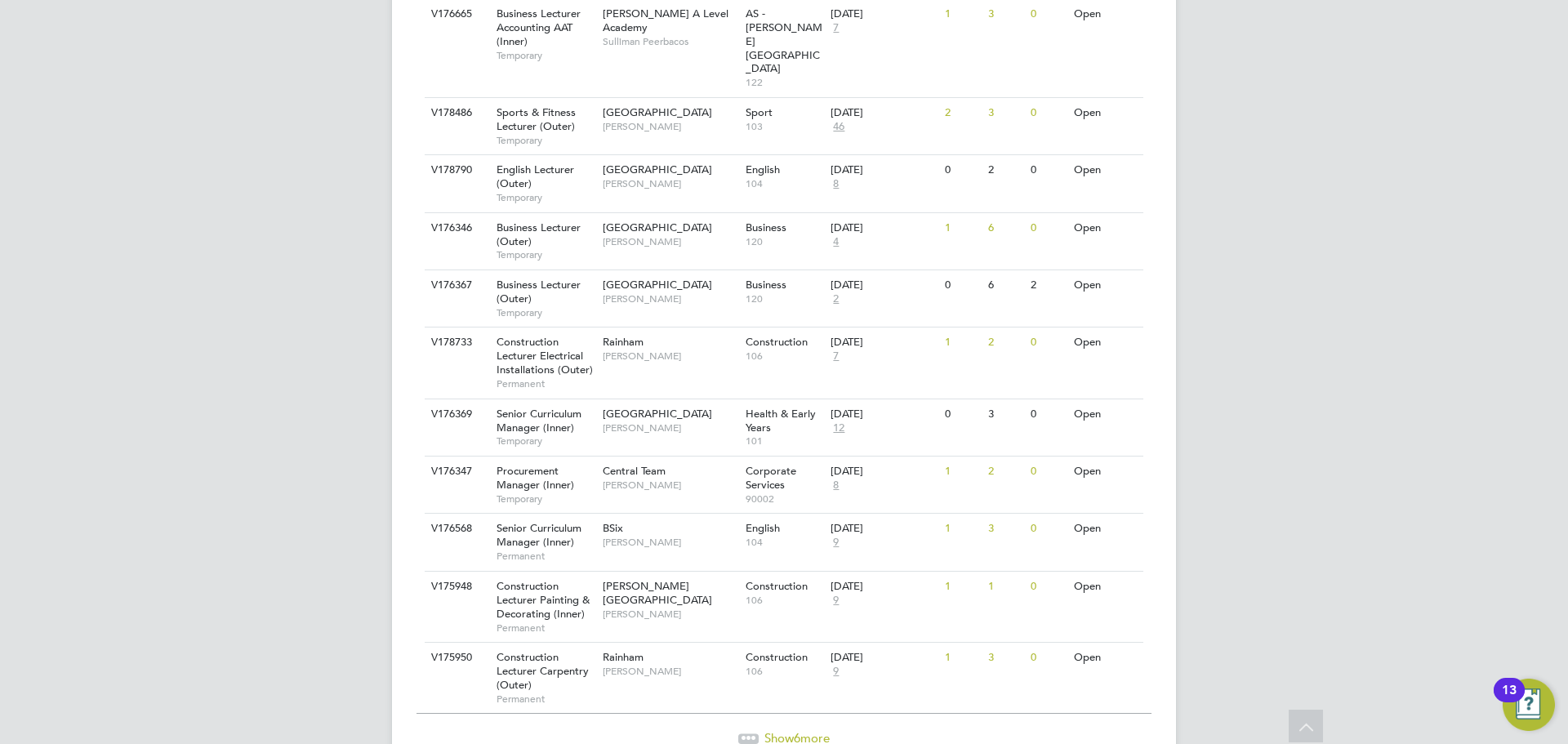
click at [738, 733] on div at bounding box center [748, 738] width 21 height 10
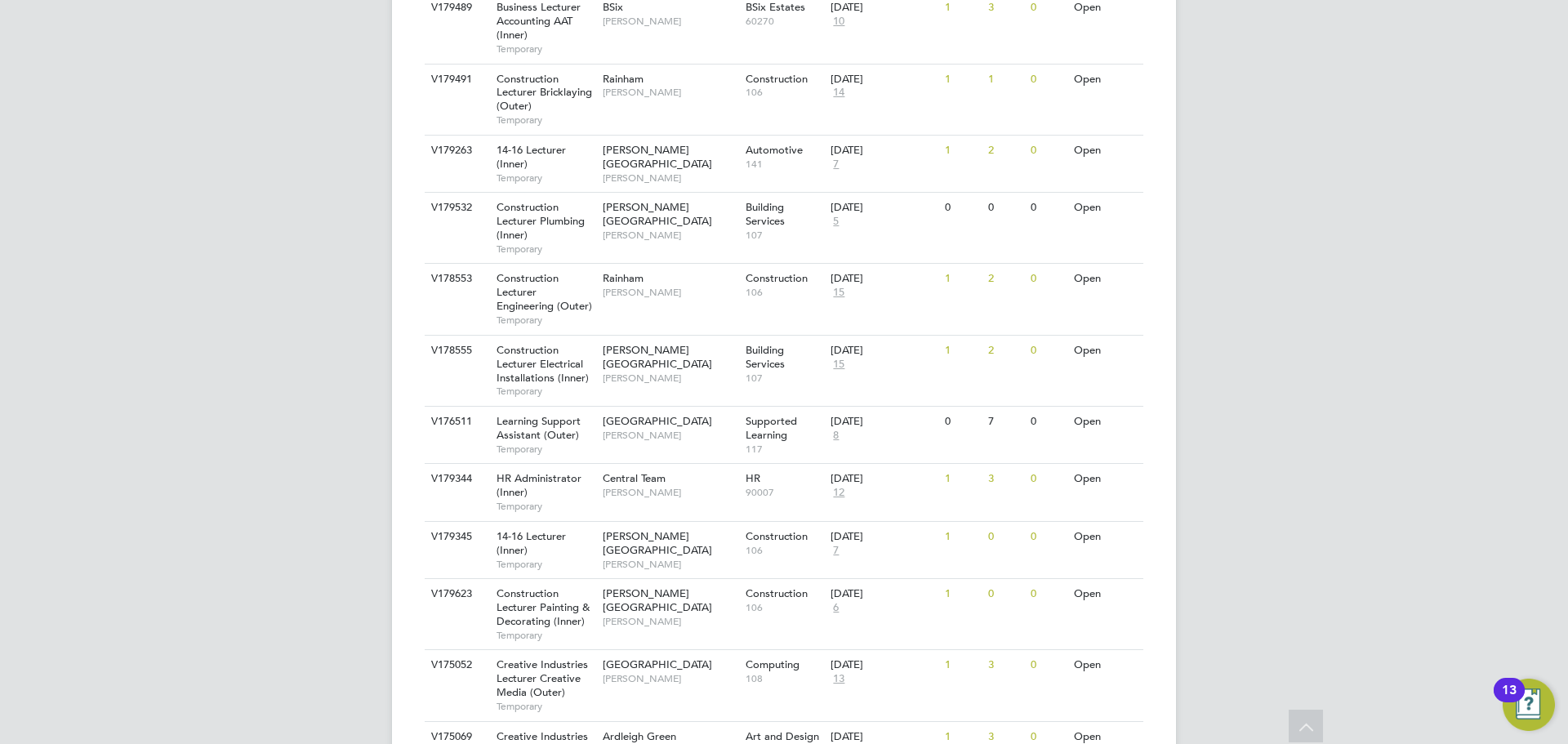
scroll to position [33, 0]
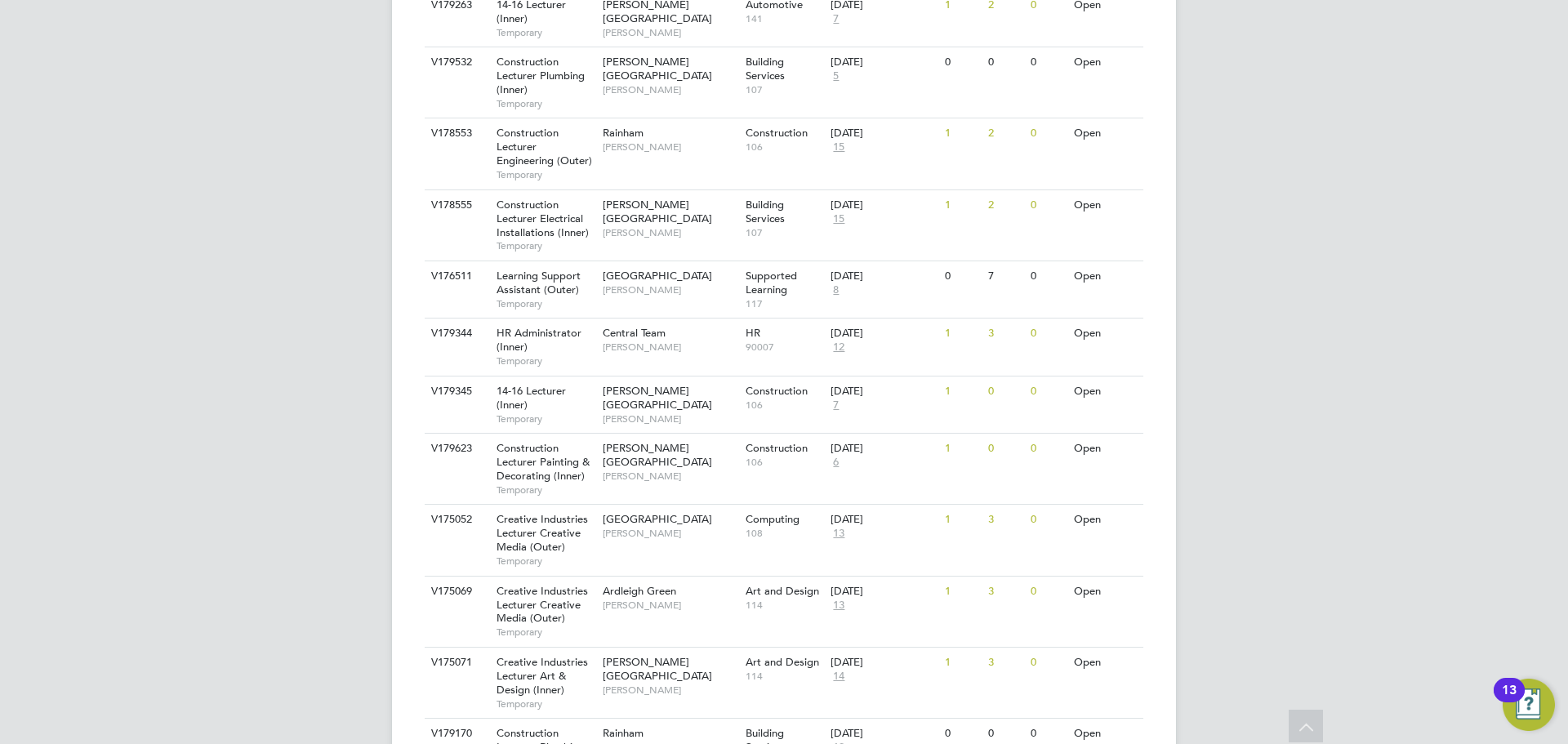
scroll to position [769, 0]
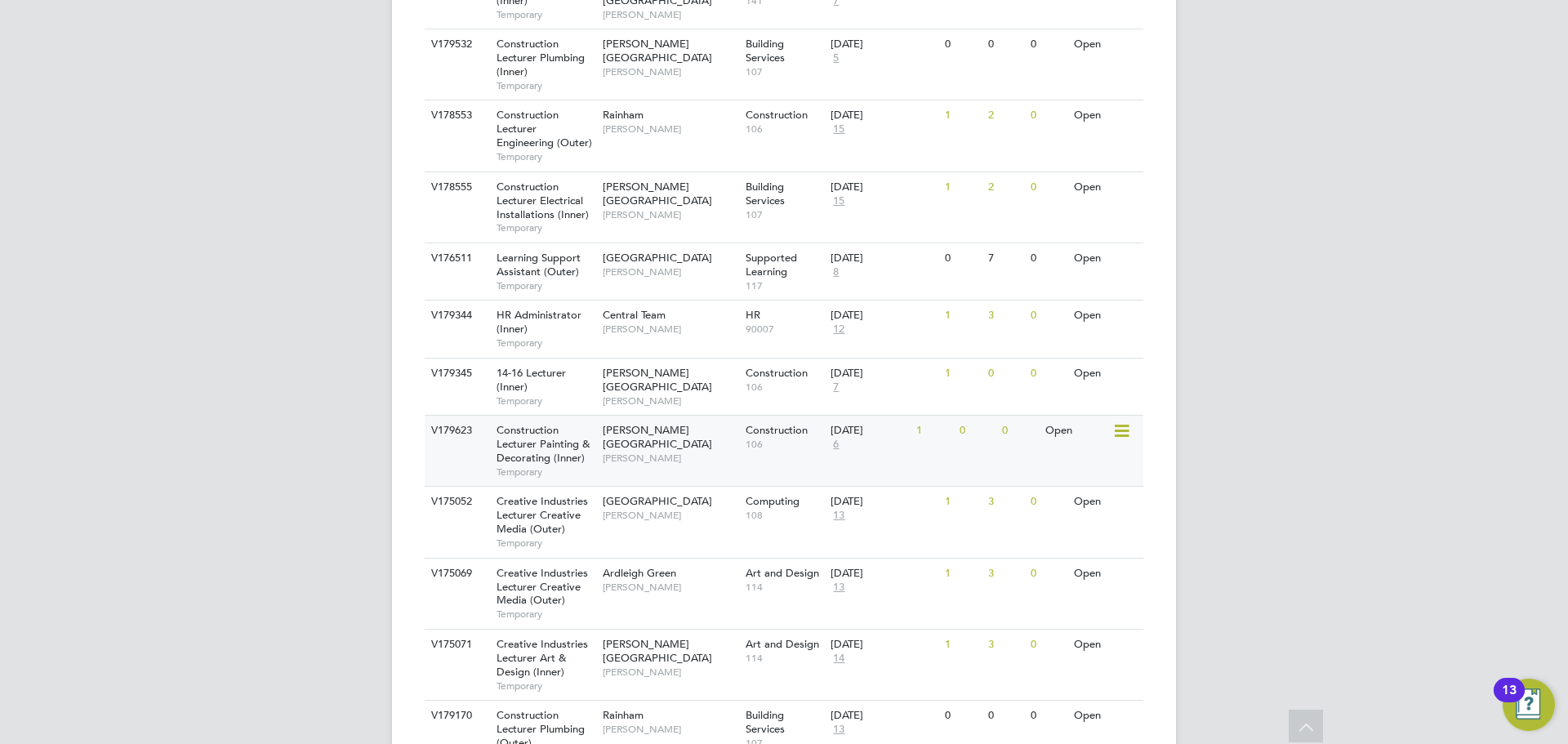
click at [632, 421] on div "V179623 Construction Lecturer Painting & Decorating (Inner) Temporary [PERSON_N…" at bounding box center [784, 450] width 719 height 71
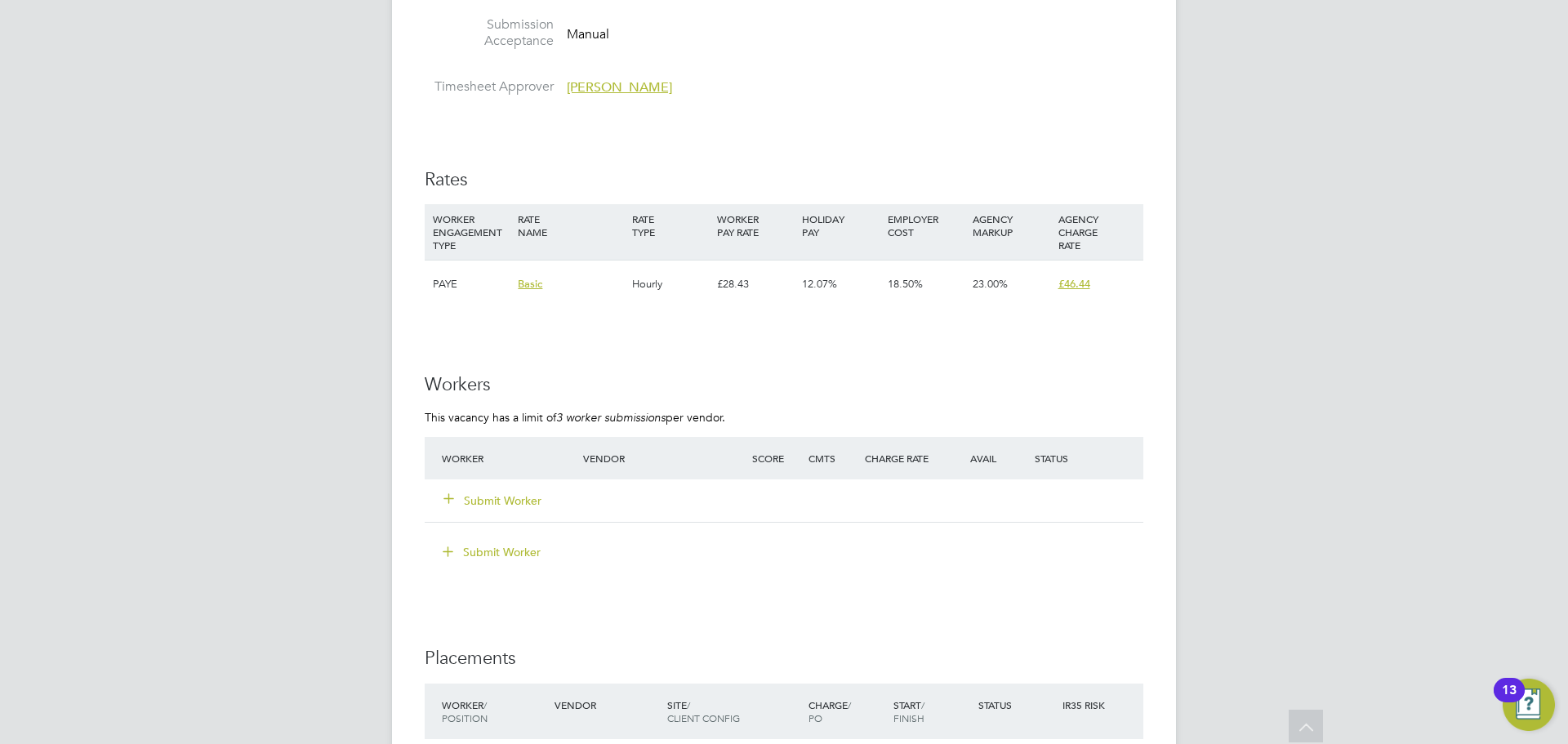
click at [485, 492] on button "Submit Worker" at bounding box center [493, 501] width 98 height 17
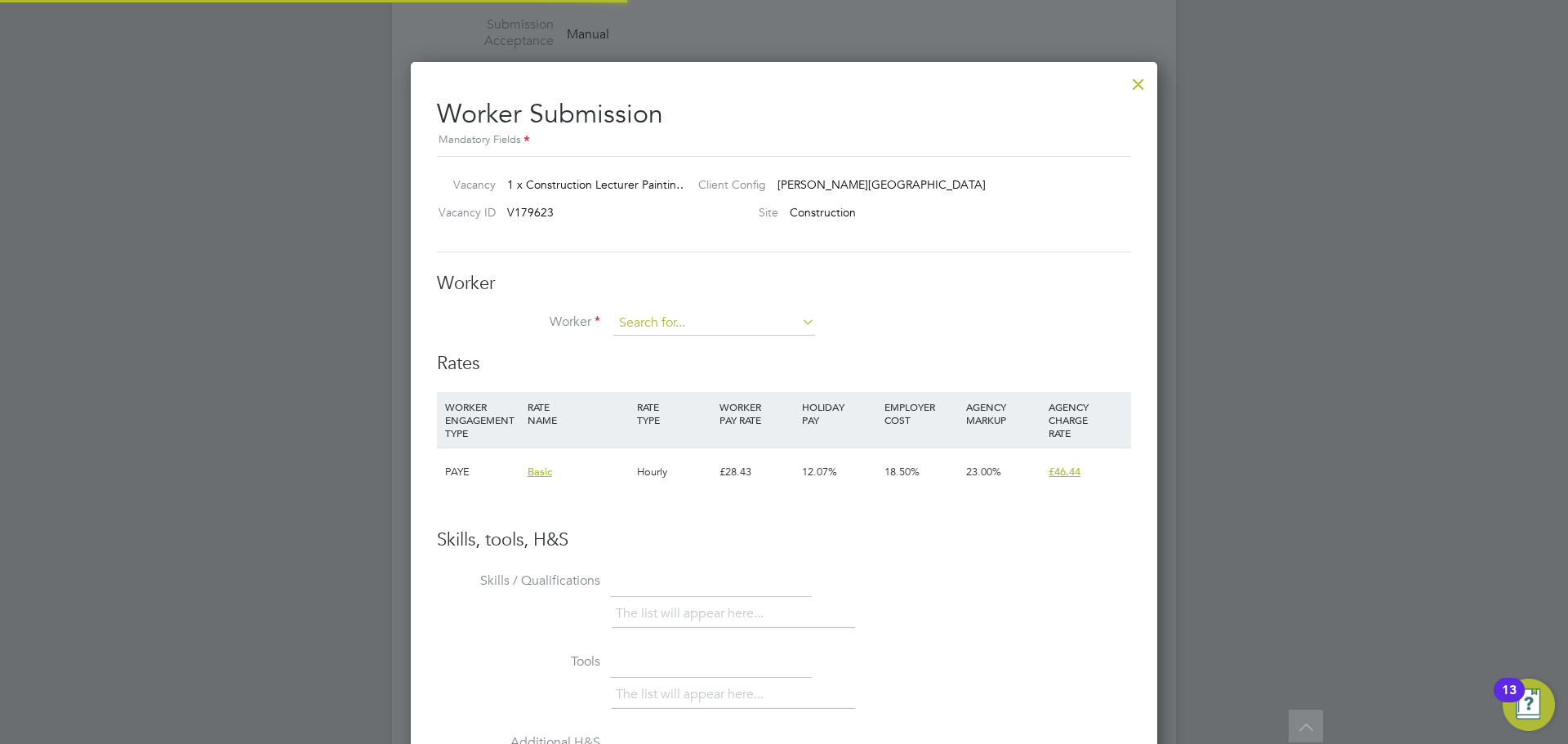
scroll to position [991, 747]
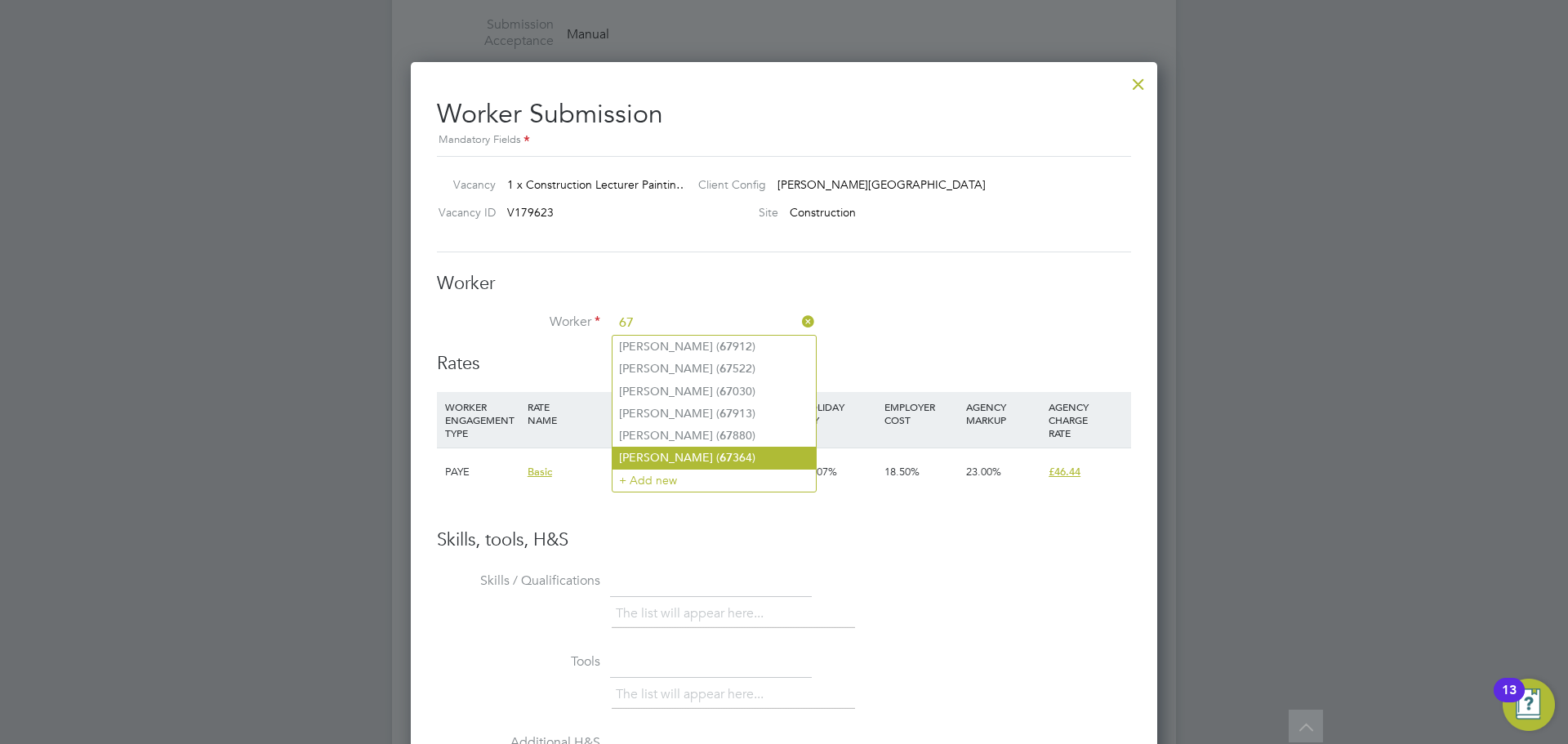
click at [708, 449] on li "[PERSON_NAME] ( 67 364)" at bounding box center [714, 458] width 204 height 22
type input "[PERSON_NAME] (67364)"
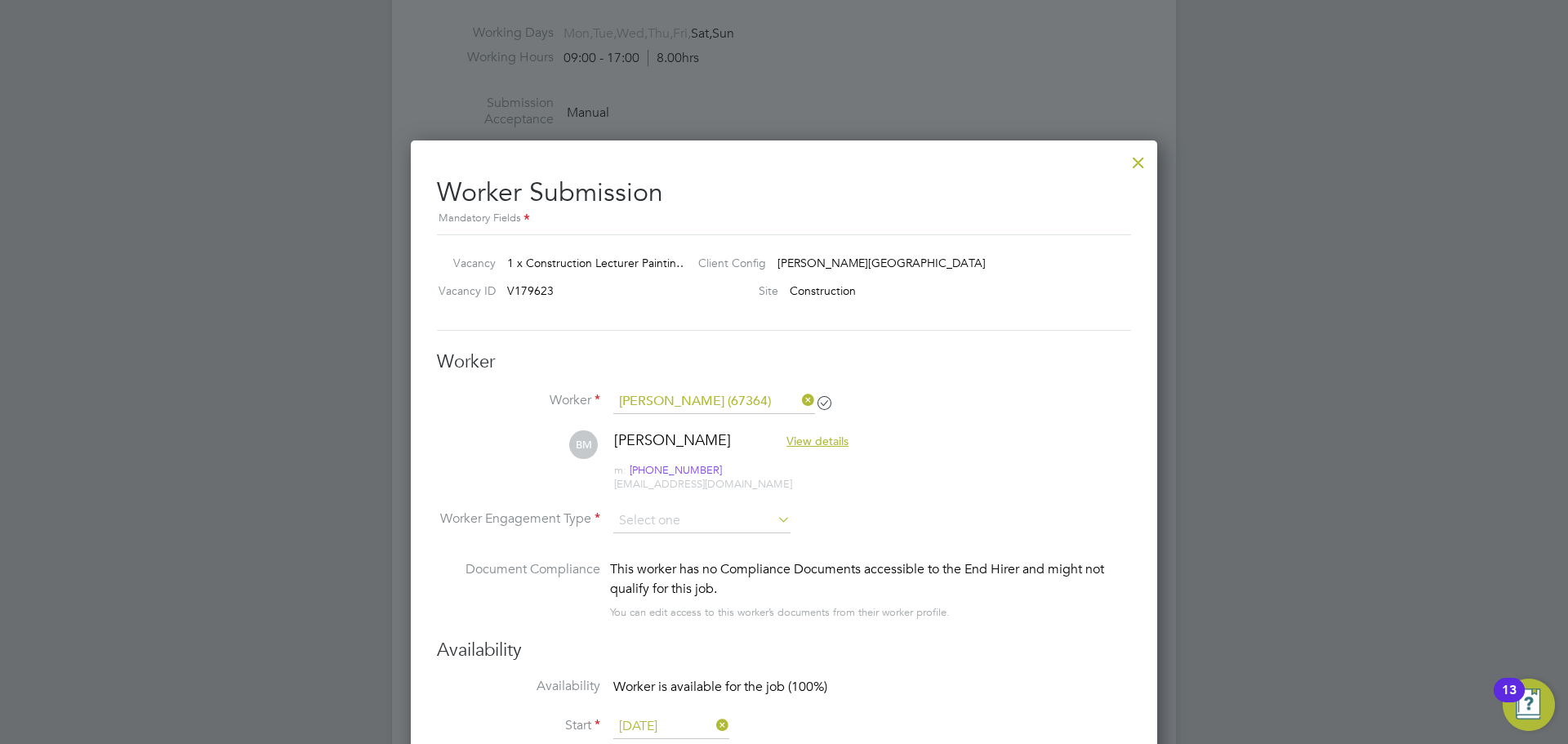
scroll to position [2777, 0]
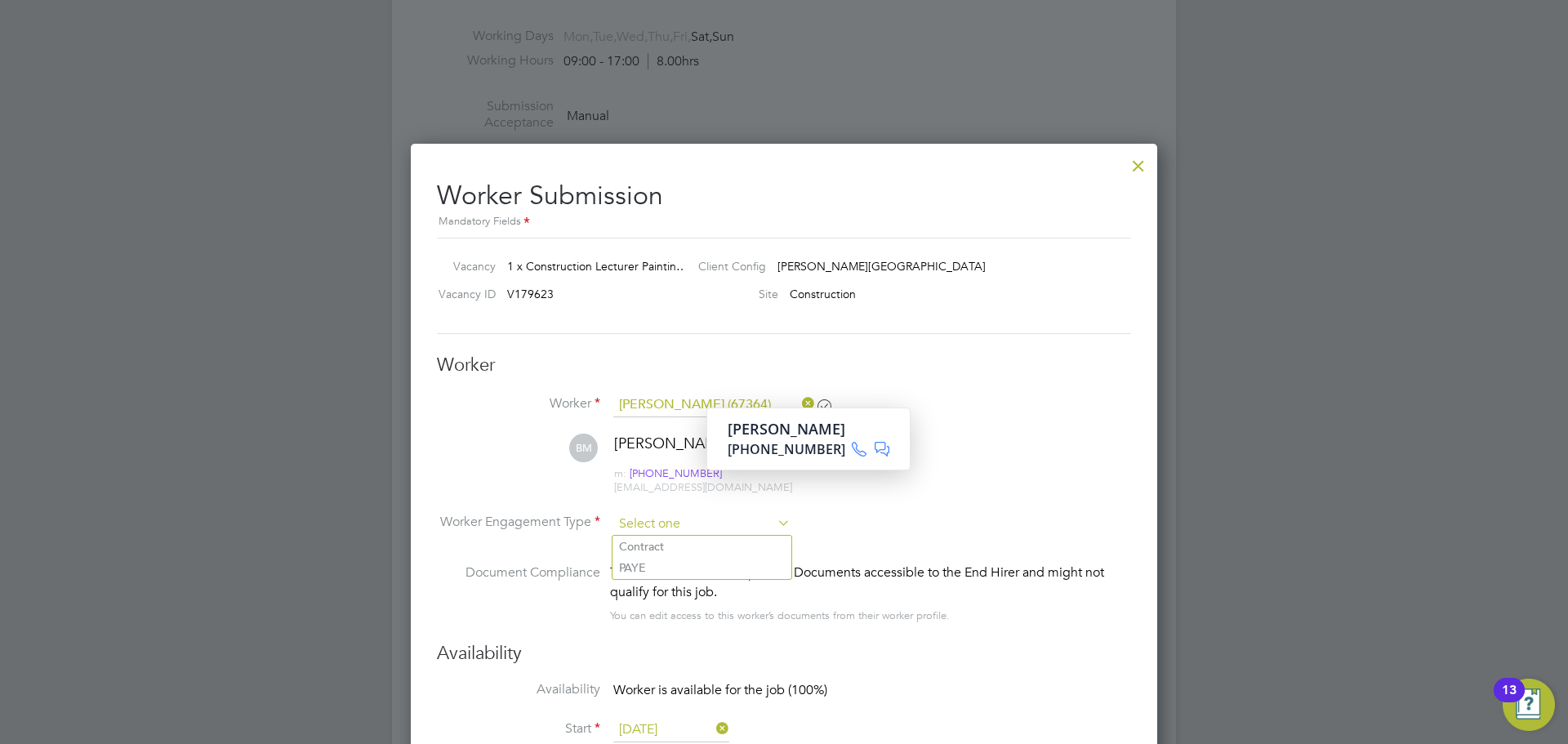
click at [696, 520] on input at bounding box center [702, 525] width 177 height 25
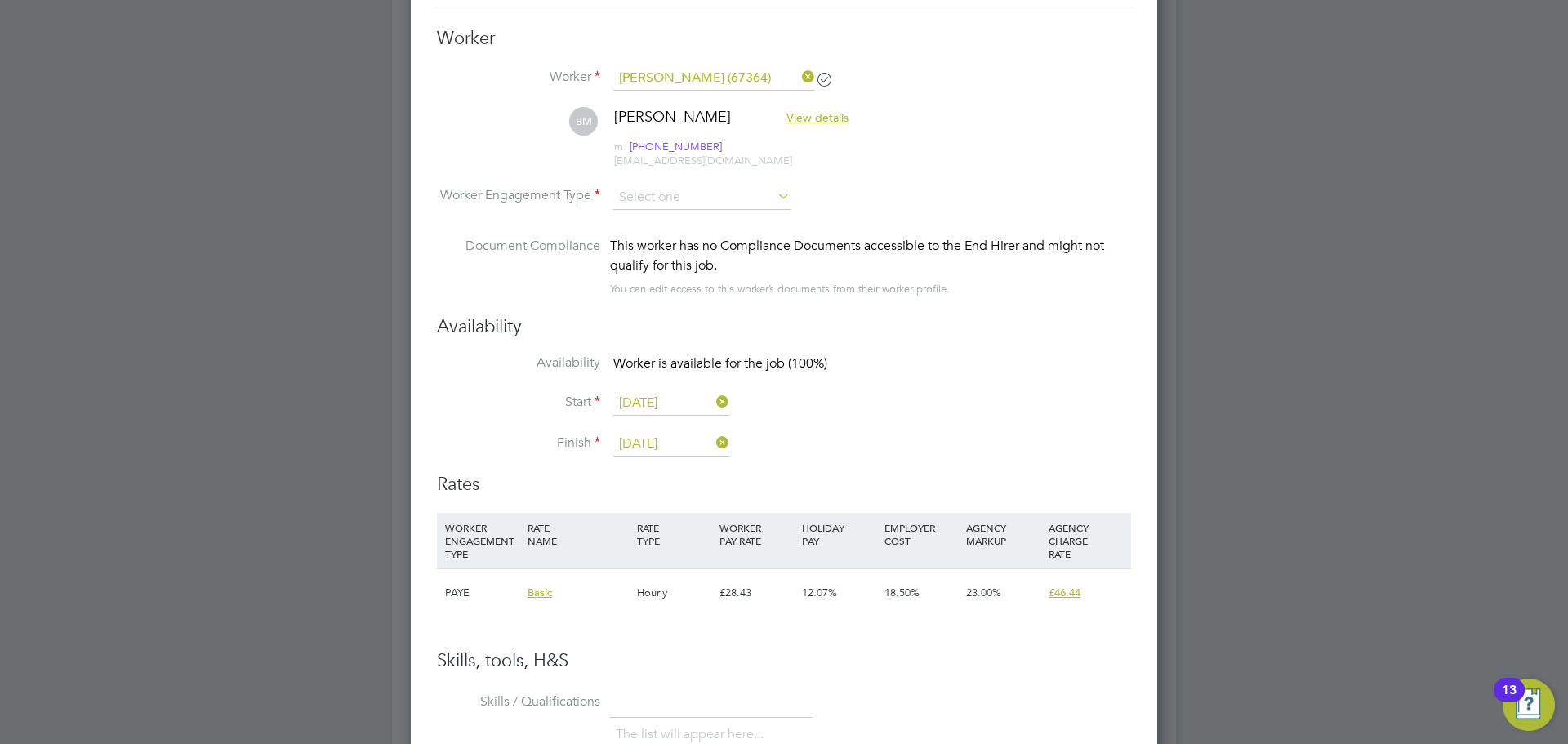
click at [637, 253] on div "This worker has no Compliance Documents accessible to the End Hirer and might n…" at bounding box center [870, 255] width 521 height 39
click at [632, 203] on input at bounding box center [702, 198] width 177 height 25
click at [632, 237] on li "PAYE" at bounding box center [702, 241] width 179 height 22
type input "PAYE"
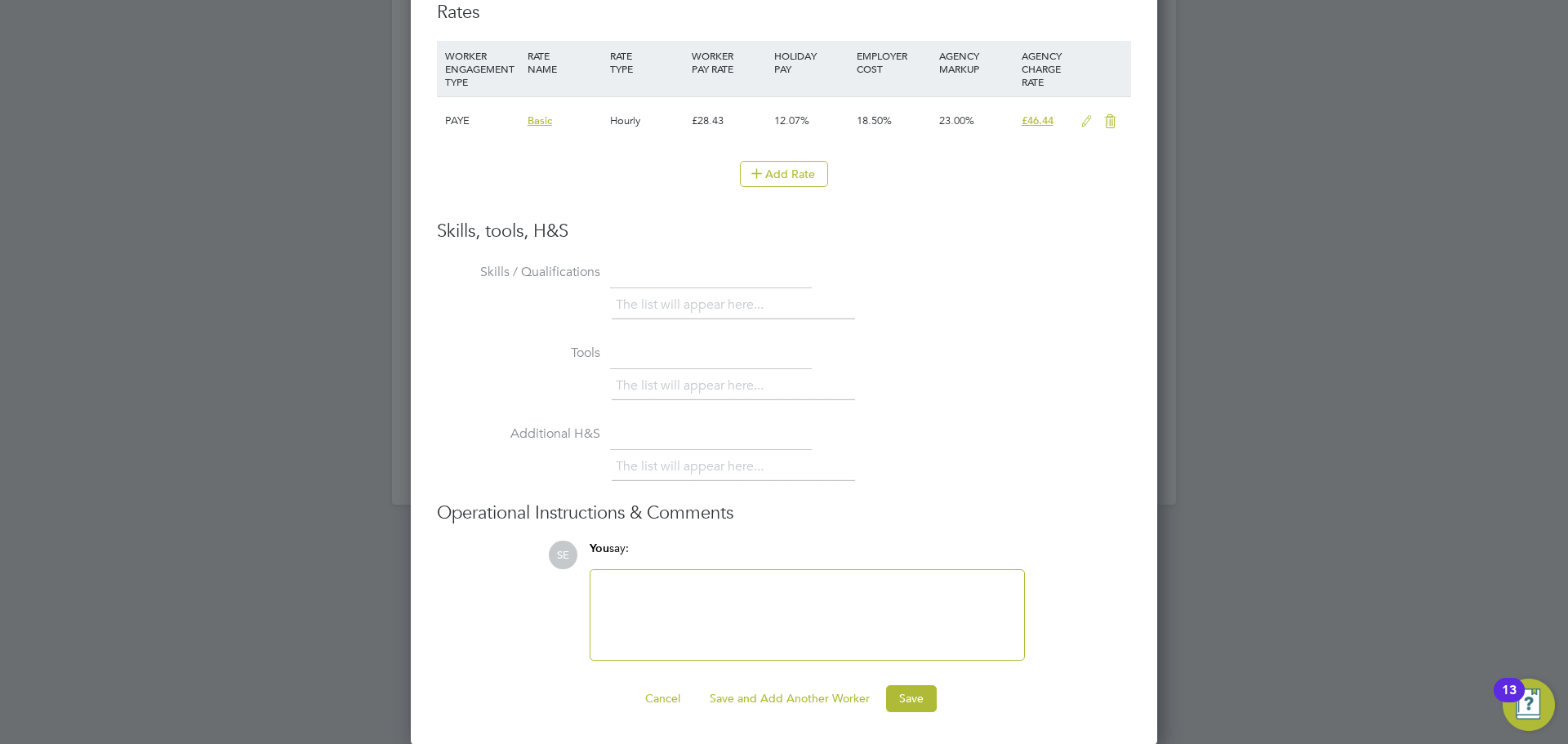
click at [896, 684] on ng-form "Worker Worker [PERSON_NAME] (67364) BM [PERSON_NAME] View details m: [PHONE_NUM…" at bounding box center [784, 133] width 694 height 1158
click at [900, 694] on button "Save" at bounding box center [911, 698] width 50 height 26
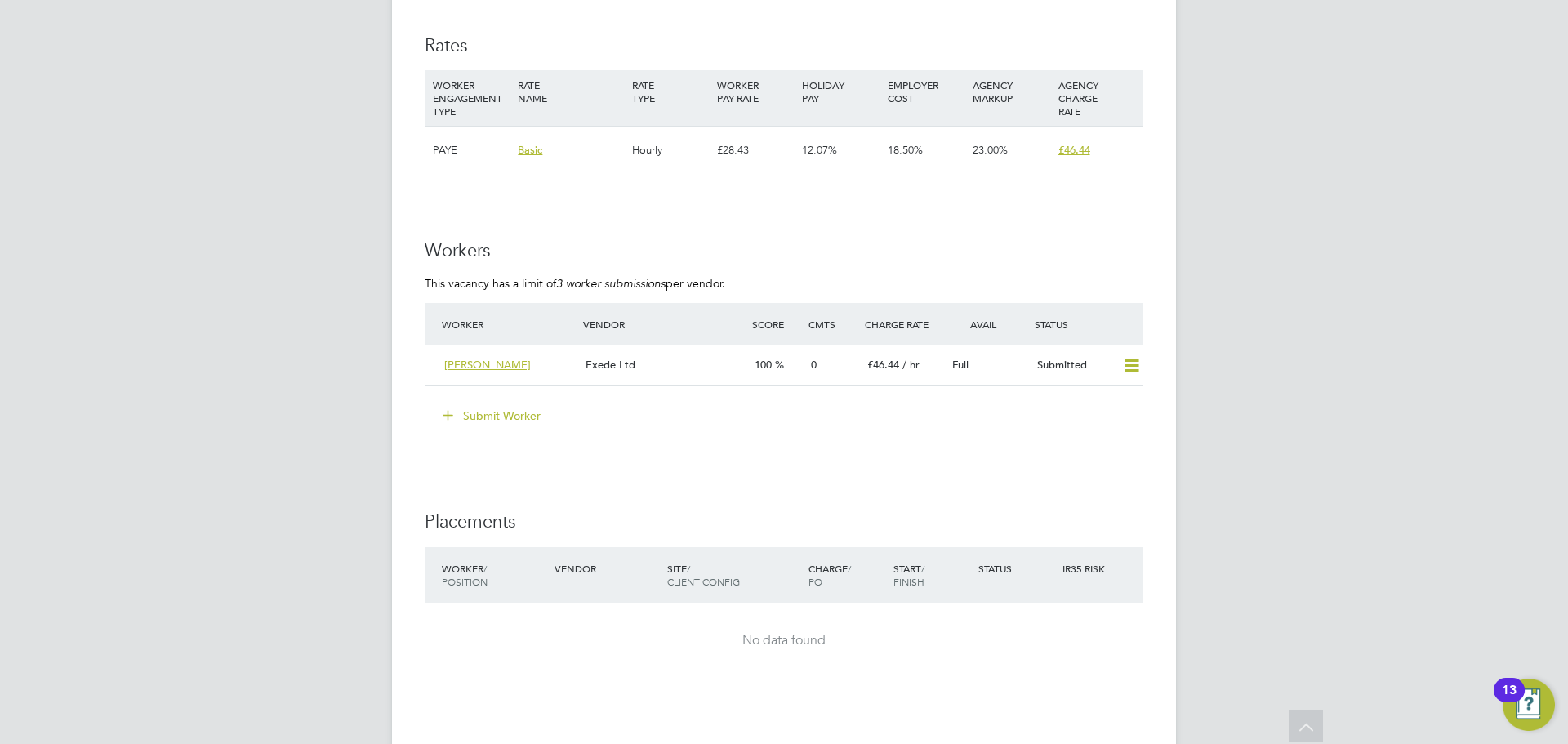
scroll to position [3022, 0]
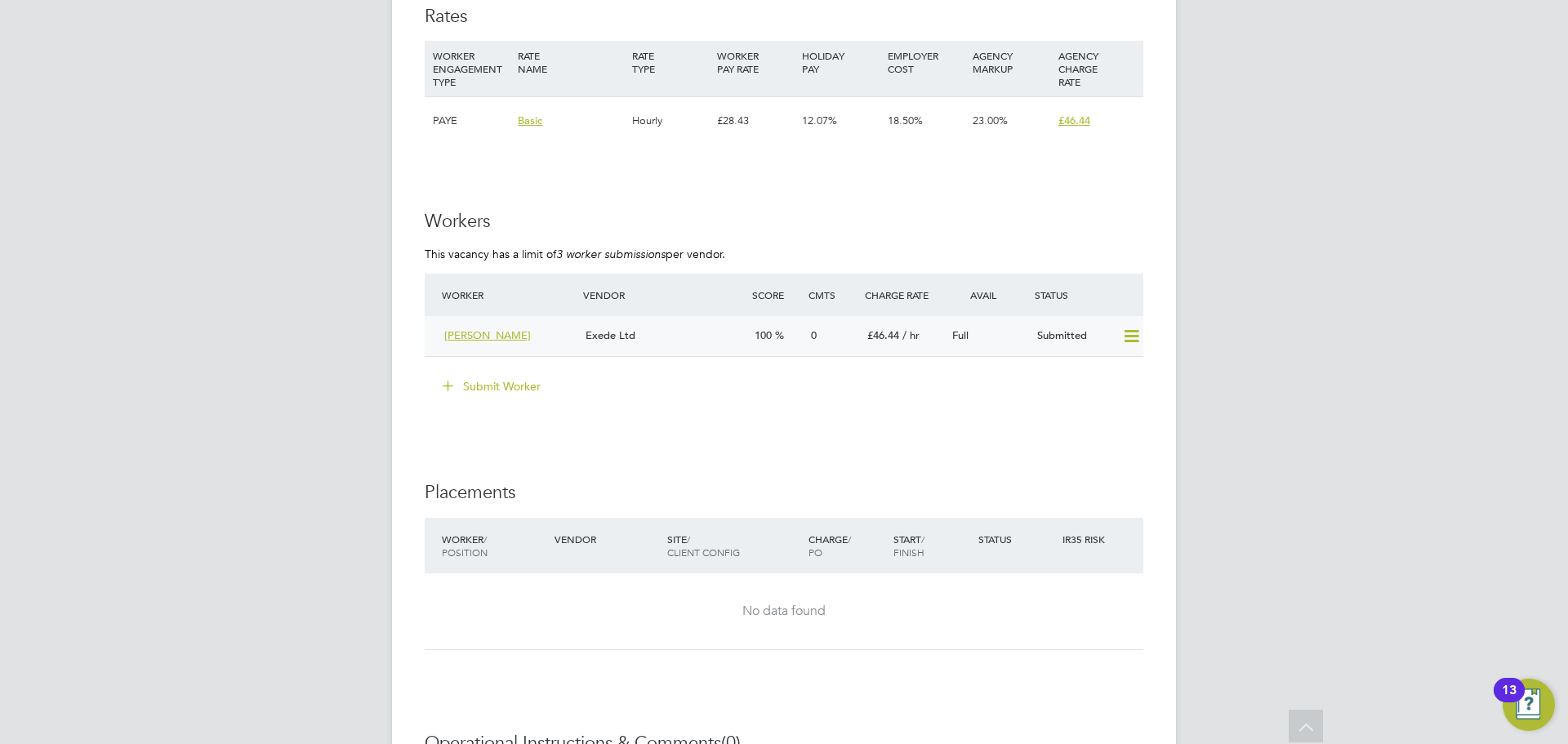
click at [712, 344] on div "Exede Ltd" at bounding box center [664, 336] width 169 height 27
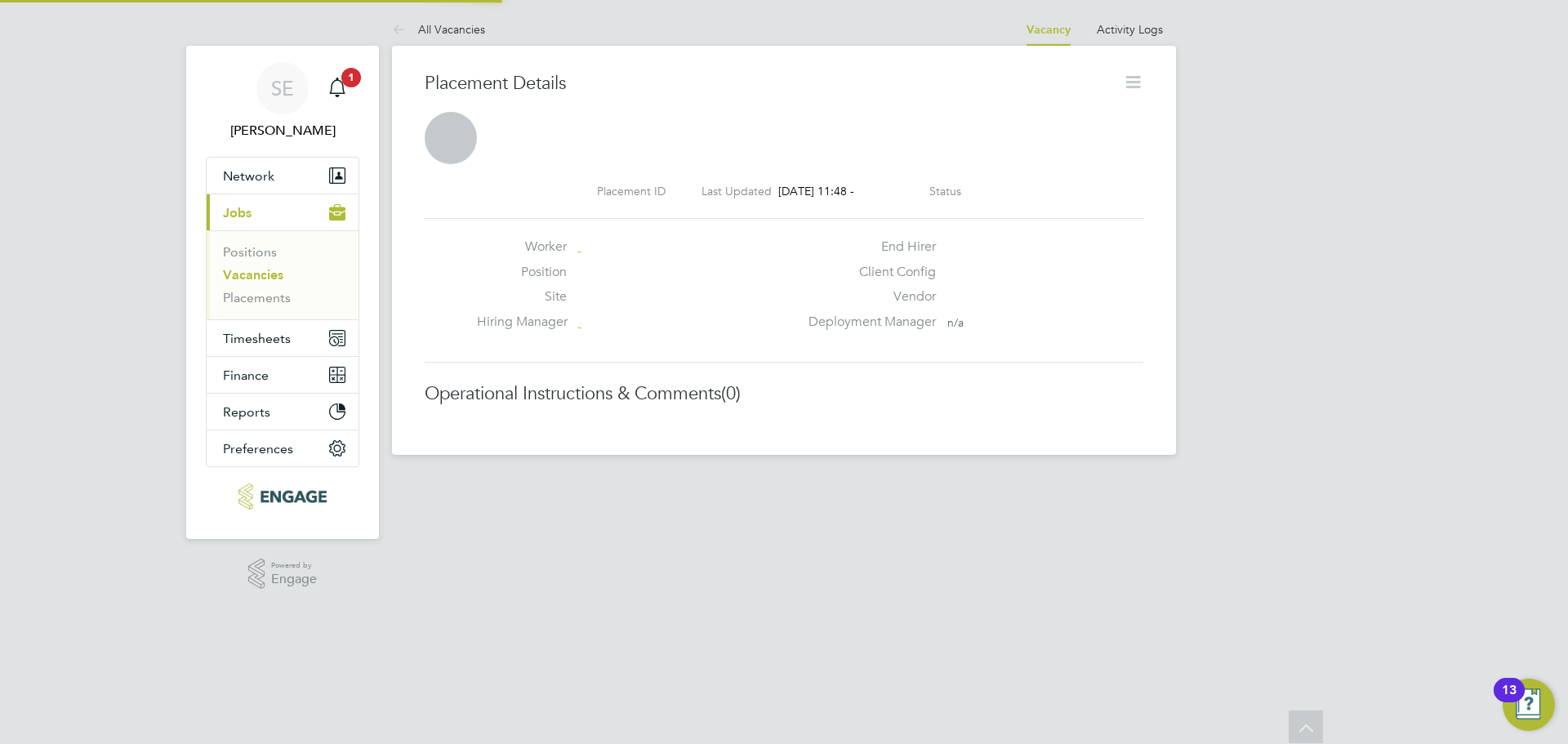
scroll to position [26, 323]
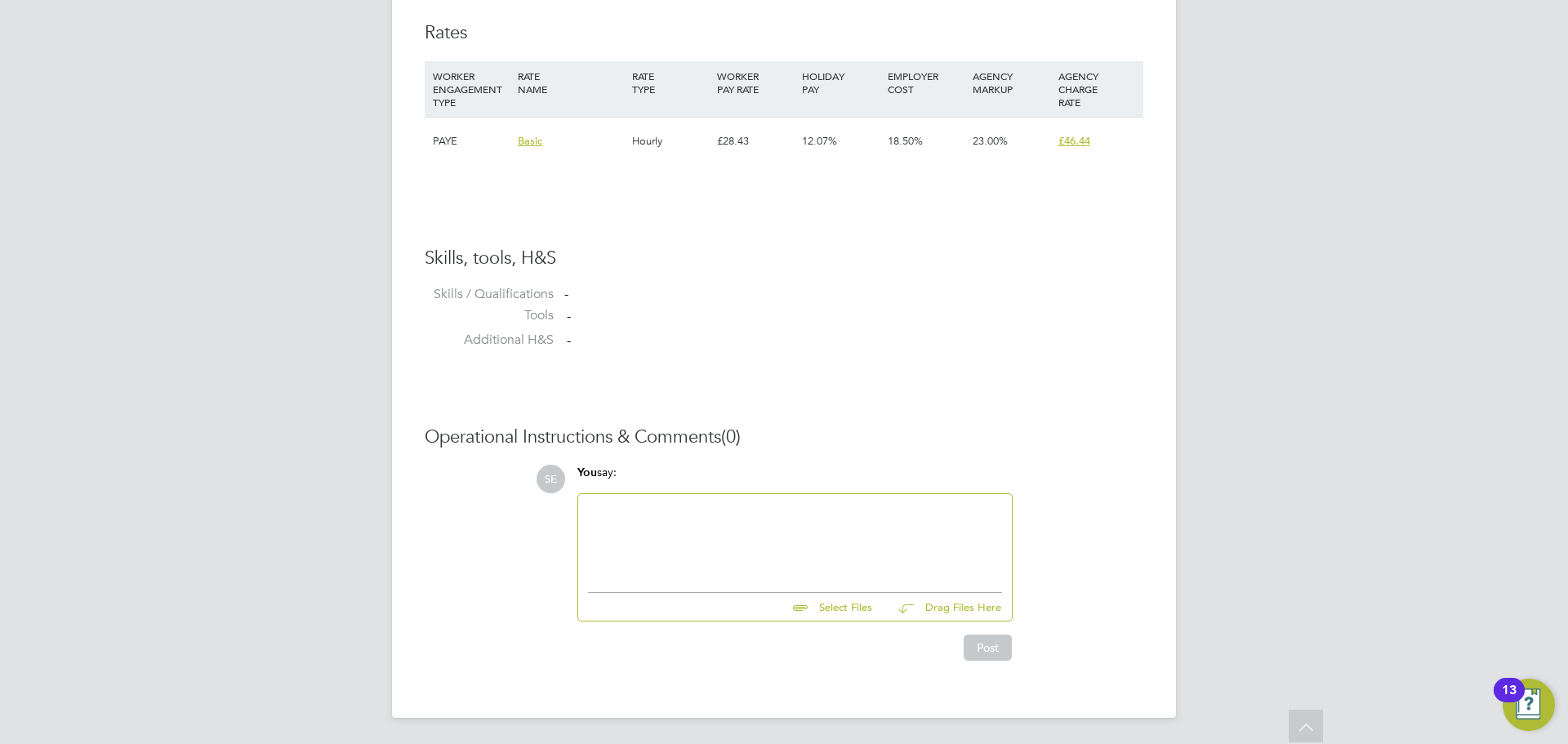
click at [650, 537] on div at bounding box center [795, 539] width 414 height 70
click at [674, 581] on div at bounding box center [795, 539] width 434 height 90
click at [679, 558] on div "To enrich screen reader interactions, please activate Accessibility in Grammarl…" at bounding box center [795, 539] width 414 height 70
click at [984, 508] on div "Has DBs on update Service - Does not have certificate to show us but cvan" at bounding box center [795, 539] width 414 height 70
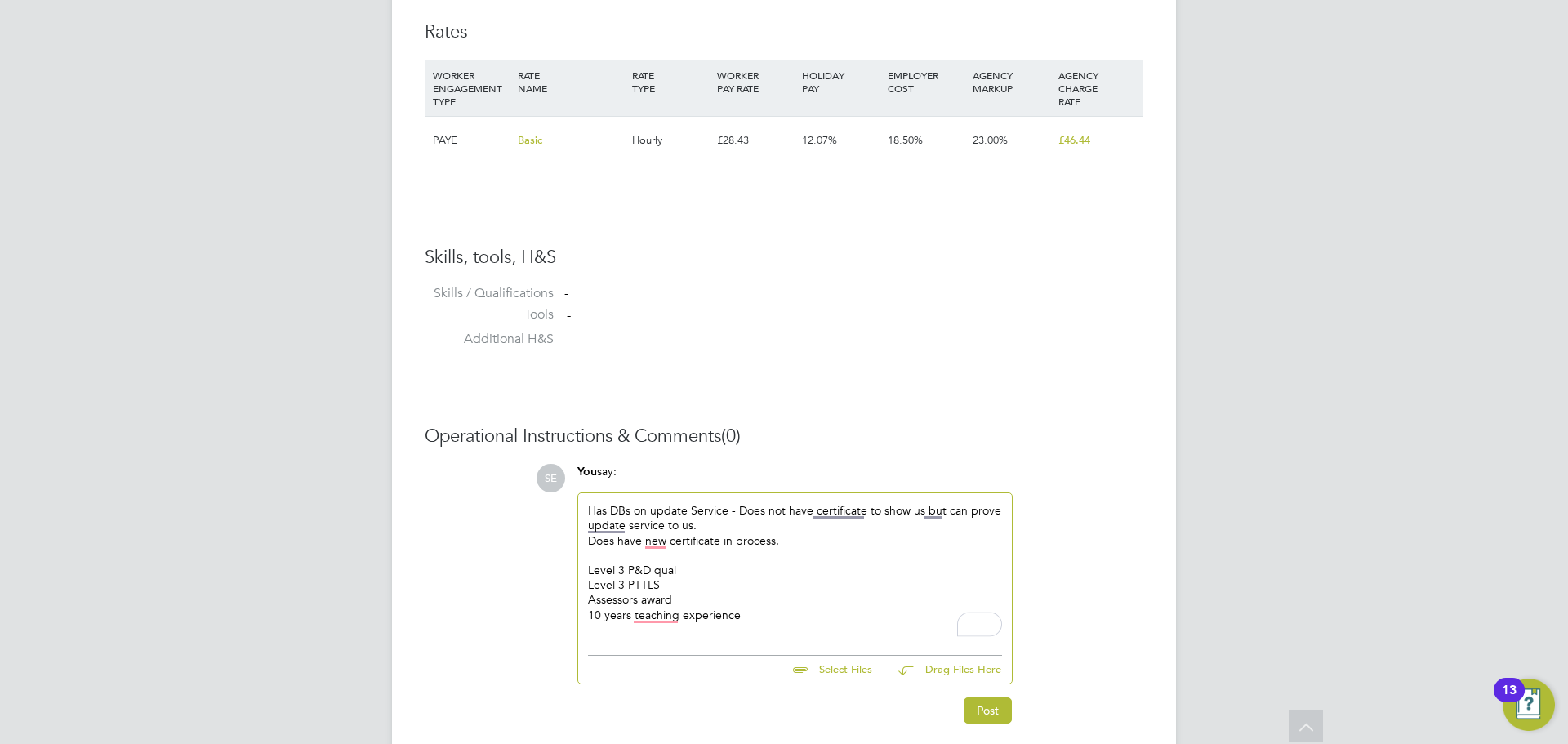
click at [645, 626] on div "To enrich screen reader interactions, please activate Accessibility in Grammarl…" at bounding box center [795, 630] width 414 height 15
click at [647, 624] on div "To enrich screen reader interactions, please activate Accessibility in Grammarl…" at bounding box center [795, 630] width 414 height 15
click at [649, 617] on div "10 years teaching experience" at bounding box center [795, 615] width 414 height 15
click at [682, 639] on div "Has DBs on update Service - Does not have certificate to show us but can prove …" at bounding box center [795, 570] width 434 height 154
click at [798, 607] on div "10 years of teaching experience" at bounding box center [795, 615] width 414 height 15
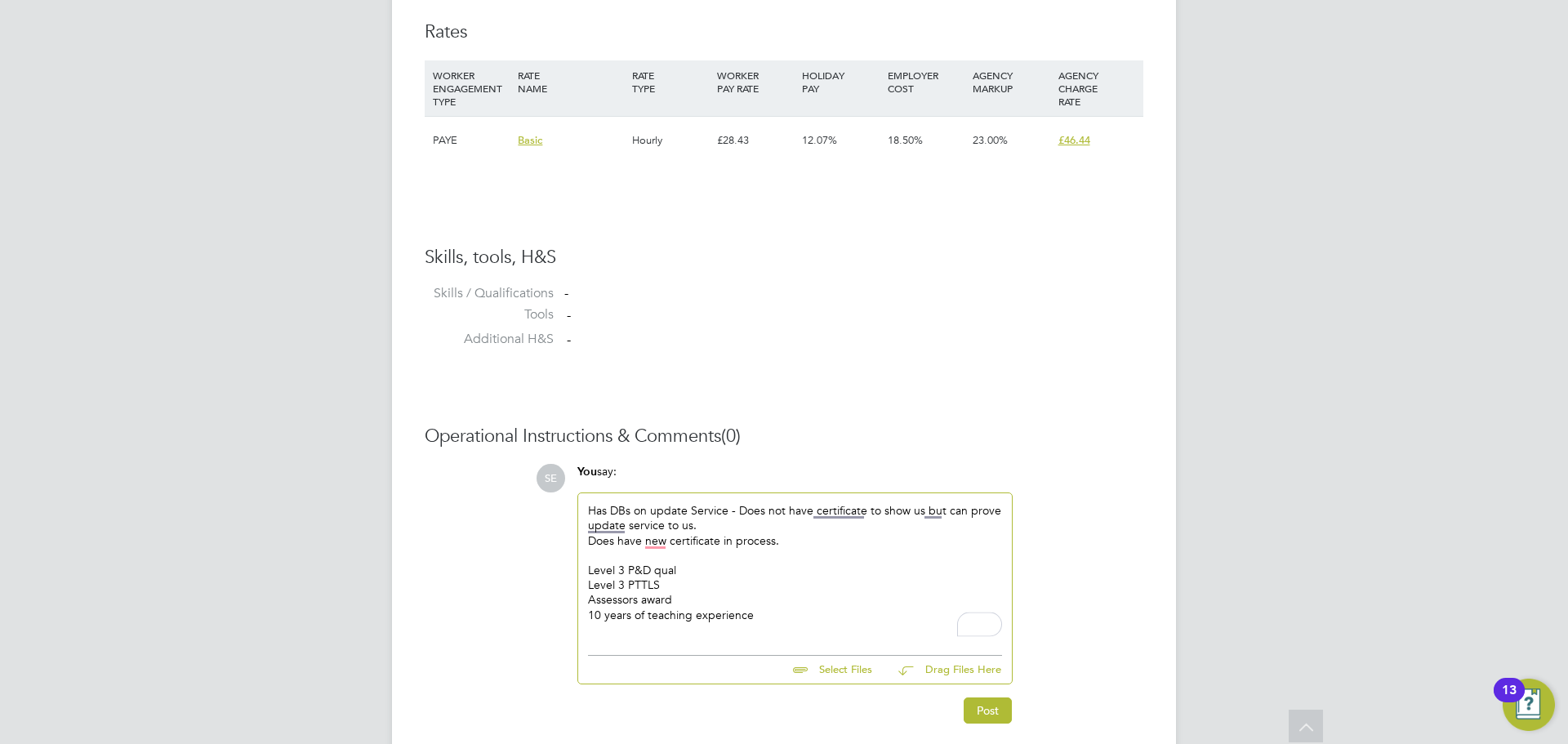
click at [714, 644] on div "Has DBs on update Service - Does not have certificate to show us but can prove …" at bounding box center [795, 570] width 434 height 154
click at [769, 607] on div "10 years of teaching experience" at bounding box center [795, 615] width 414 height 15
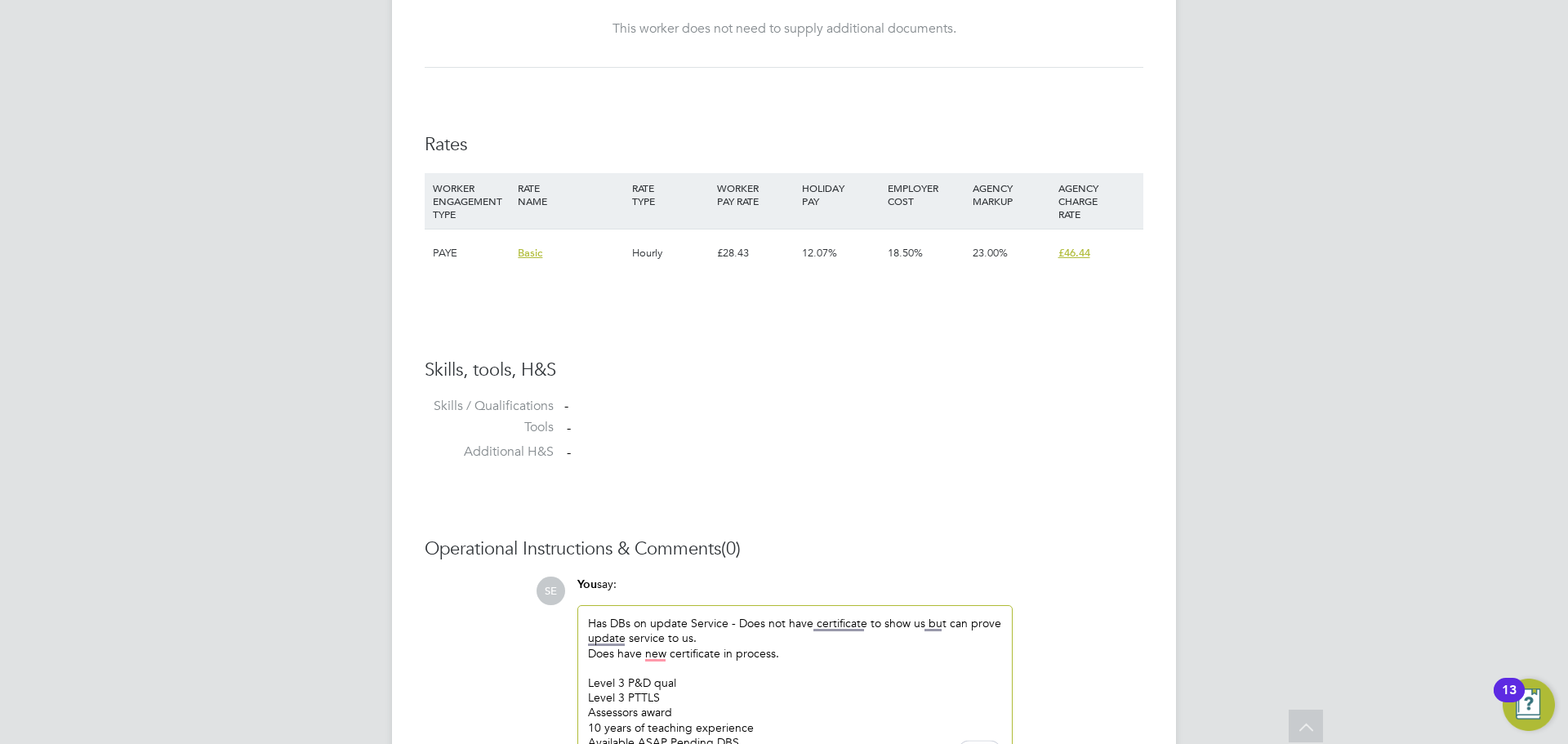
scroll to position [1194, 0]
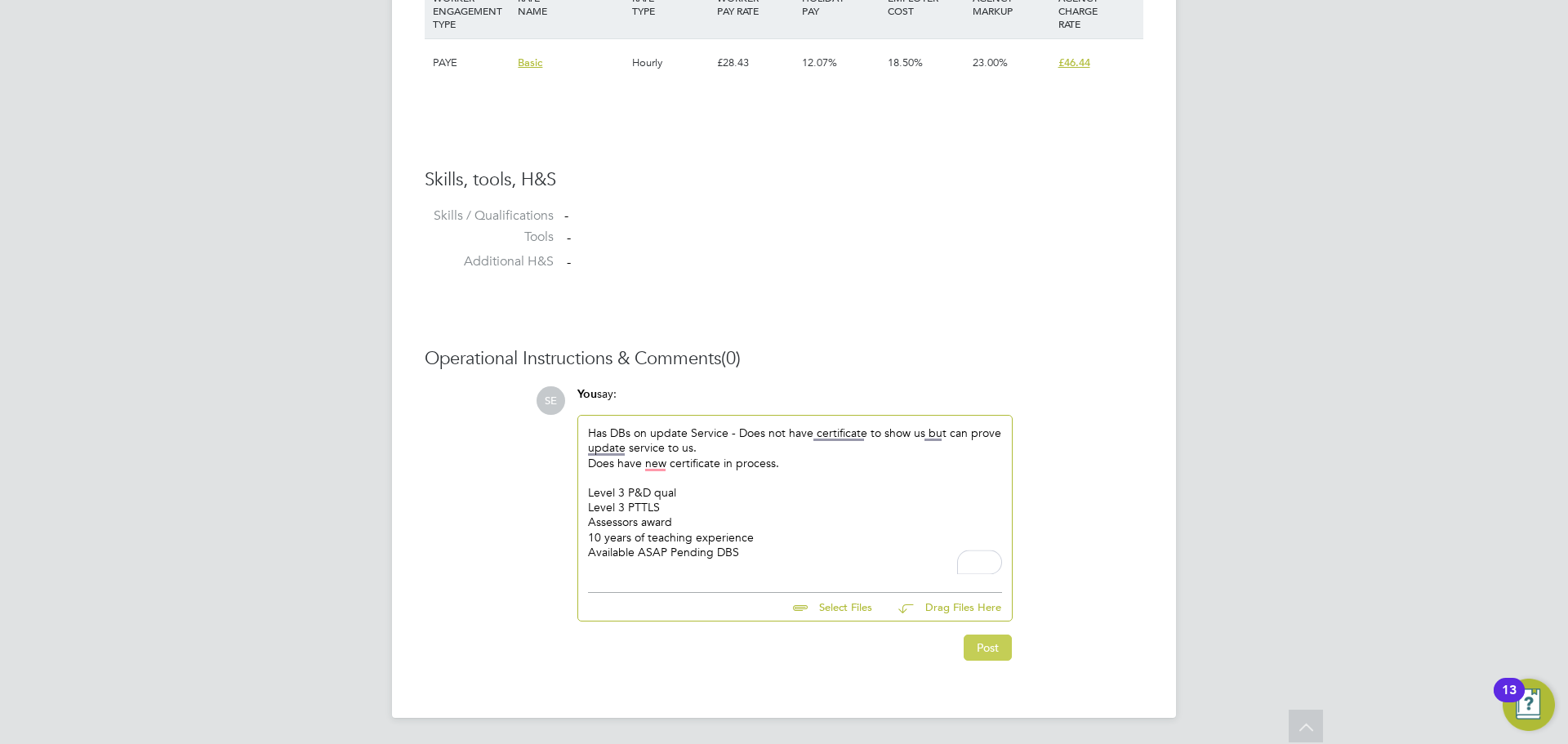
click at [1003, 643] on button "Post" at bounding box center [988, 648] width 48 height 26
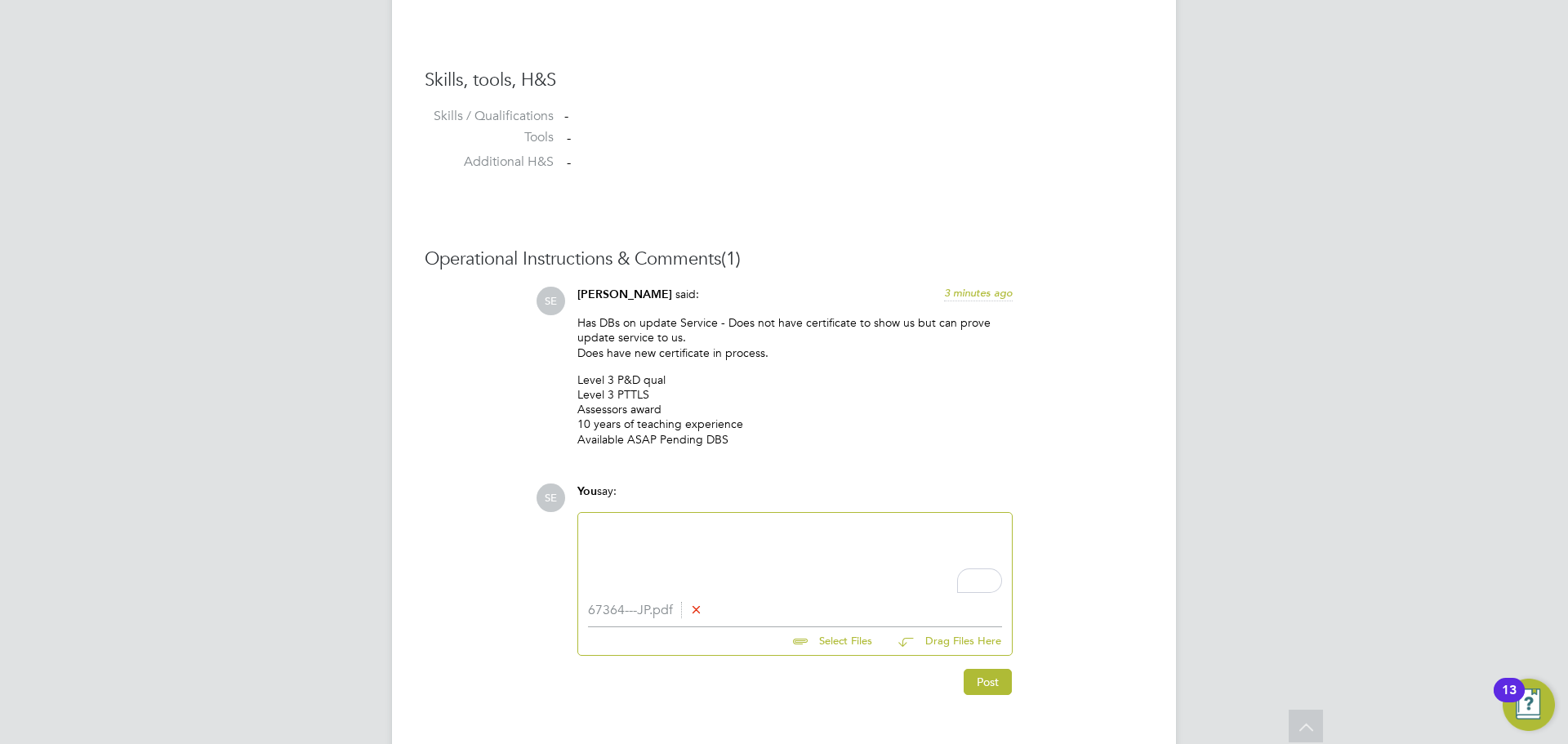
scroll to position [1328, 0]
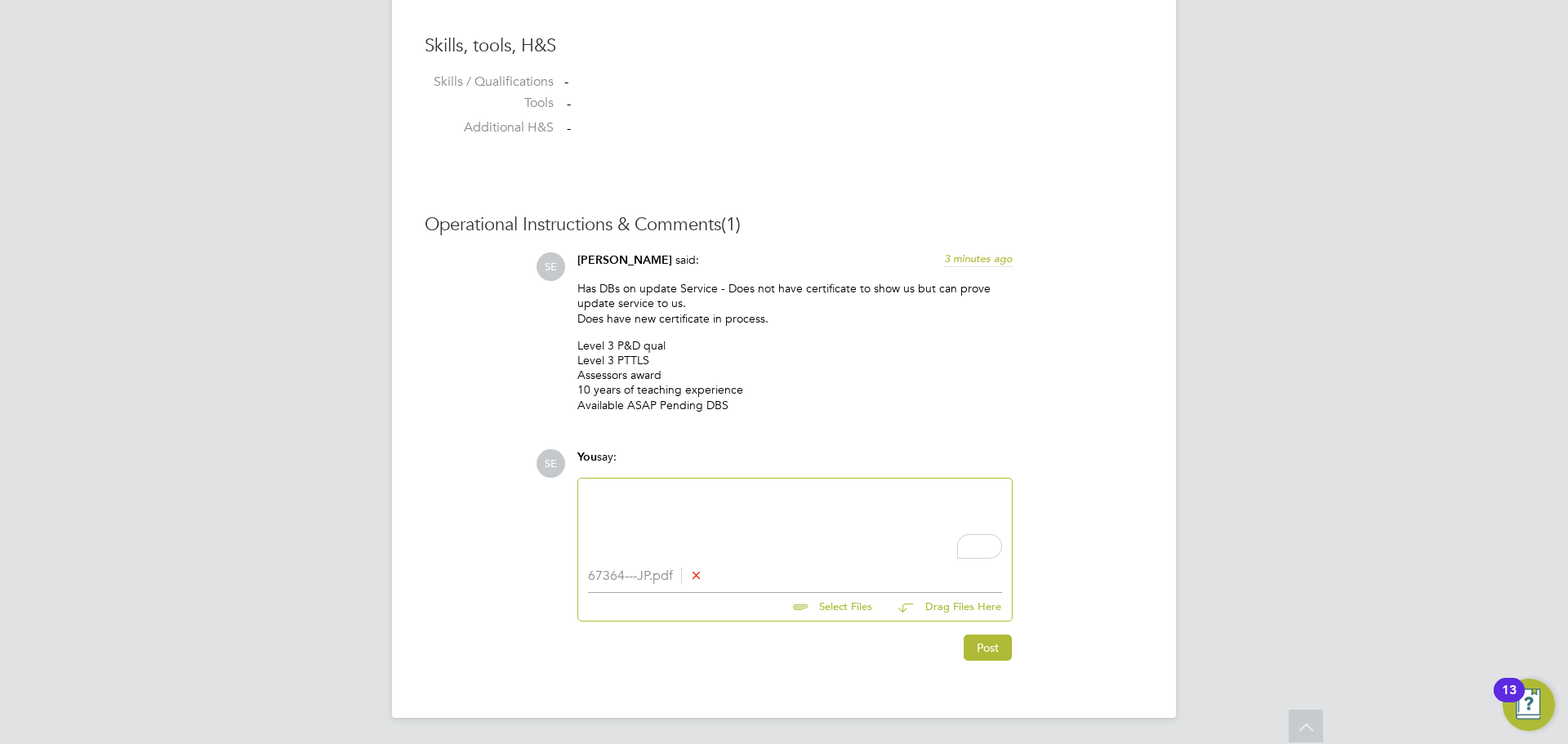
click at [984, 641] on button "Post" at bounding box center [988, 648] width 48 height 26
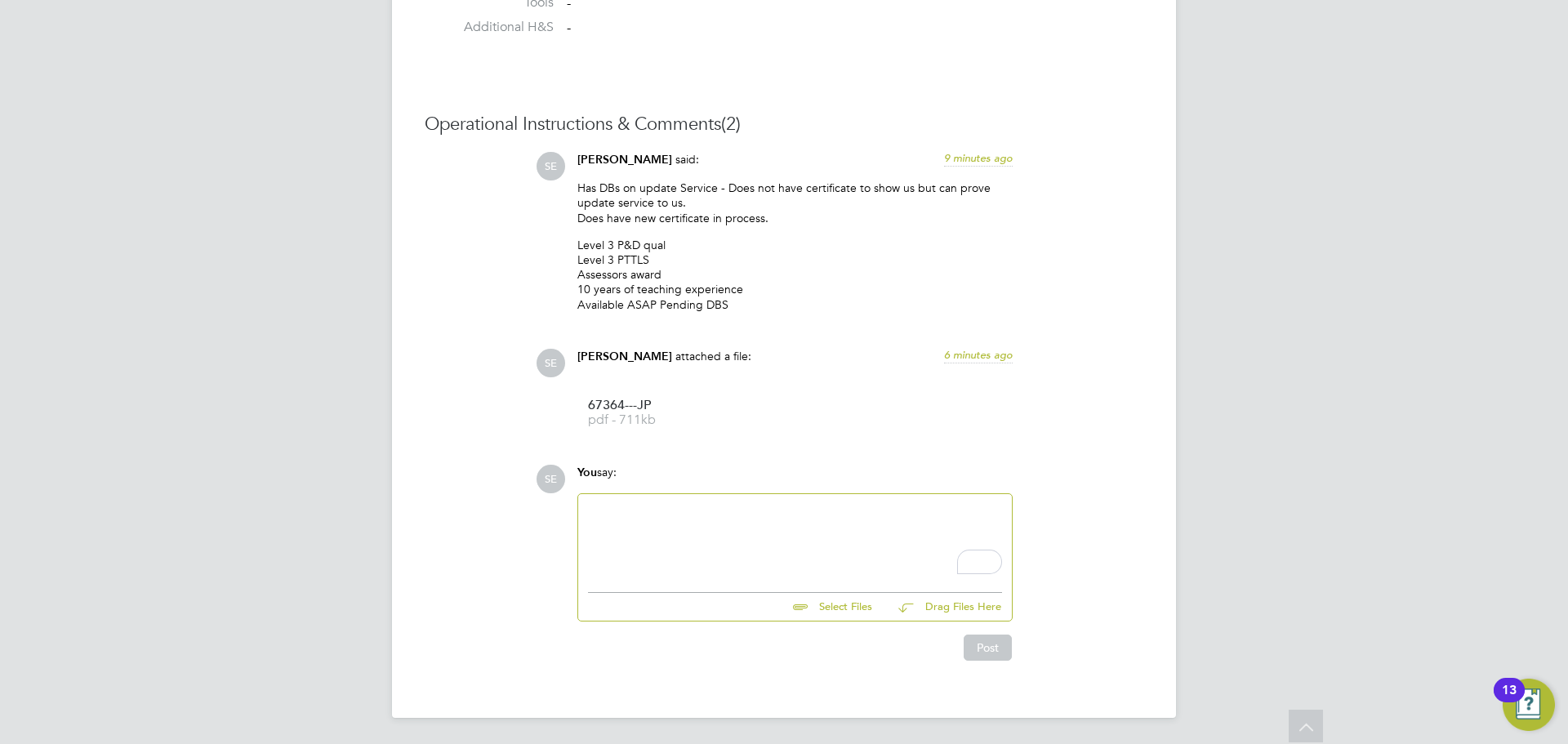
click at [748, 551] on div "To enrich screen reader interactions, please activate Accessibility in Grammarl…" at bounding box center [795, 539] width 414 height 70
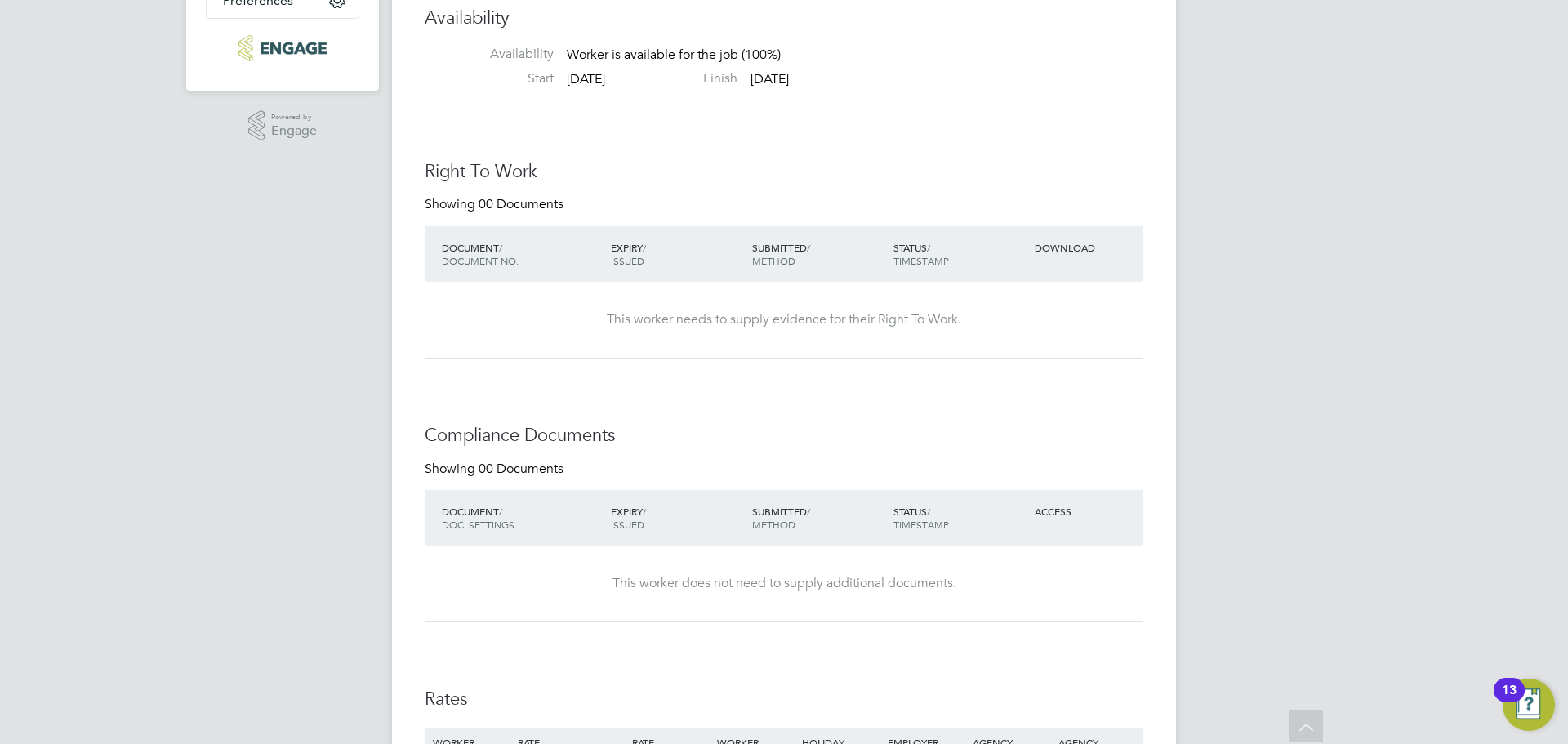
scroll to position [0, 0]
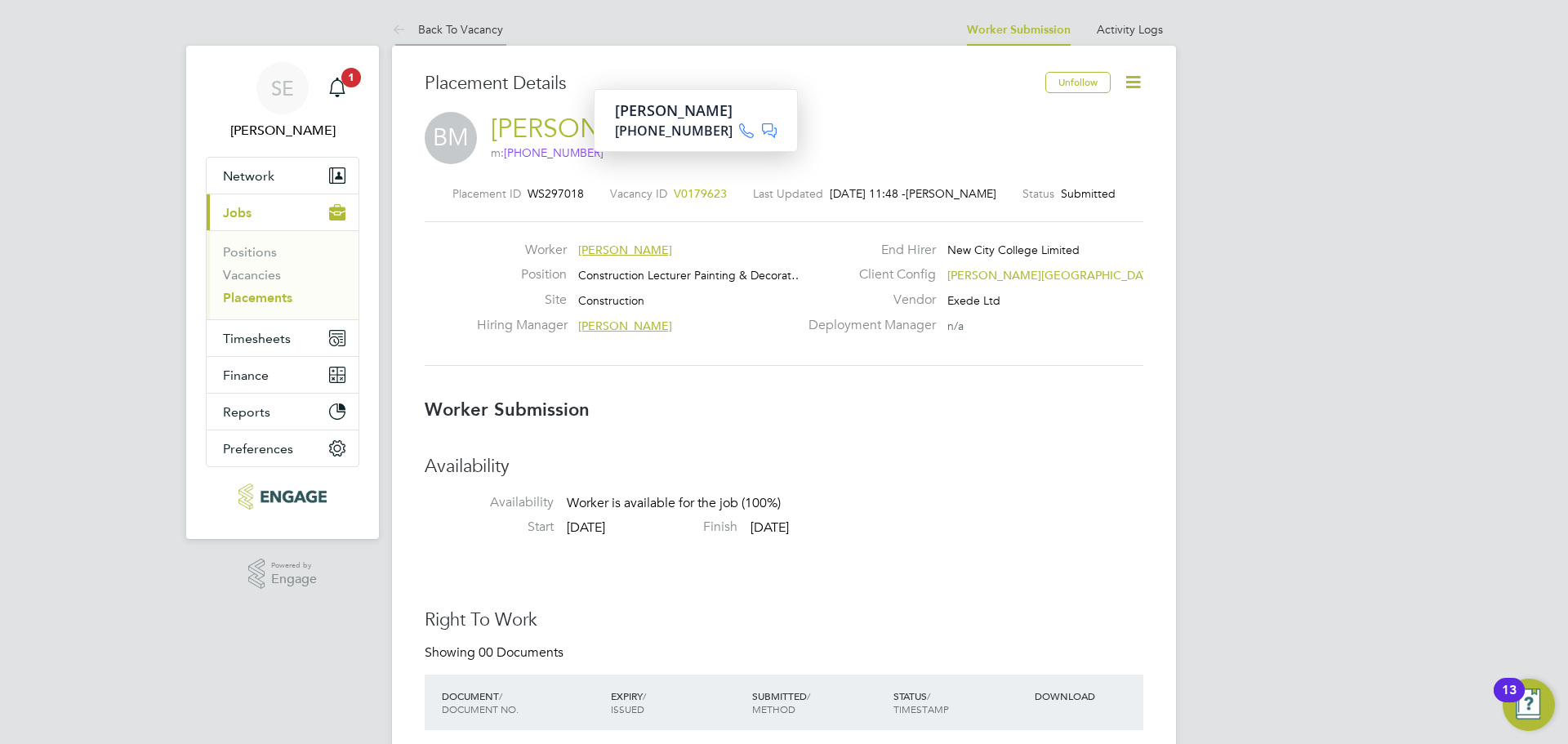
click at [500, 33] on link "Back To Vacancy" at bounding box center [448, 30] width 111 height 15
